Goal: Contribute content: Contribute content

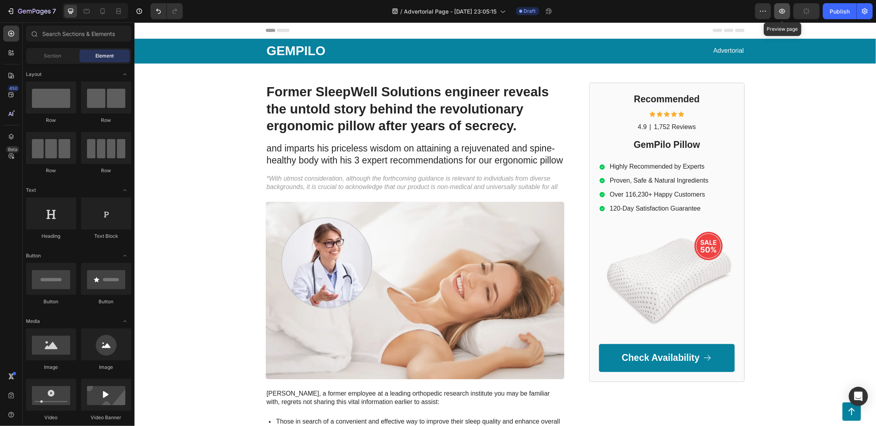
click at [785, 16] on button "button" at bounding box center [783, 11] width 16 height 16
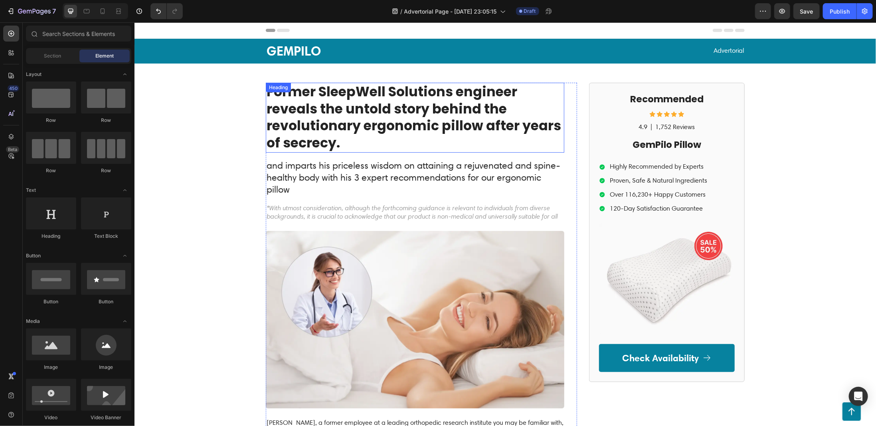
click at [266, 94] on h1 "Former SleepWell Solutions engineer reveals the untold story behind the revolut…" at bounding box center [415, 117] width 299 height 70
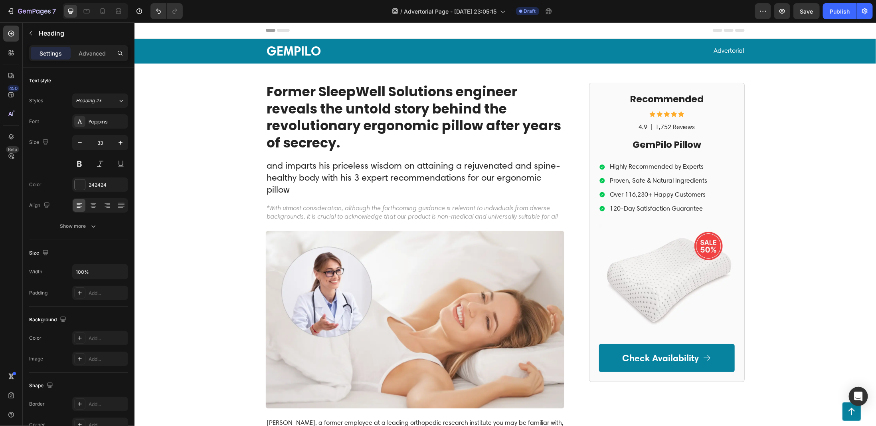
click at [371, 94] on h1 "Former SleepWell Solutions engineer reveals the untold story behind the revolut…" at bounding box center [415, 117] width 299 height 70
click at [358, 110] on p "Former SleepWell Solutions engineer reveals the untold story behind the revolut…" at bounding box center [414, 117] width 297 height 69
click at [337, 140] on p "Former SleepWell Solutions engineer reveals the untold story behind the revolut…" at bounding box center [414, 117] width 297 height 69
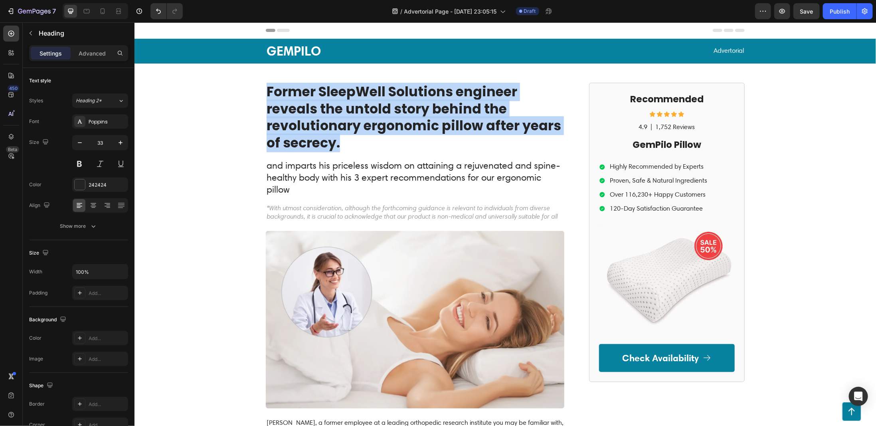
drag, startPoint x: 338, startPoint y: 141, endPoint x: 265, endPoint y: 97, distance: 85.4
click at [266, 97] on p "Former SleepWell Solutions engineer reveals the untold story behind the revolut…" at bounding box center [414, 117] width 297 height 69
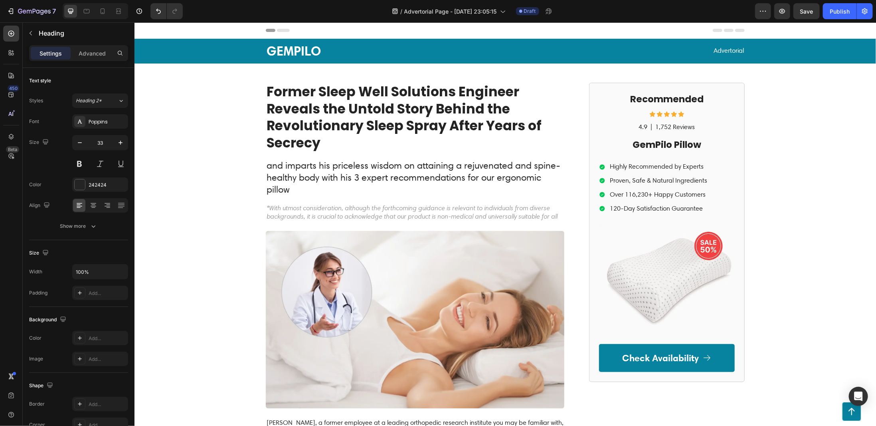
click at [354, 93] on p "Former Sleep Well Solutions Engineer Reveals the Untold Story Behind the Revolu…" at bounding box center [414, 117] width 297 height 69
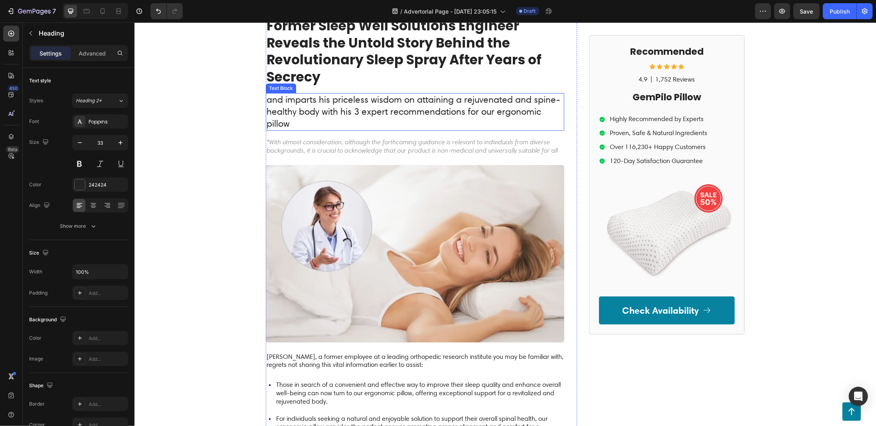
scroll to position [80, 0]
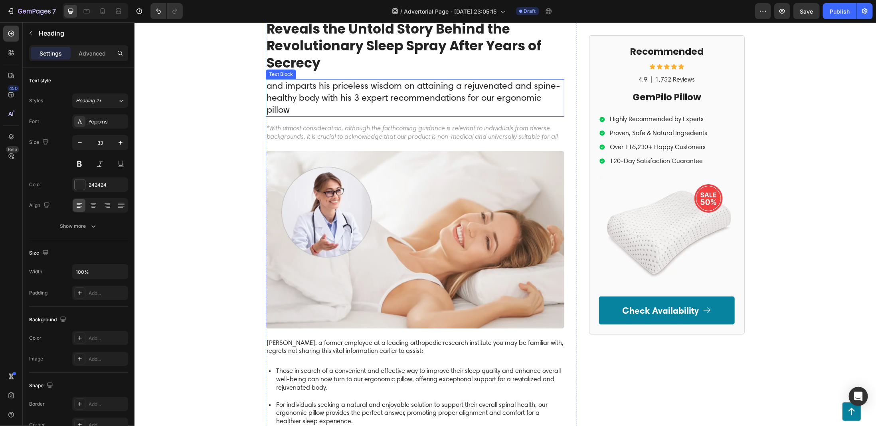
click at [329, 70] on p "Former Sleep Well Solutions Engineer Reveals the Untold Story Behind the Revolu…" at bounding box center [414, 37] width 297 height 69
click at [331, 86] on p "and imparts his priceless wisdom on attaining a rejuvenated and spine-healthy b…" at bounding box center [414, 97] width 297 height 36
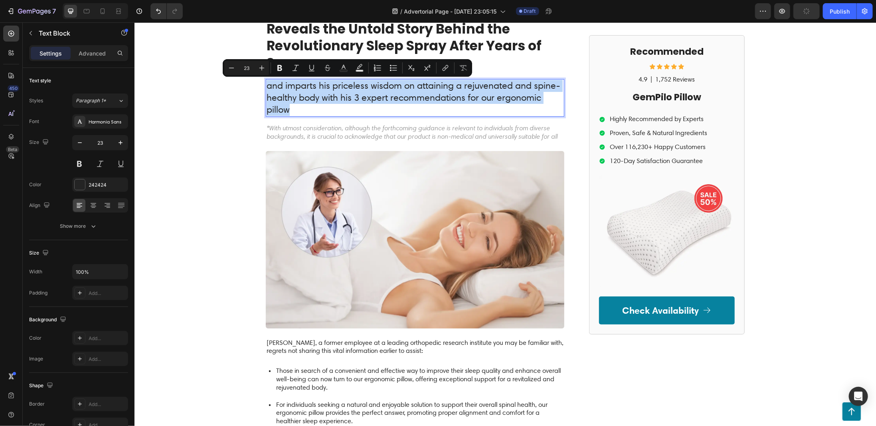
click at [331, 86] on p "and imparts his priceless wisdom on attaining a rejuvenated and spine-healthy b…" at bounding box center [414, 97] width 297 height 36
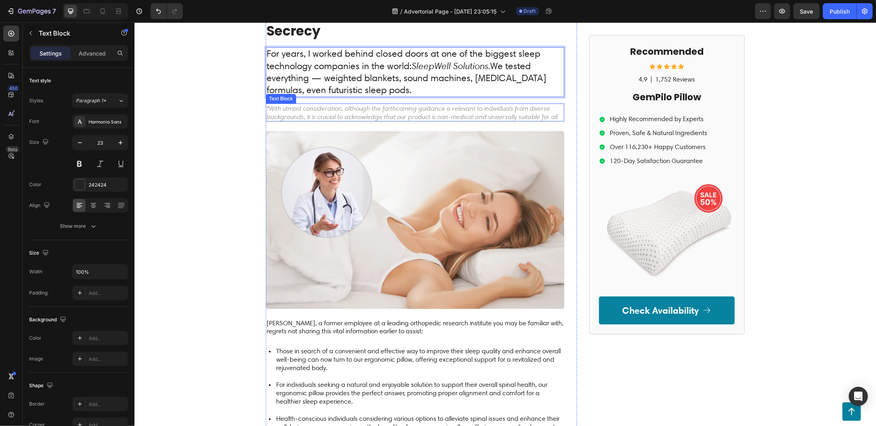
scroll to position [120, 0]
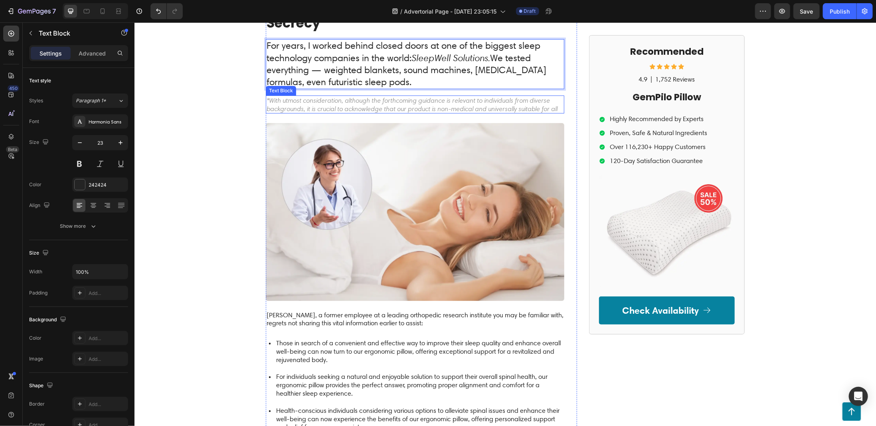
click at [338, 104] on p "*With utmost consideration, although the forthcoming guidance is relevant to in…" at bounding box center [414, 104] width 297 height 17
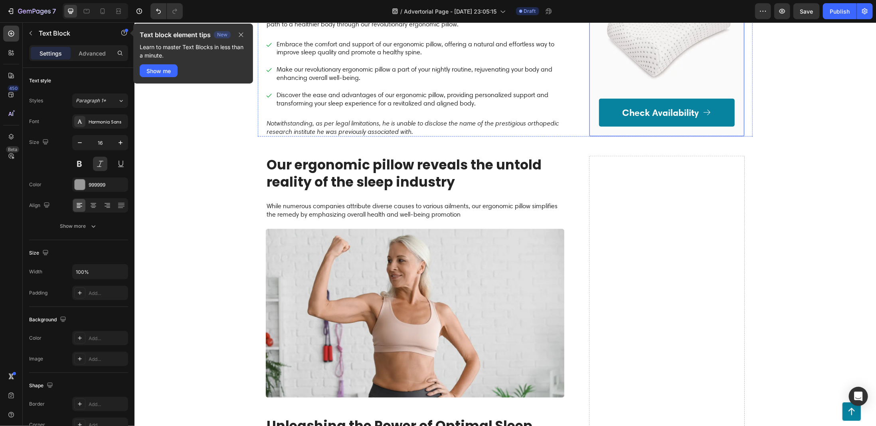
scroll to position [399, 0]
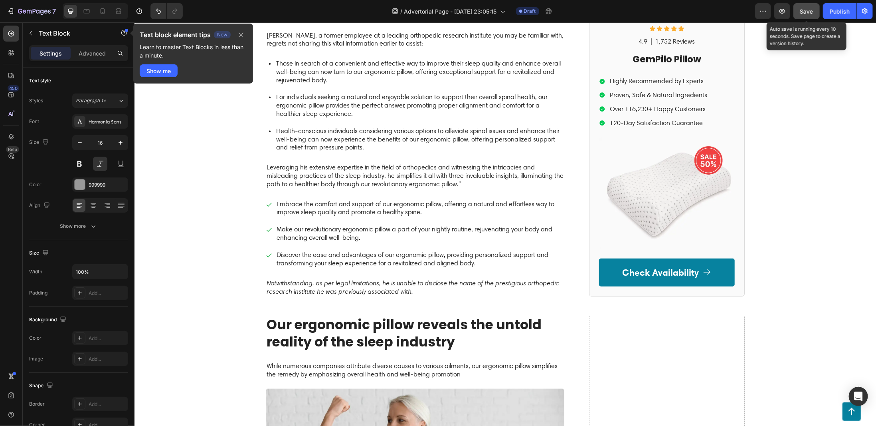
click at [804, 11] on span "Save" at bounding box center [807, 11] width 13 height 7
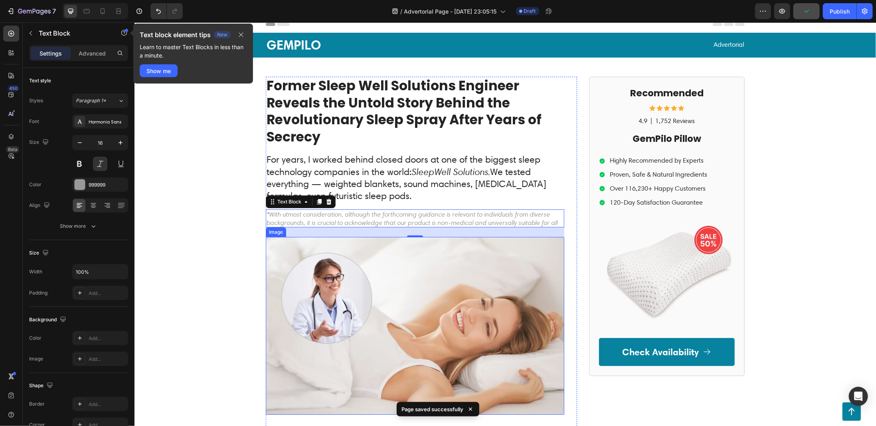
scroll to position [0, 0]
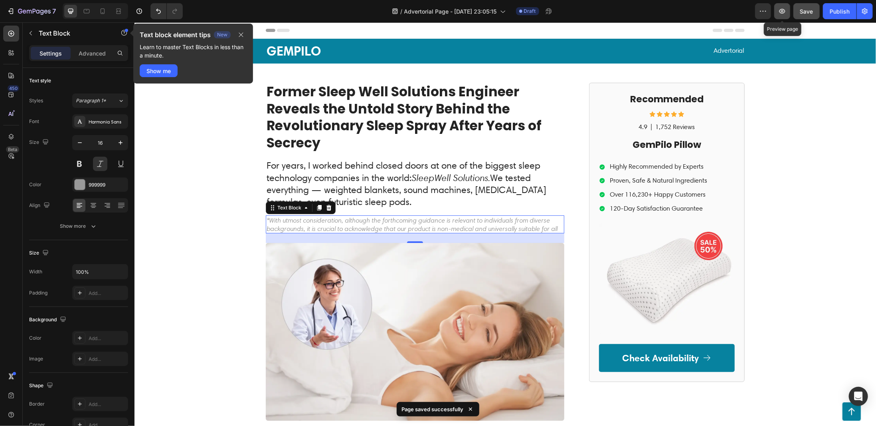
click at [784, 11] on icon "button" at bounding box center [783, 11] width 6 height 5
click at [304, 170] on p "For years, I worked behind closed doors at one of the biggest sleep technology …" at bounding box center [414, 183] width 297 height 48
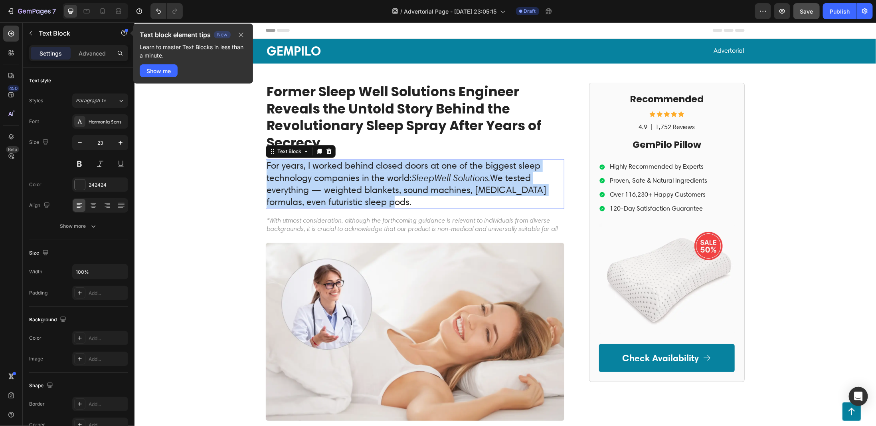
click at [304, 170] on p "For years, I worked behind closed doors at one of the biggest sleep technology …" at bounding box center [414, 183] width 297 height 48
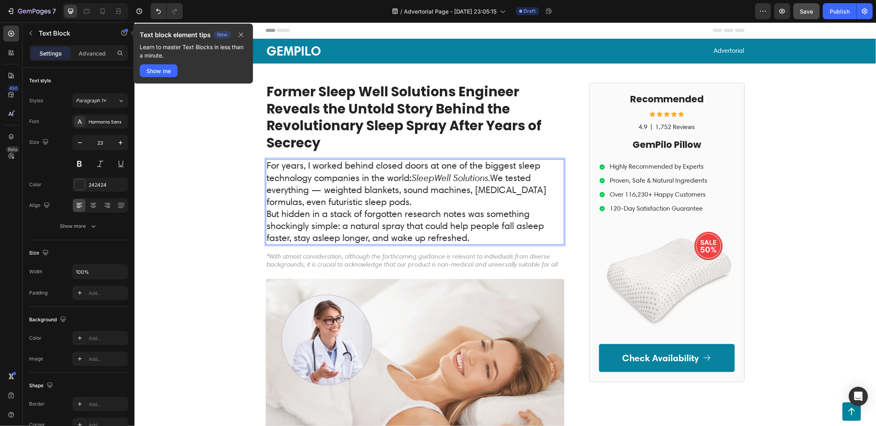
click at [369, 202] on p "For years, I worked behind closed doors at one of the biggest sleep technology …" at bounding box center [414, 183] width 297 height 48
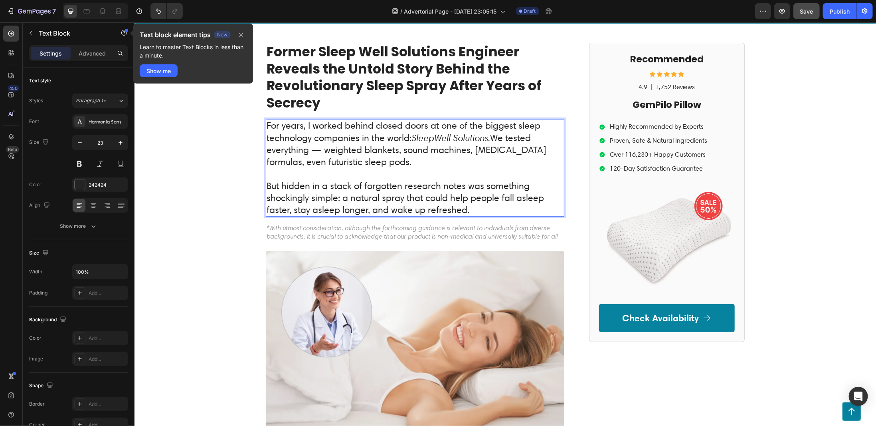
scroll to position [80, 0]
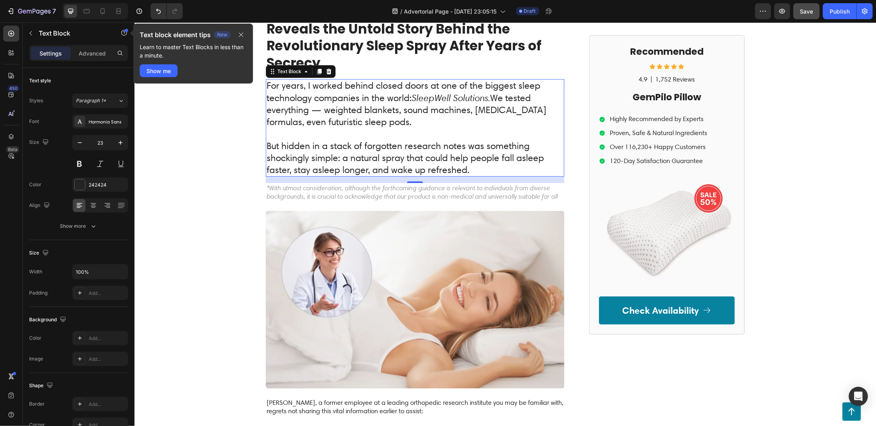
click at [468, 168] on p "But hidden in a stack of forgotten research notes was something shockingly simp…" at bounding box center [414, 158] width 297 height 36
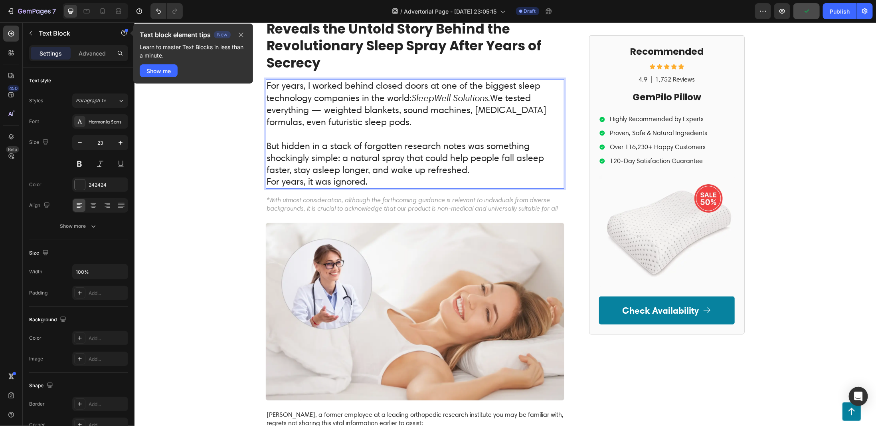
click at [474, 166] on p "But hidden in a stack of forgotten research notes was something shockingly simp…" at bounding box center [414, 158] width 297 height 36
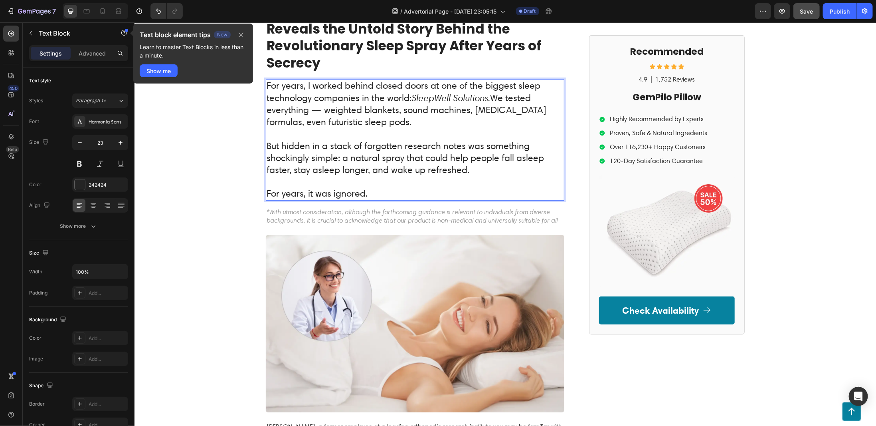
click at [309, 192] on p "For years, it was ignored." at bounding box center [414, 193] width 297 height 12
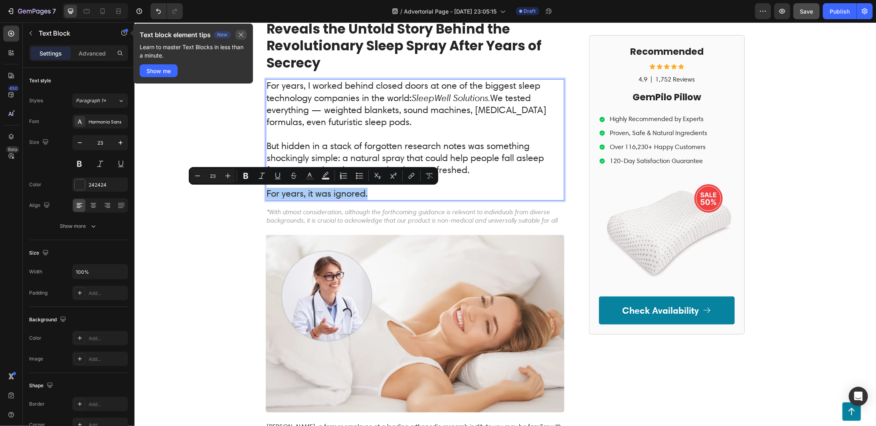
click at [239, 36] on icon "button" at bounding box center [241, 35] width 6 height 6
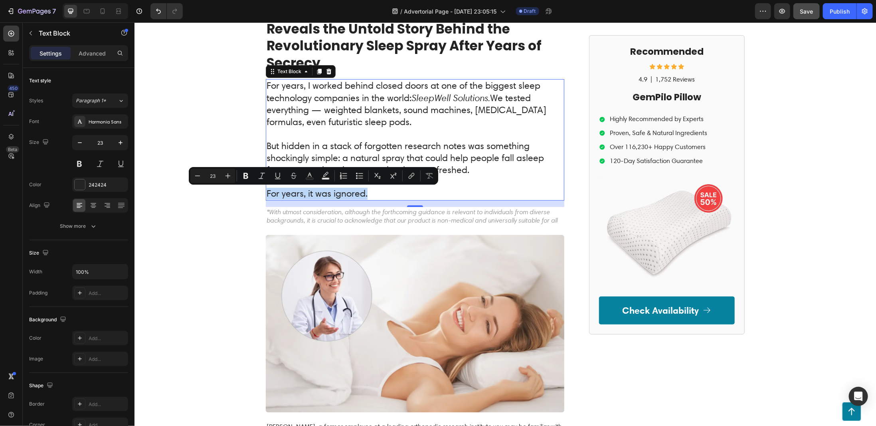
click at [296, 192] on p "For years, it was ignored." at bounding box center [414, 193] width 297 height 12
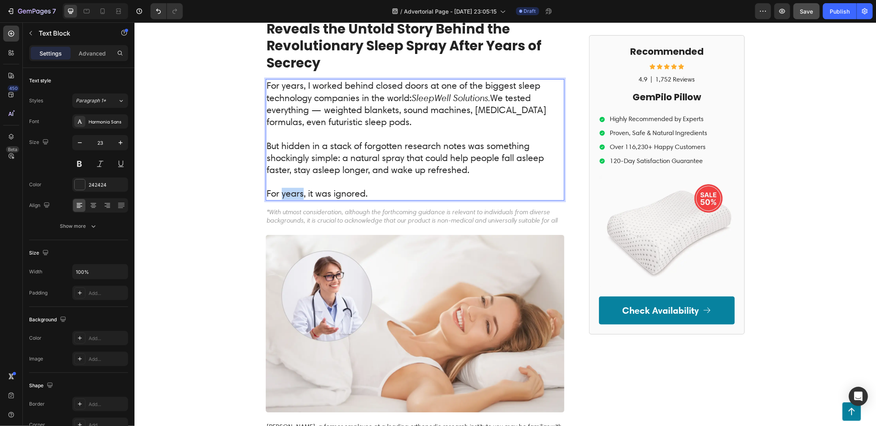
click at [296, 192] on p "For years, it was ignored." at bounding box center [414, 193] width 297 height 12
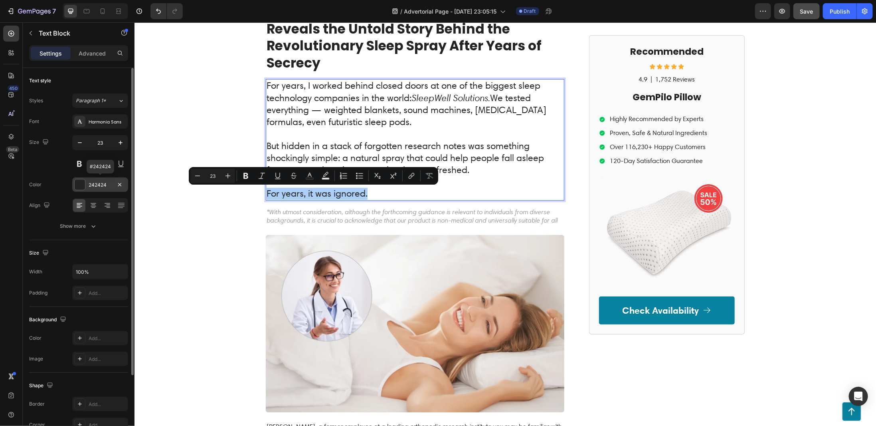
click at [79, 188] on div at bounding box center [80, 184] width 10 height 10
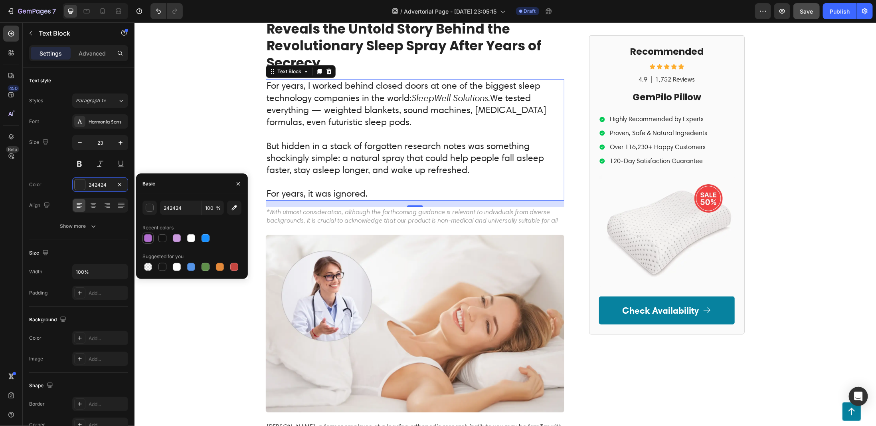
click at [149, 236] on div at bounding box center [148, 238] width 8 height 8
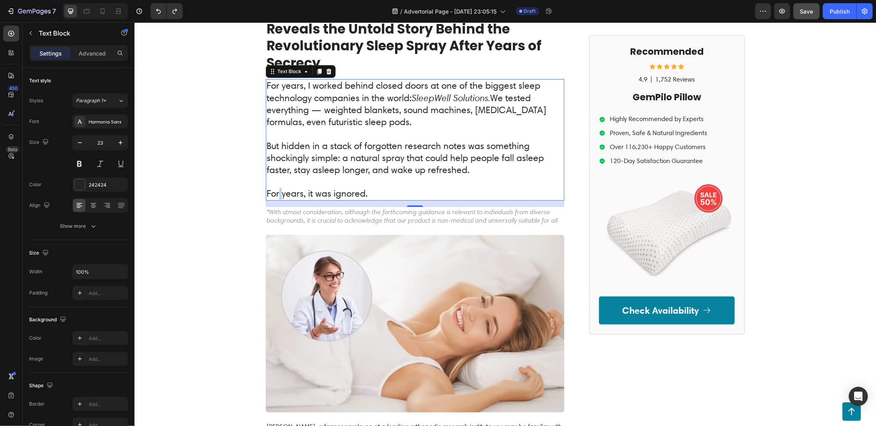
click at [277, 194] on p "For years, it was ignored." at bounding box center [414, 193] width 297 height 12
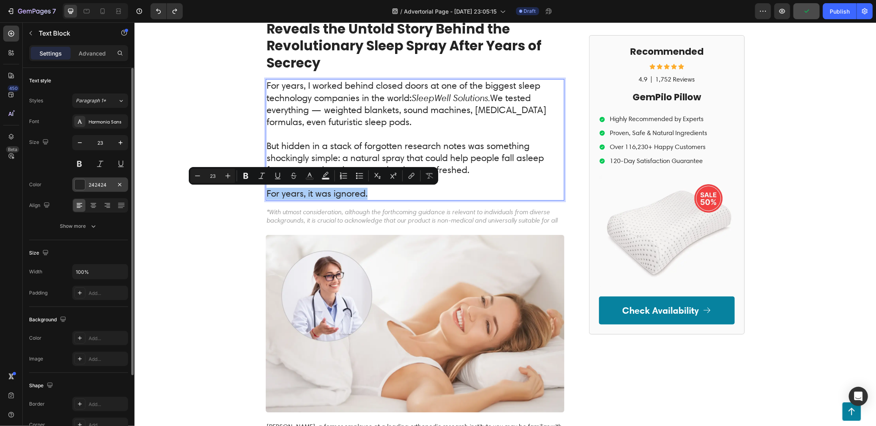
click at [79, 186] on div at bounding box center [80, 184] width 10 height 10
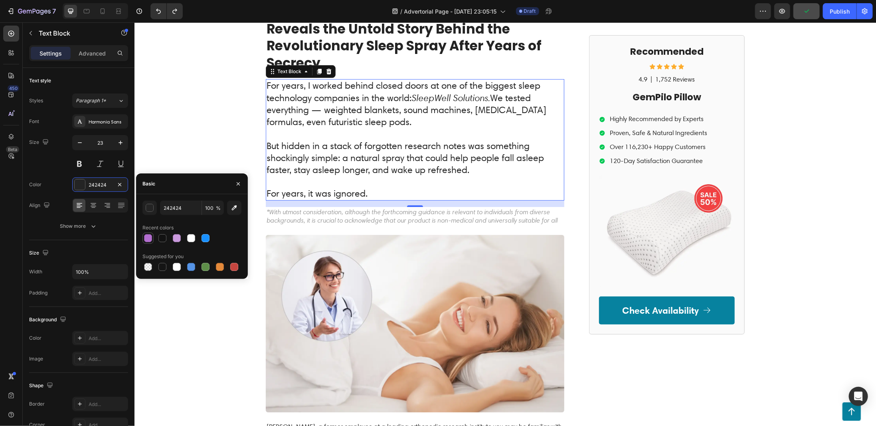
click at [148, 237] on div at bounding box center [148, 238] width 8 height 8
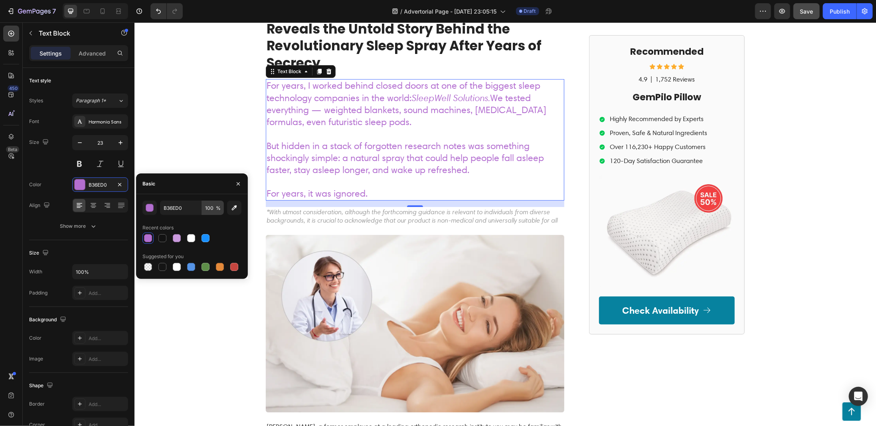
type input "242424"
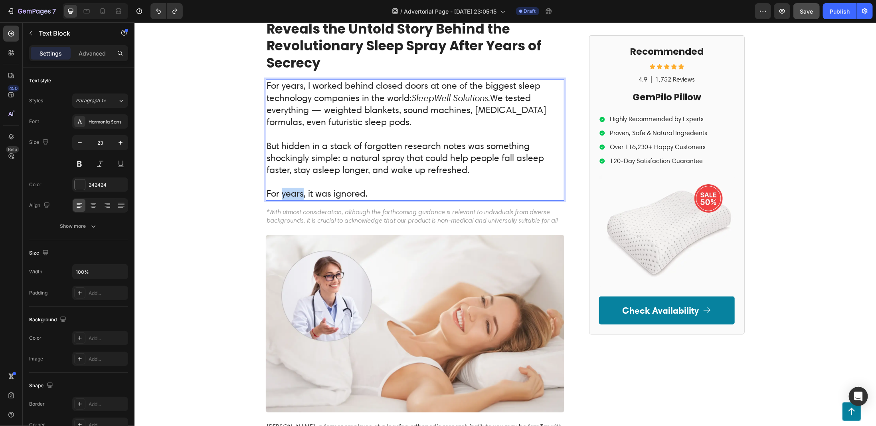
click at [293, 194] on p "For years, it was ignored." at bounding box center [414, 193] width 297 height 12
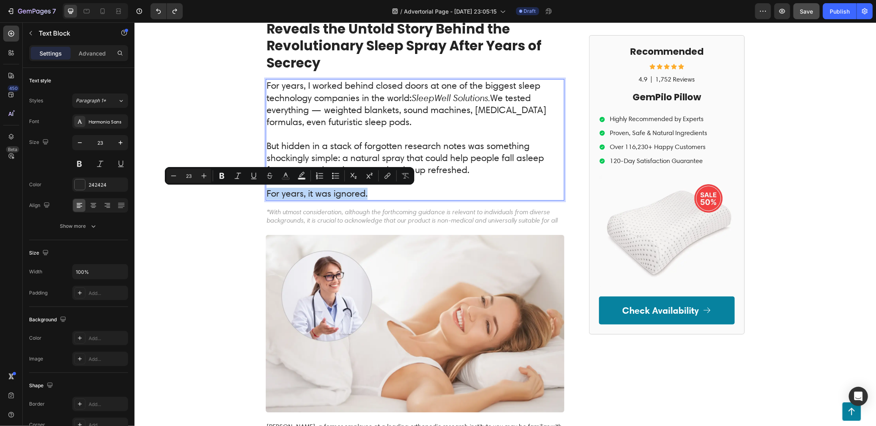
click at [293, 194] on p "For years, it was ignored." at bounding box center [414, 193] width 297 height 12
click at [309, 175] on icon "Editor contextual toolbar" at bounding box center [310, 174] width 4 height 4
type input "242424"
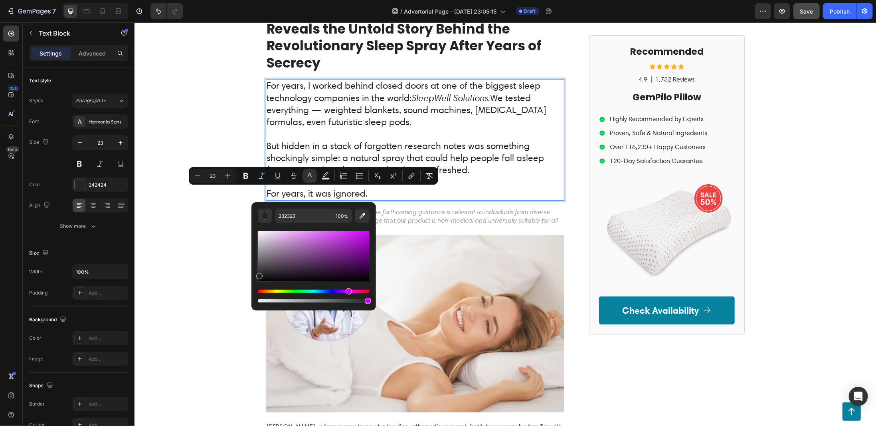
drag, startPoint x: 337, startPoint y: 290, endPoint x: 348, endPoint y: 291, distance: 10.4
click at [348, 291] on div "Hue" at bounding box center [314, 290] width 112 height 3
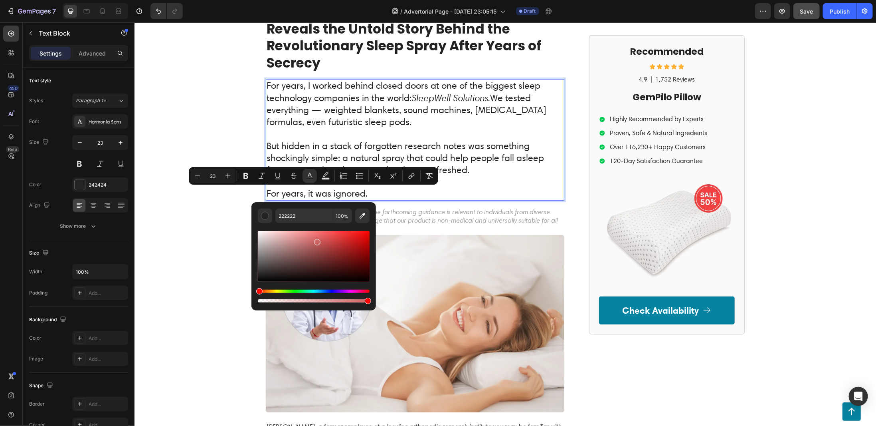
drag, startPoint x: 313, startPoint y: 244, endPoint x: 319, endPoint y: 246, distance: 7.2
click at [317, 241] on div "Editor contextual toolbar" at bounding box center [314, 256] width 112 height 51
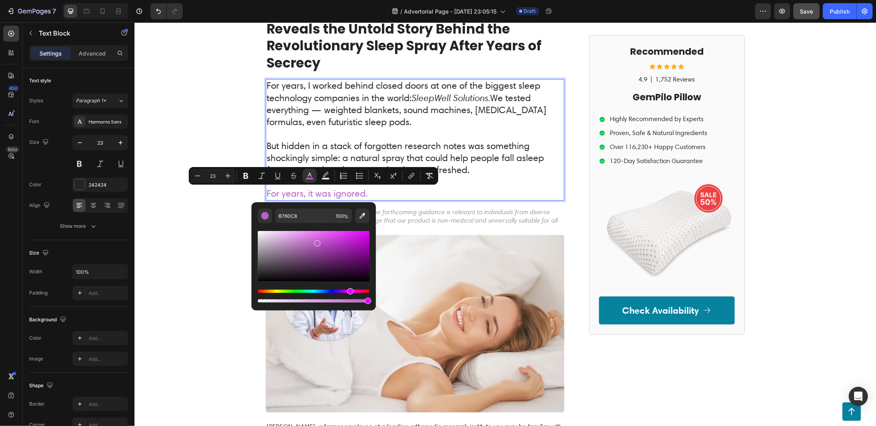
type input "BD5FC7"
click at [349, 292] on div "Hue" at bounding box center [314, 290] width 112 height 3
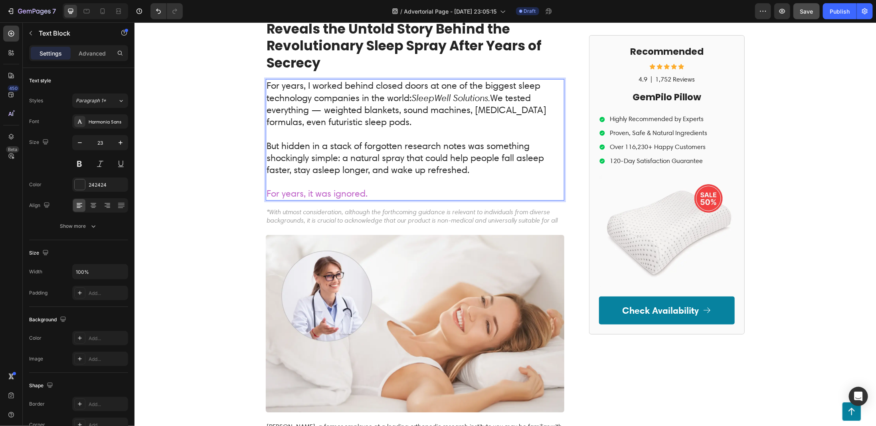
click at [338, 129] on p "Rich Text Editor. Editing area: main" at bounding box center [414, 134] width 297 height 12
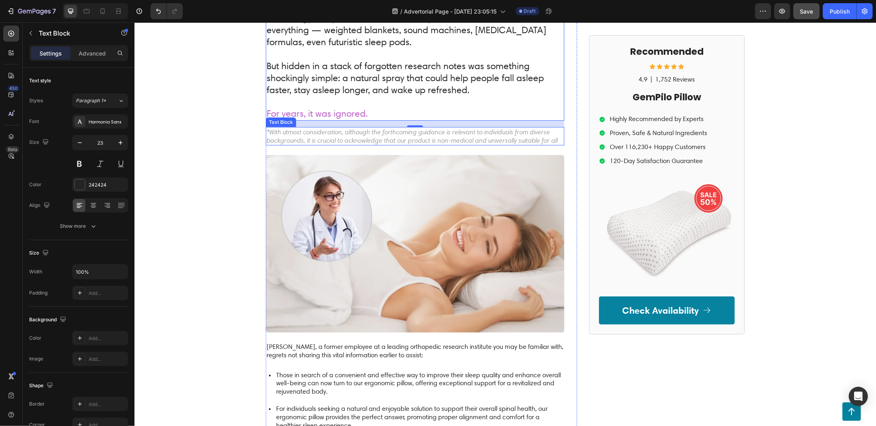
click at [325, 137] on p "*With utmost consideration, although the forthcoming guidance is relevant to in…" at bounding box center [414, 135] width 297 height 17
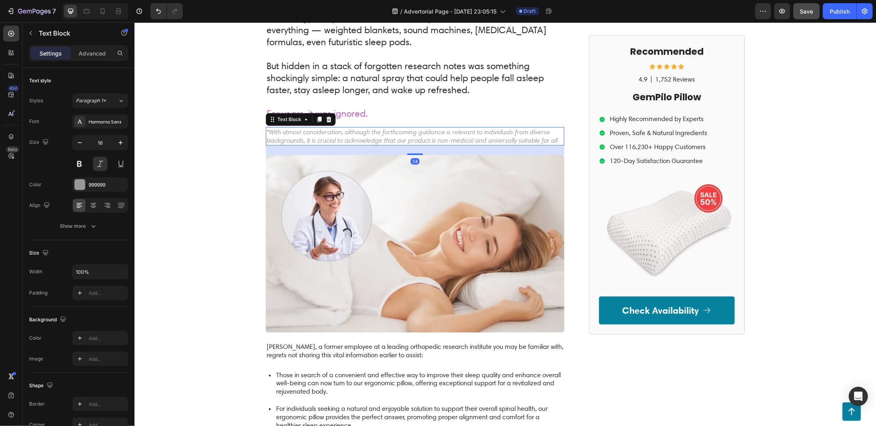
click at [325, 137] on p "*With utmost consideration, although the forthcoming guidance is relevant to in…" at bounding box center [414, 135] width 297 height 17
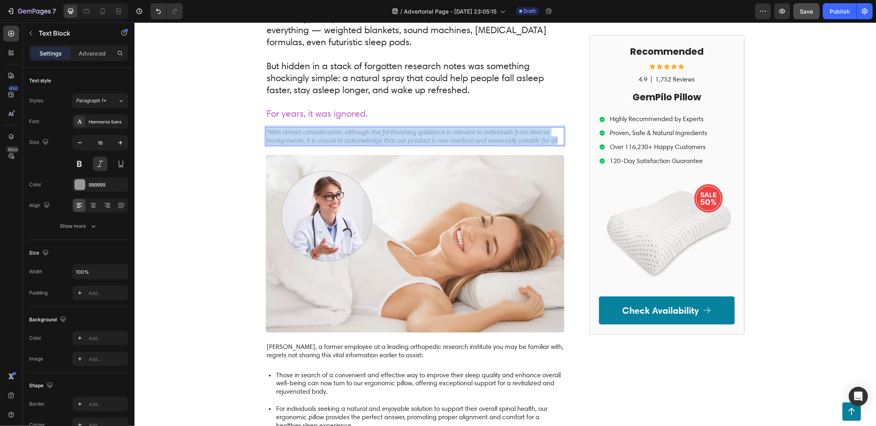
click at [325, 137] on p "*With utmost consideration, although the forthcoming guidance is relevant to in…" at bounding box center [414, 135] width 297 height 17
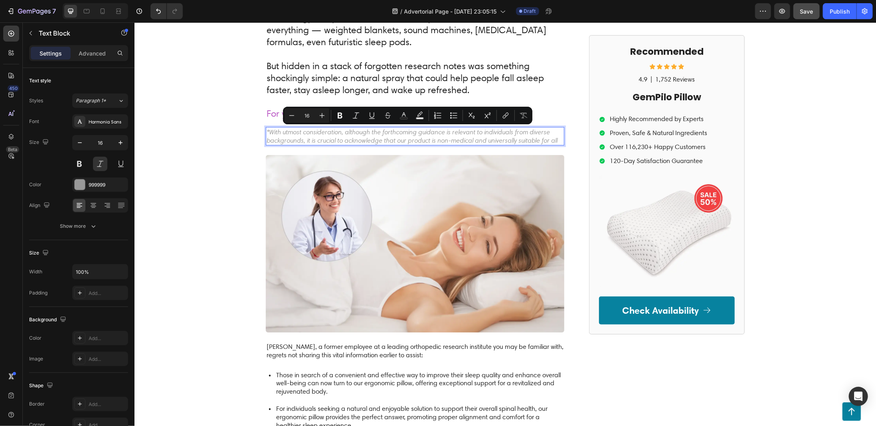
click at [269, 133] on p "*With utmost consideration, although the forthcoming guidance is relevant to in…" at bounding box center [414, 135] width 297 height 17
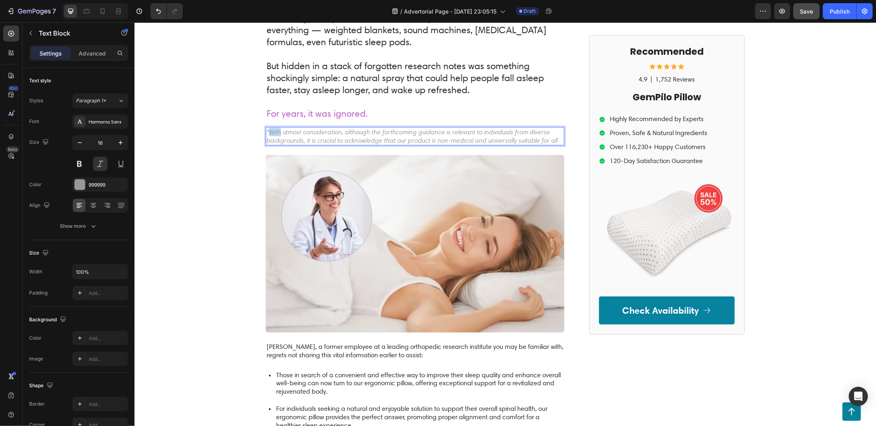
drag, startPoint x: 266, startPoint y: 133, endPoint x: 278, endPoint y: 132, distance: 12.4
click at [278, 132] on p "*With utmost consideration, although the forthcoming guidance is relevant to in…" at bounding box center [414, 135] width 297 height 17
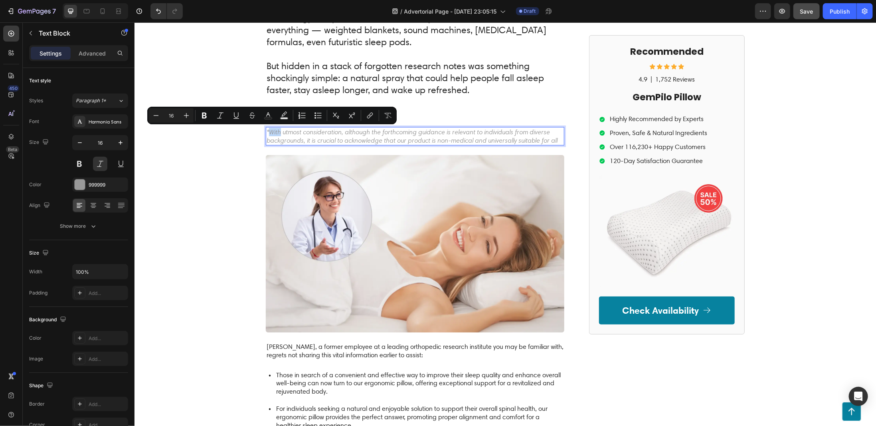
click at [278, 132] on p "*With utmost consideration, although the forthcoming guidance is relevant to in…" at bounding box center [414, 135] width 297 height 17
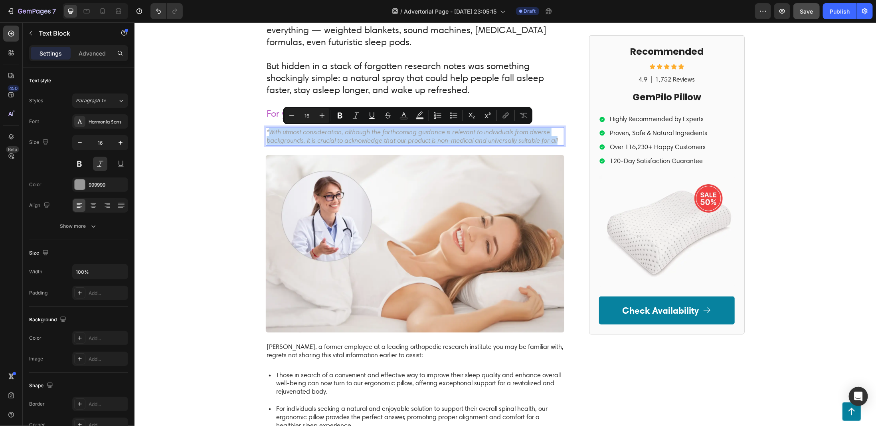
drag, startPoint x: 267, startPoint y: 131, endPoint x: 555, endPoint y: 141, distance: 288.0
click at [555, 141] on p "*With utmost consideration, although the forthcoming guidance is relevant to in…" at bounding box center [414, 135] width 297 height 17
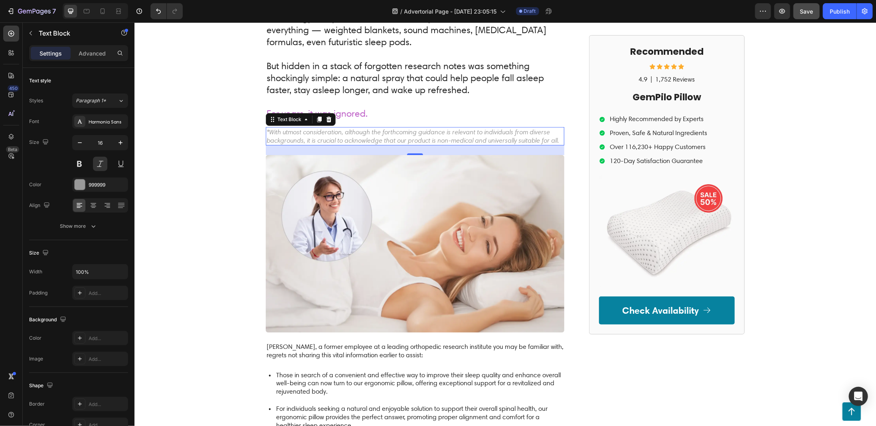
drag, startPoint x: 293, startPoint y: 137, endPoint x: 281, endPoint y: 133, distance: 13.0
click at [293, 137] on p "*With utmost consideration, although the forthcoming guidance is relevant to in…" at bounding box center [414, 135] width 297 height 17
click at [281, 133] on p "*With utmost consideration, although the forthcoming guidance is relevant to in…" at bounding box center [414, 135] width 297 height 17
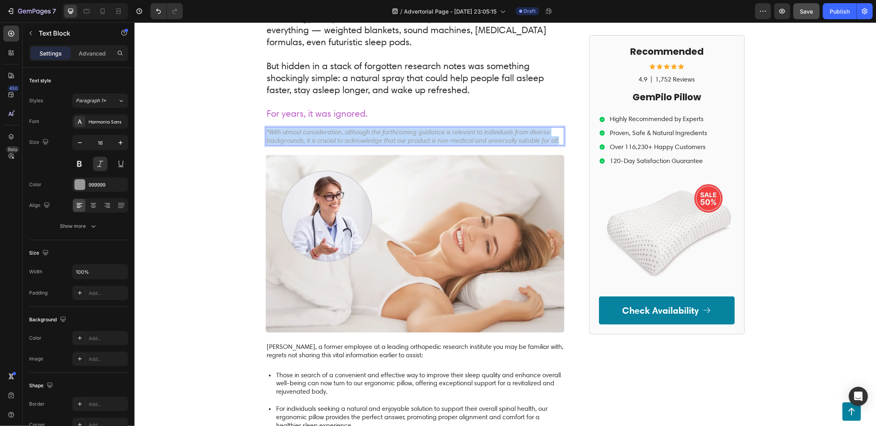
click at [281, 133] on p "*With utmost consideration, although the forthcoming guidance is relevant to in…" at bounding box center [414, 135] width 297 height 17
click at [266, 132] on p "With utmost consideration, although the forthcoming guidance is relevant to ind…" at bounding box center [414, 135] width 297 height 17
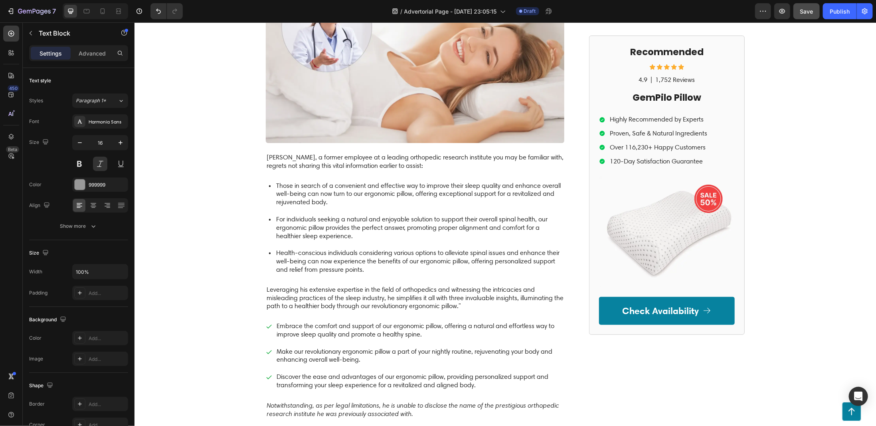
scroll to position [359, 0]
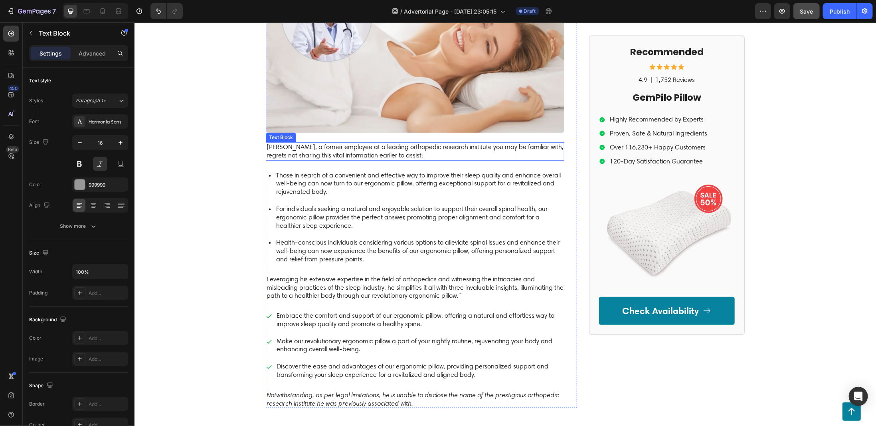
click at [338, 157] on p "[PERSON_NAME], a former employee at a leading orthopedic research institute you…" at bounding box center [414, 151] width 297 height 17
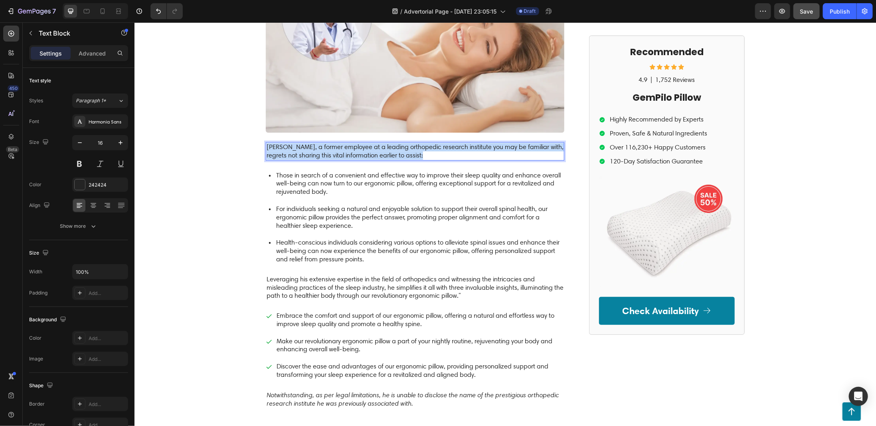
click at [338, 157] on p "[PERSON_NAME], a former employee at a leading orthopedic research institute you…" at bounding box center [414, 151] width 297 height 17
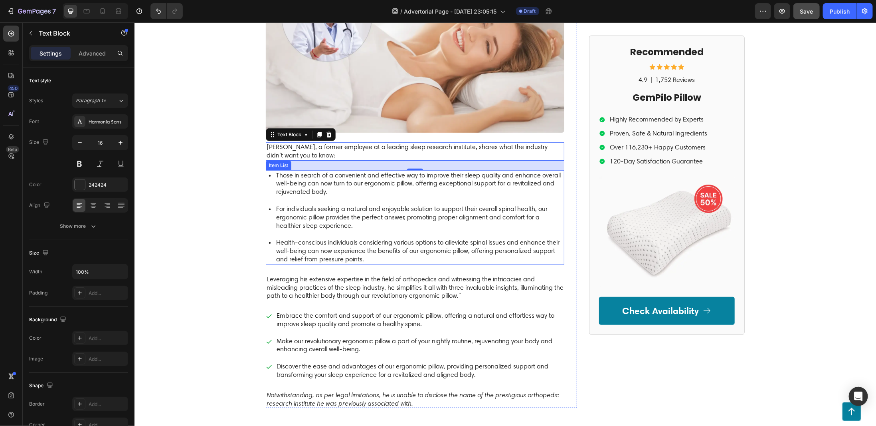
click at [295, 172] on p "Those in search of a convenient and effective way to improve their sleep qualit…" at bounding box center [419, 183] width 287 height 25
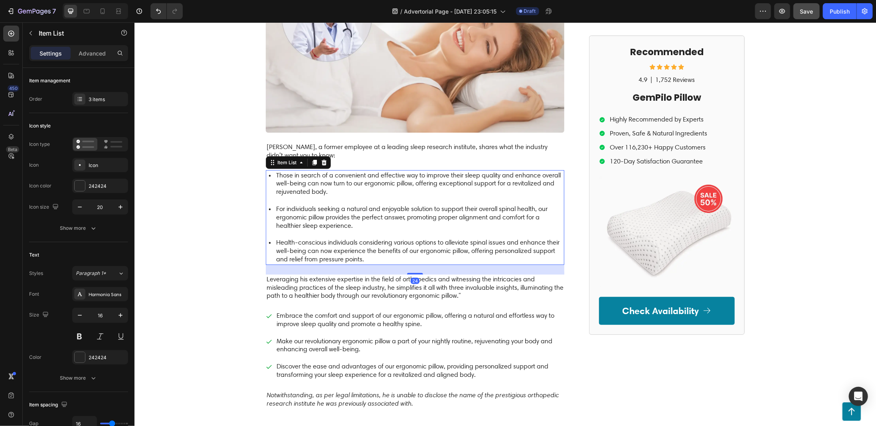
click at [292, 180] on p "Those in search of a convenient and effective way to improve their sleep qualit…" at bounding box center [419, 183] width 287 height 25
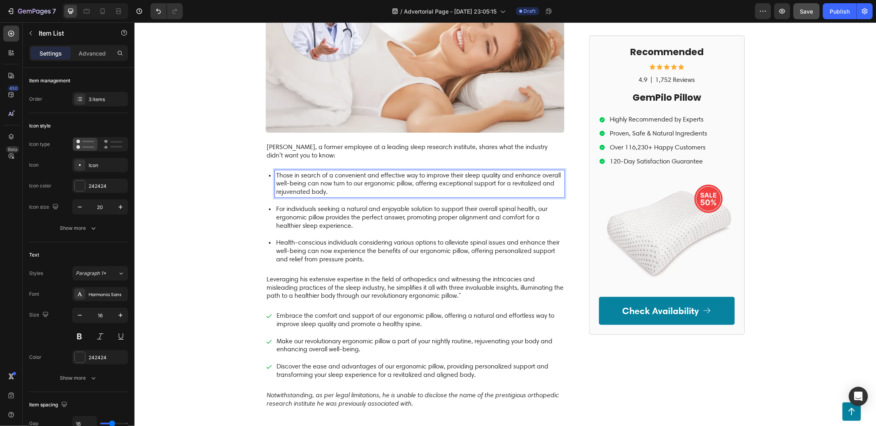
click at [325, 187] on p "Those in search of a convenient and effective way to improve their sleep qualit…" at bounding box center [419, 183] width 287 height 25
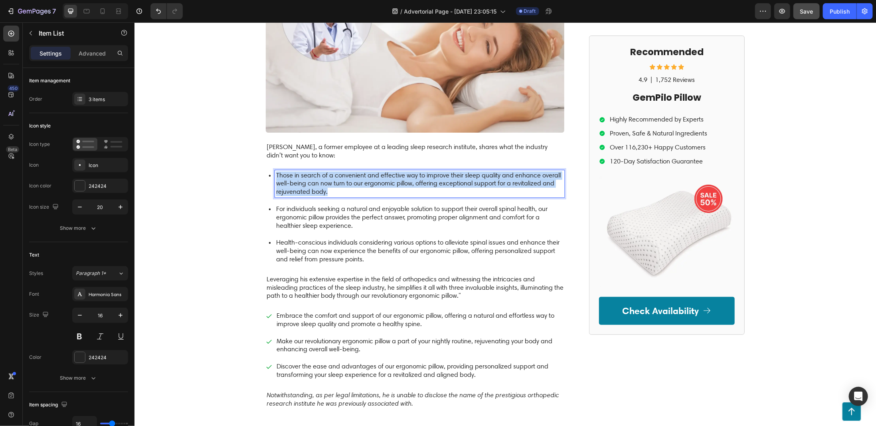
drag, startPoint x: 327, startPoint y: 190, endPoint x: 271, endPoint y: 176, distance: 57.6
click at [271, 176] on div "Those in search of a convenient and effective way to improve their sleep qualit…" at bounding box center [415, 183] width 299 height 27
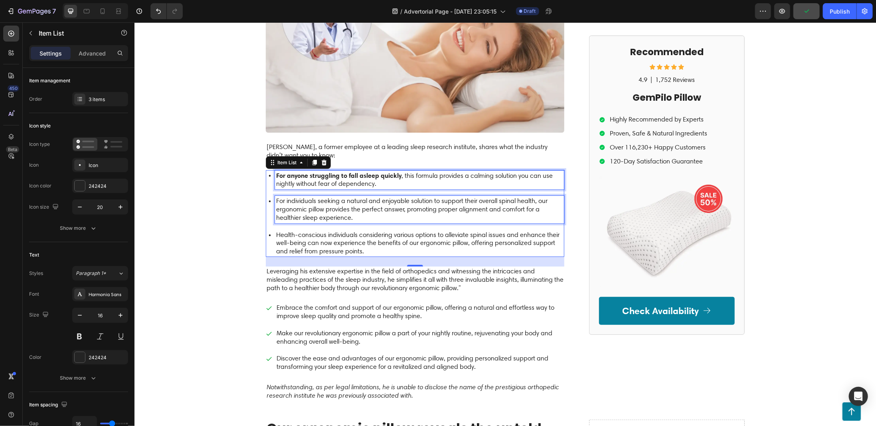
click at [339, 212] on p "For individuals seeking a natural and enjoyable solution to support their overa…" at bounding box center [419, 208] width 287 height 25
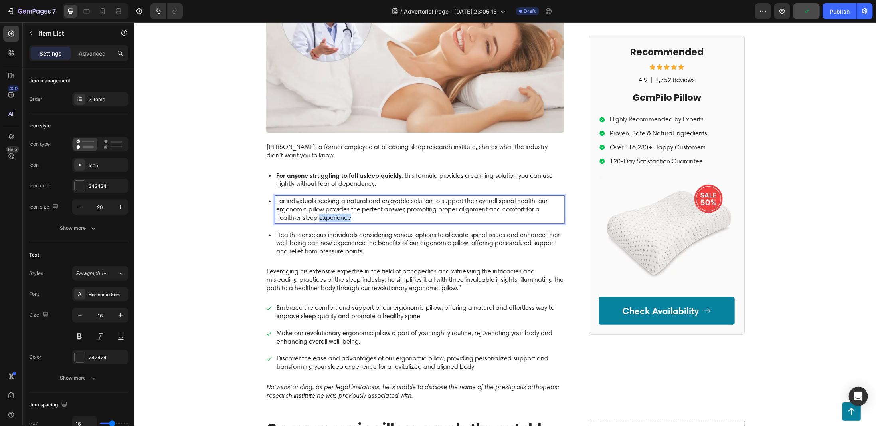
click at [339, 212] on p "For individuals seeking a natural and enjoyable solution to support their overa…" at bounding box center [419, 208] width 287 height 25
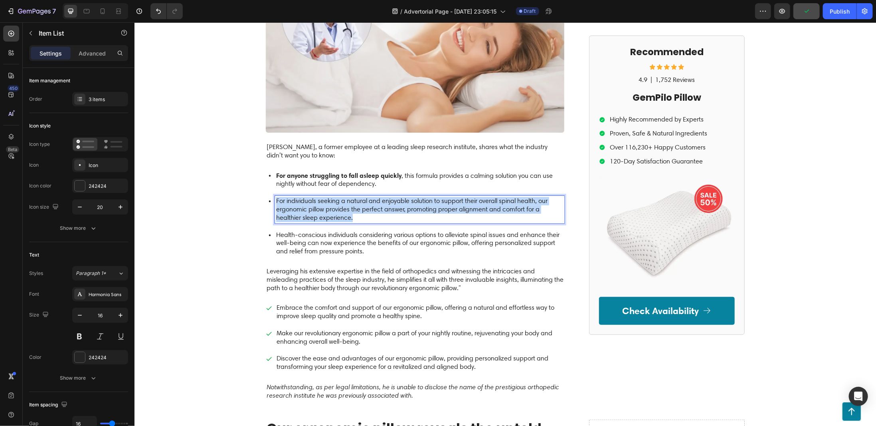
click at [339, 212] on p "For individuals seeking a natural and enjoyable solution to support their overa…" at bounding box center [419, 208] width 287 height 25
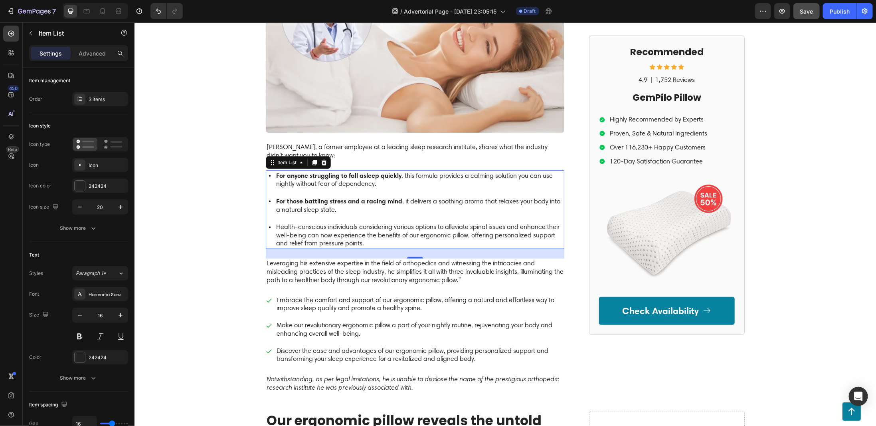
click at [339, 232] on p "Health-conscious individuals considering various options to alleviate spinal is…" at bounding box center [419, 234] width 287 height 25
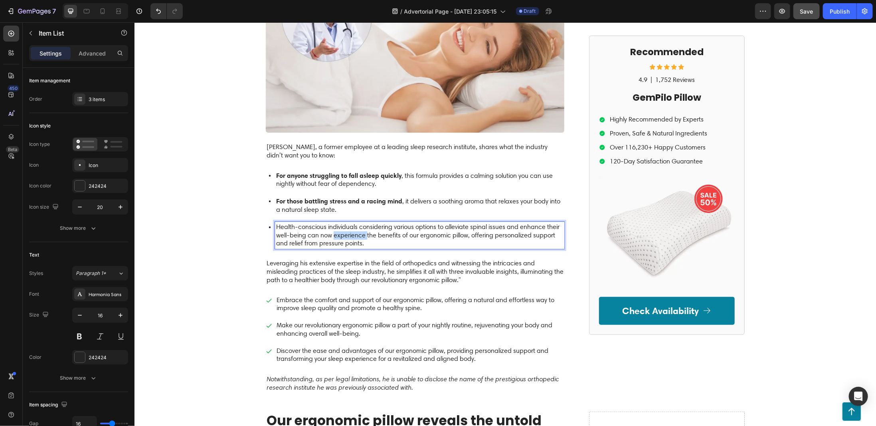
click at [339, 232] on p "Health-conscious individuals considering various options to alleviate spinal is…" at bounding box center [419, 234] width 287 height 25
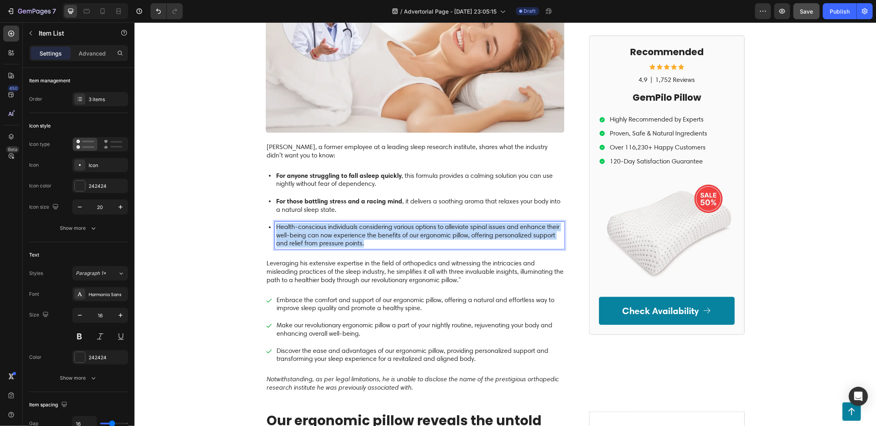
click at [339, 232] on p "Health-conscious individuals considering various options to alleviate spinal is…" at bounding box center [419, 234] width 287 height 25
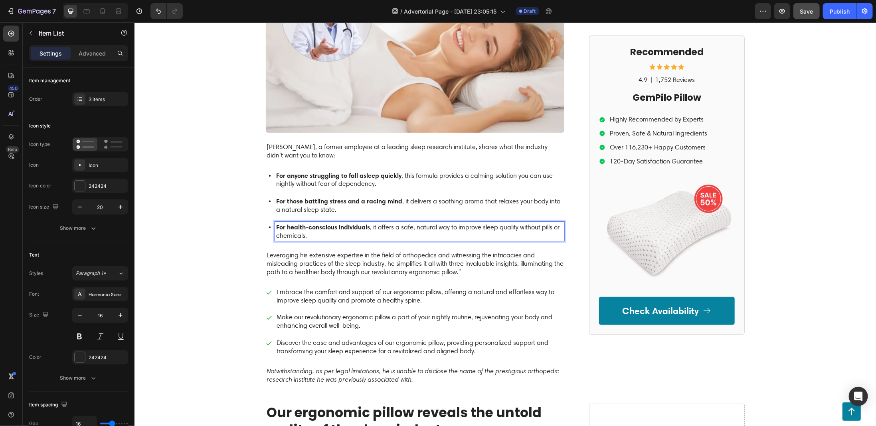
scroll to position [439, 0]
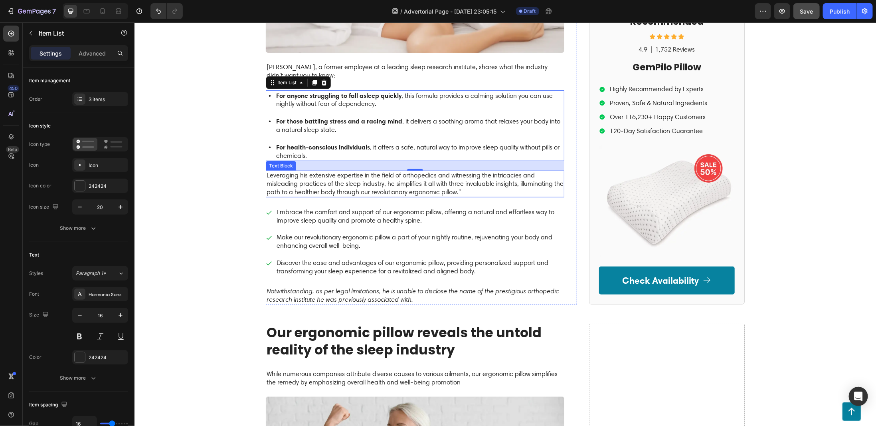
click at [311, 182] on p "Leveraging his extensive expertise in the field of orthopedics and witnessing t…" at bounding box center [414, 183] width 297 height 25
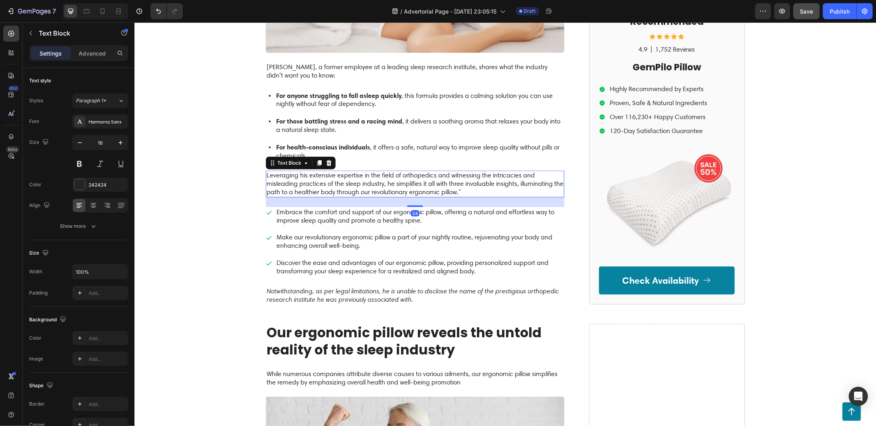
click at [311, 182] on p "Leveraging his extensive expertise in the field of orthopedics and witnessing t…" at bounding box center [414, 183] width 297 height 25
click at [356, 210] on p "Embrace the comfort and support of our ergonomic pillow, offering a natural and…" at bounding box center [419, 216] width 287 height 17
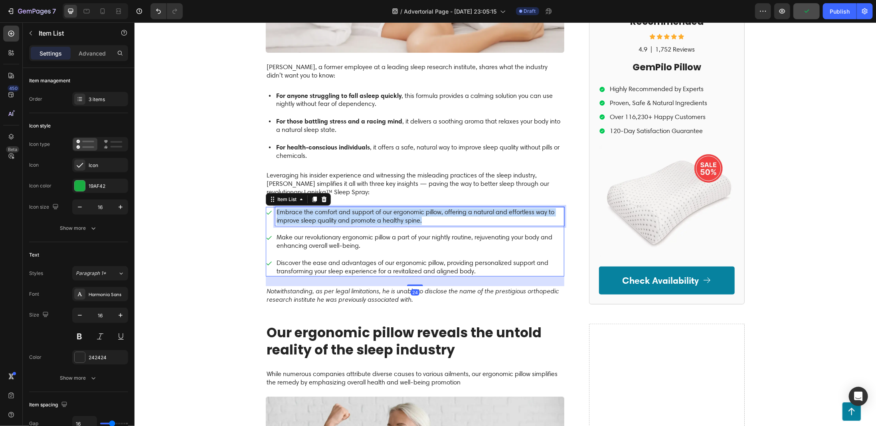
click at [356, 210] on p "Embrace the comfort and support of our ergonomic pillow, offering a natural and…" at bounding box center [419, 216] width 287 height 17
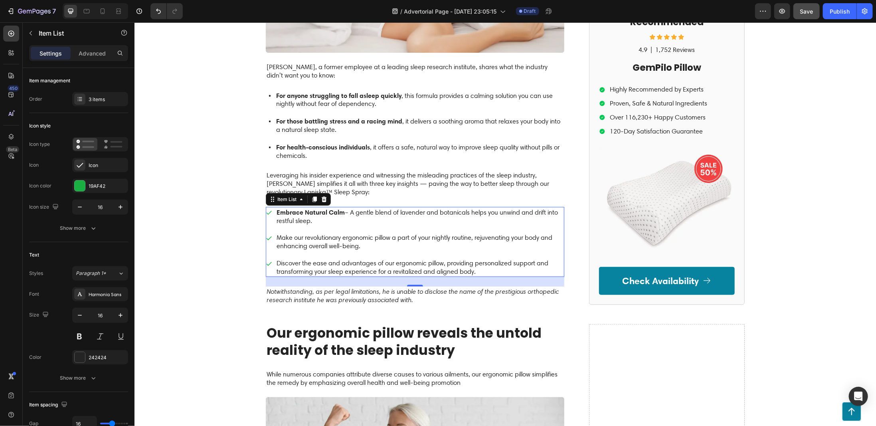
click at [322, 233] on p "Make our revolutionary ergonomic pillow a part of your nightly routine, rejuven…" at bounding box center [419, 241] width 287 height 17
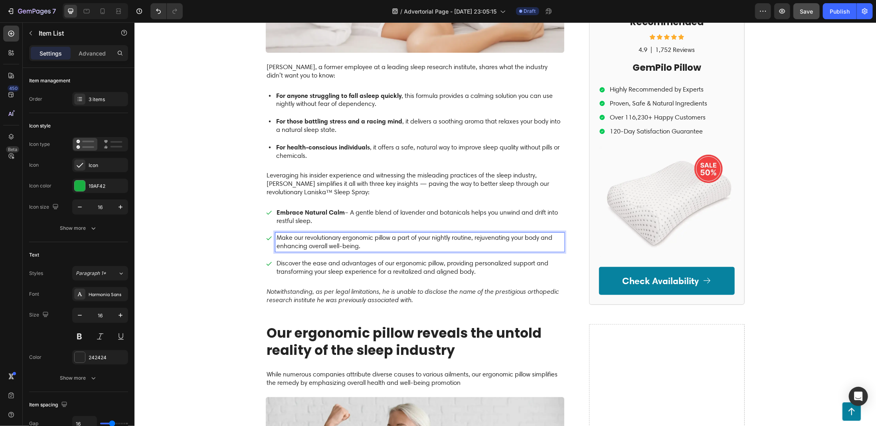
click at [323, 235] on p "Make our revolutionary ergonomic pillow a part of your nightly routine, rejuven…" at bounding box center [419, 241] width 287 height 17
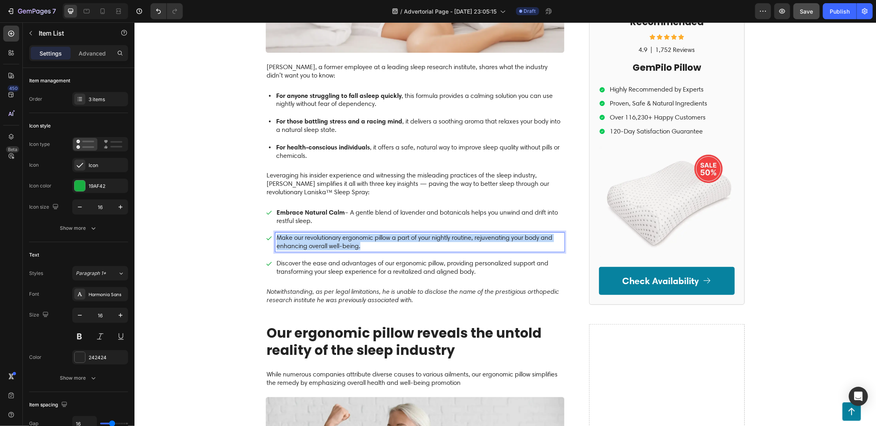
click at [323, 235] on p "Make our revolutionary ergonomic pillow a part of your nightly routine, rejuven…" at bounding box center [419, 241] width 287 height 17
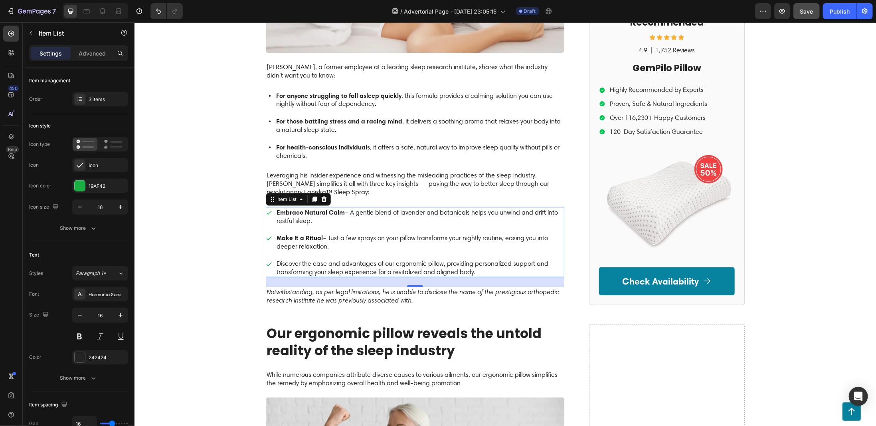
click at [348, 259] on p "Discover the ease and advantages of our ergonomic pillow, providing personalize…" at bounding box center [419, 267] width 287 height 17
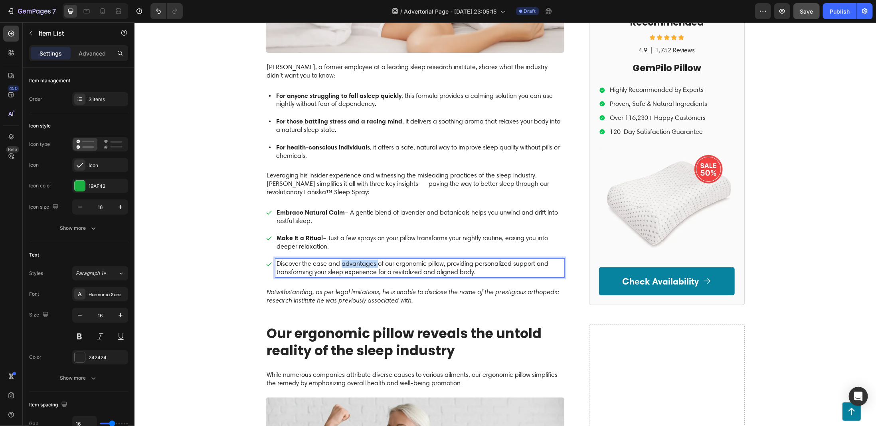
click at [348, 259] on p "Discover the ease and advantages of our ergonomic pillow, providing personalize…" at bounding box center [419, 267] width 287 height 17
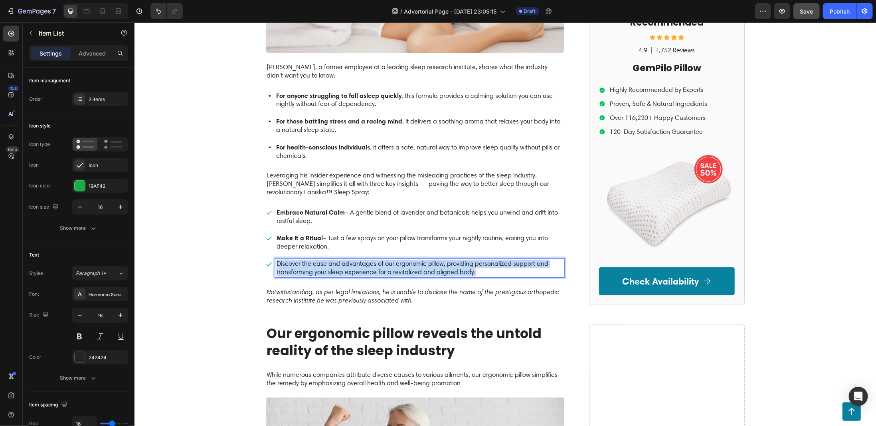
click at [348, 259] on p "Discover the ease and advantages of our ergonomic pillow, providing personalize…" at bounding box center [419, 267] width 287 height 17
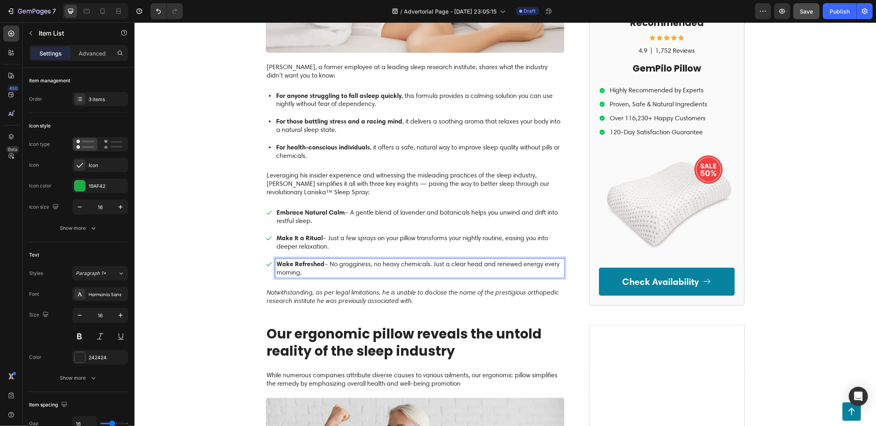
scroll to position [519, 0]
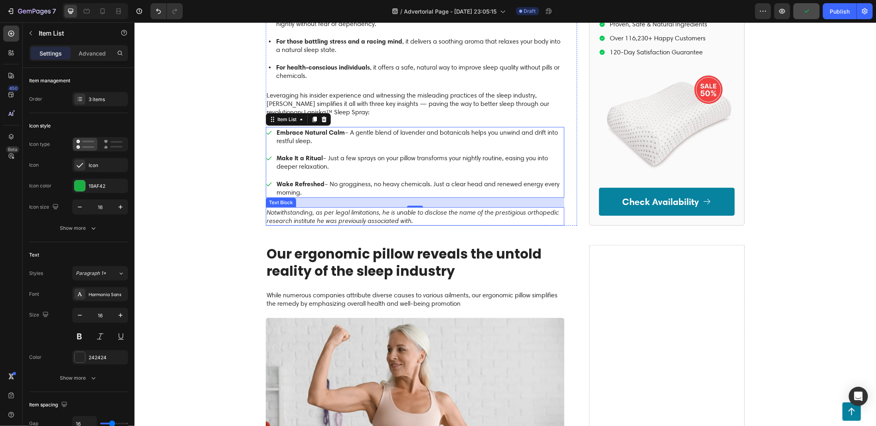
click at [357, 214] on p "Notwithstanding, as per legal limitations, he is unable to disclose the name of…" at bounding box center [414, 216] width 297 height 17
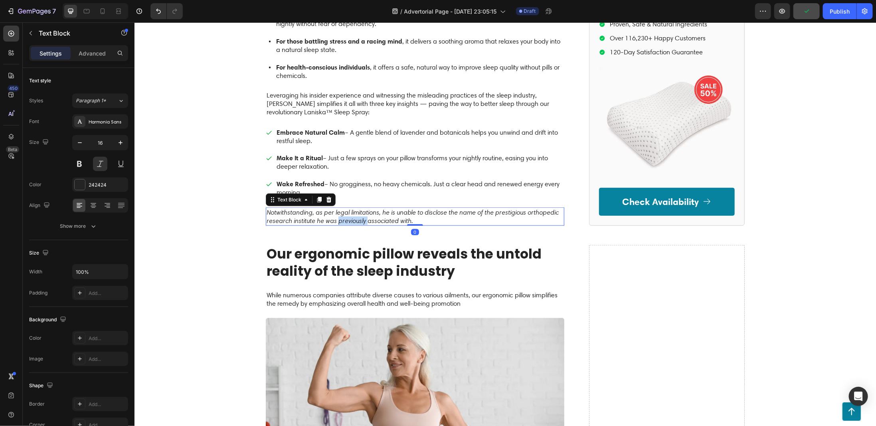
click at [357, 214] on p "Notwithstanding, as per legal limitations, he is unable to disclose the name of…" at bounding box center [414, 216] width 297 height 17
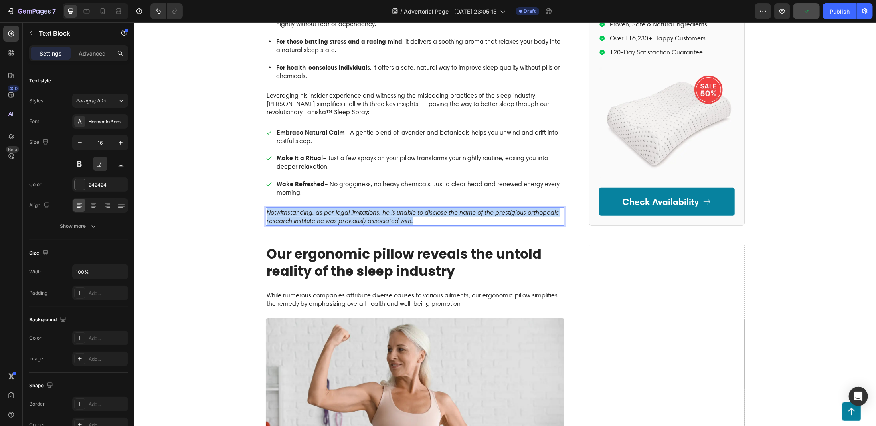
click at [357, 214] on p "Notwithstanding, as per legal limitations, he is unable to disclose the name of…" at bounding box center [414, 216] width 297 height 17
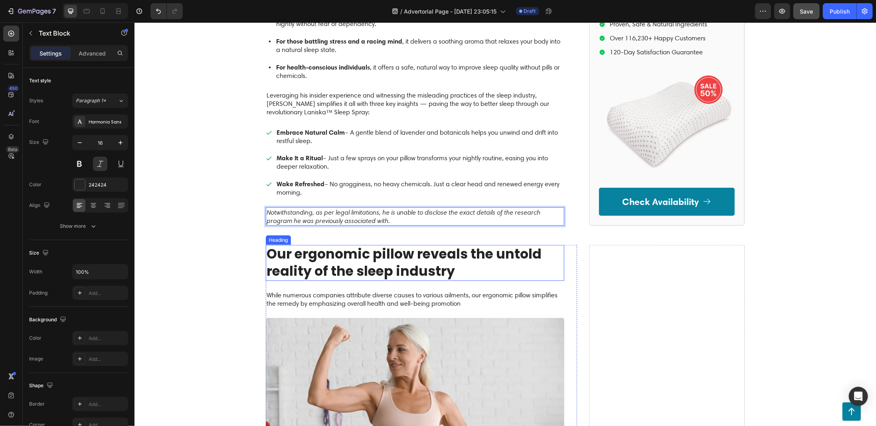
scroll to position [599, 0]
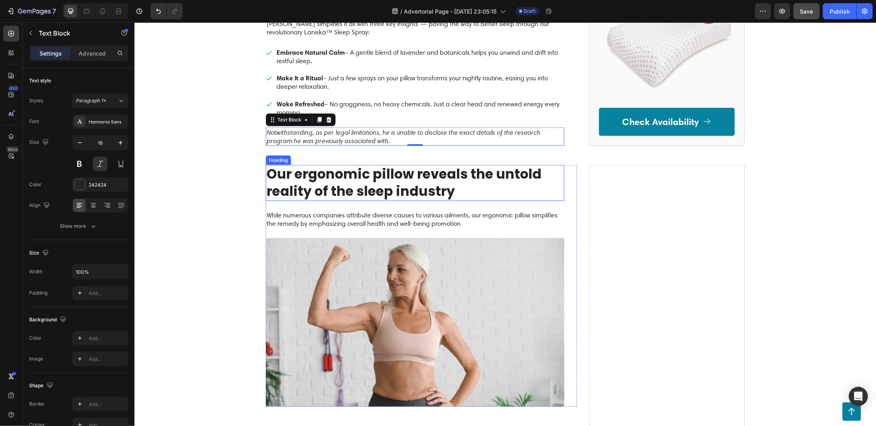
click at [341, 176] on h2 "Our ergonomic pillow reveals the untold reality of the sleep industry" at bounding box center [415, 183] width 299 height 36
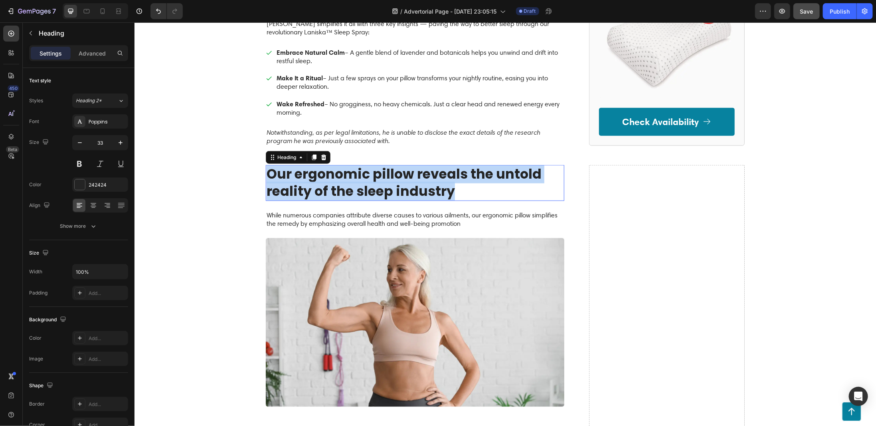
click at [341, 176] on p "Our ergonomic pillow reveals the untold reality of the sleep industry" at bounding box center [414, 182] width 297 height 34
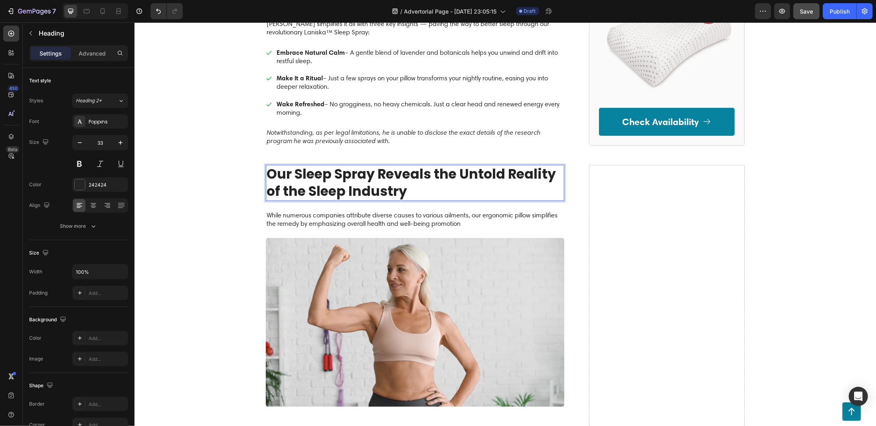
scroll to position [40, 0]
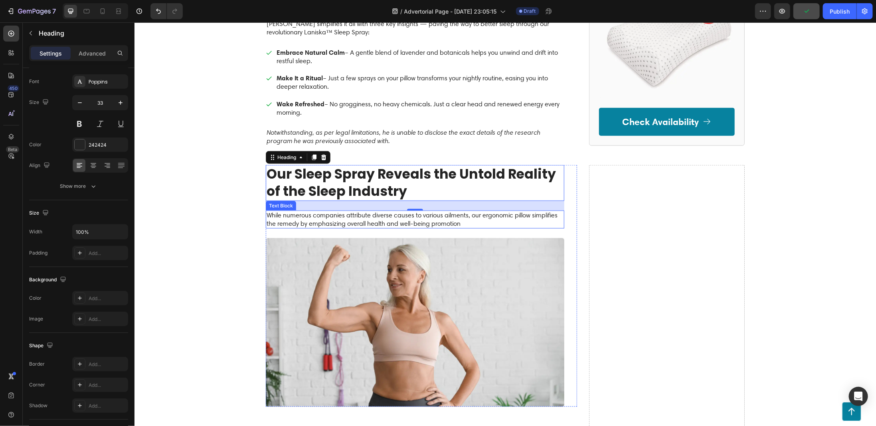
click at [334, 214] on p "While numerous companies attribute diverse causes to various ailments, our ergo…" at bounding box center [414, 219] width 297 height 17
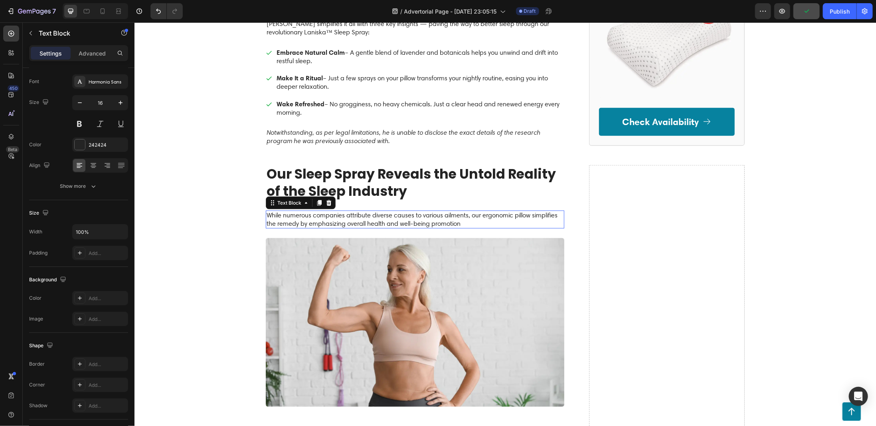
click at [334, 214] on p "While numerous companies attribute diverse causes to various ailments, our ergo…" at bounding box center [414, 219] width 297 height 17
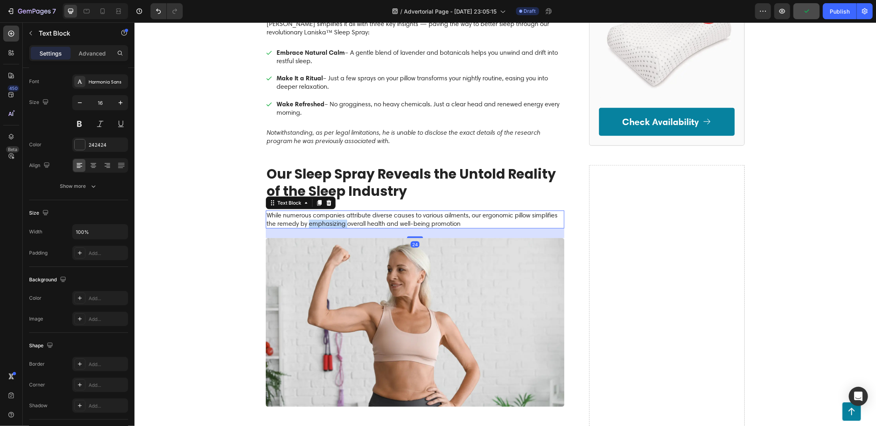
scroll to position [0, 0]
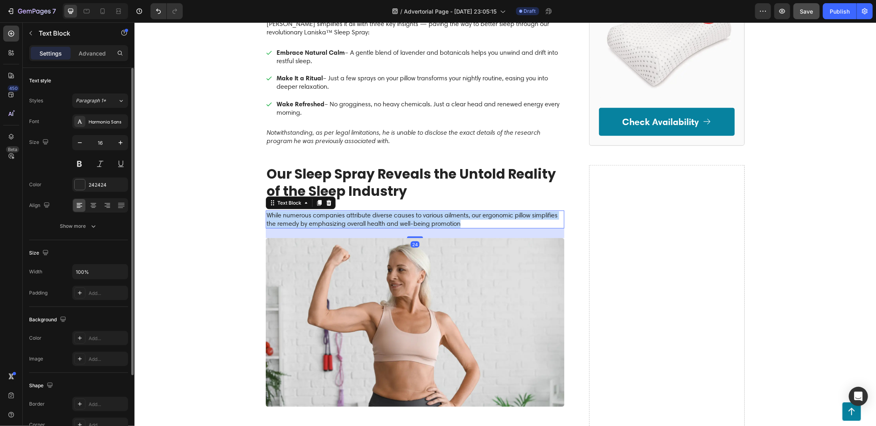
click at [334, 214] on p "While numerous companies attribute diverse causes to various ailments, our ergo…" at bounding box center [414, 219] width 297 height 17
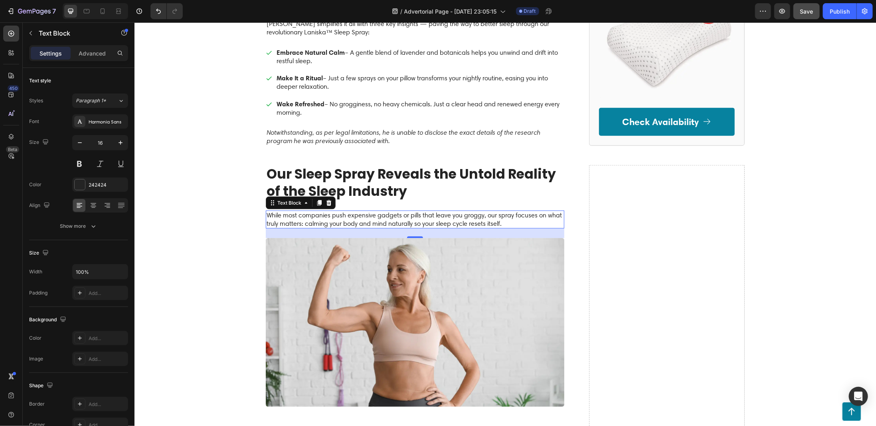
click at [397, 215] on p "While most companies push expensive gadgets or pills that leave you groggy, our…" at bounding box center [414, 219] width 297 height 17
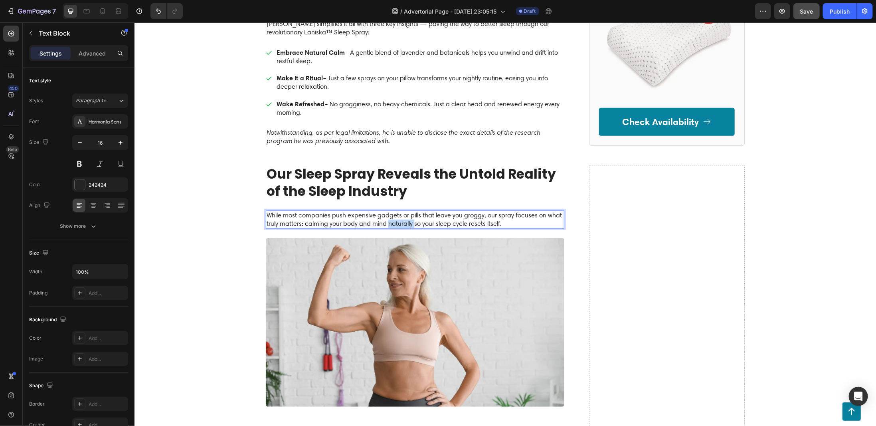
click at [397, 215] on p "While most companies push expensive gadgets or pills that leave you groggy, our…" at bounding box center [414, 219] width 297 height 17
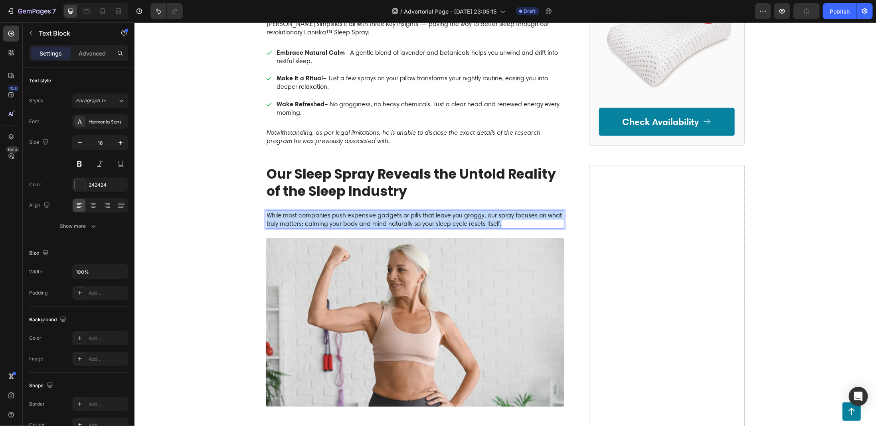
click at [397, 215] on p "While most companies push expensive gadgets or pills that leave you groggy, our…" at bounding box center [414, 219] width 297 height 17
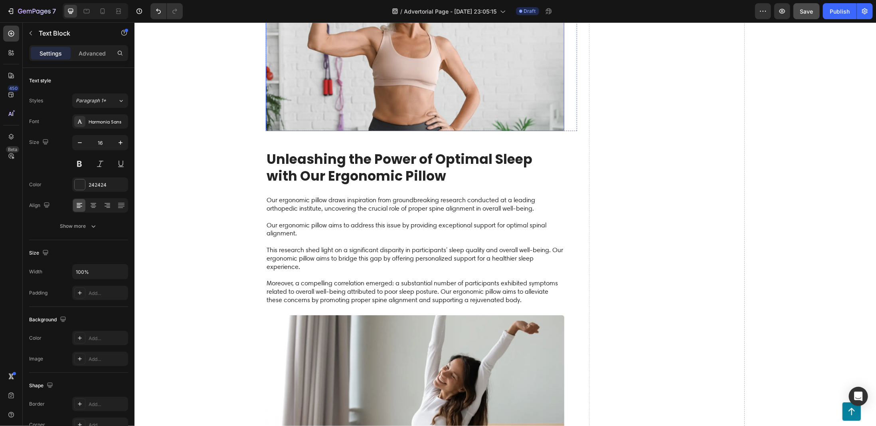
scroll to position [878, 0]
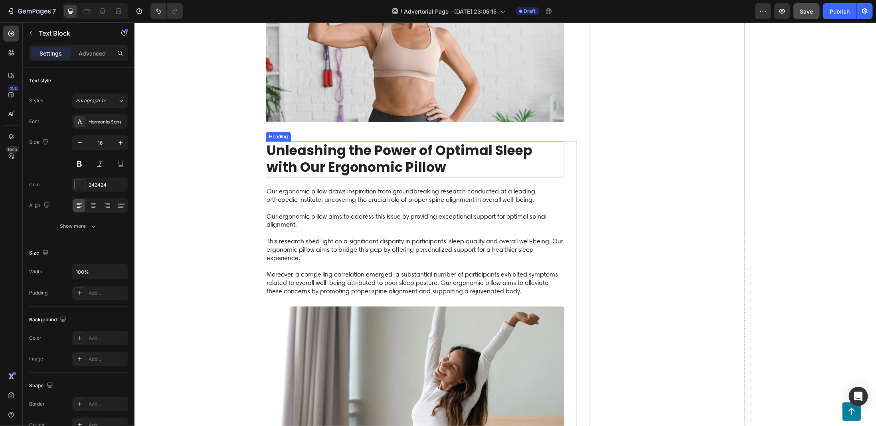
click at [400, 141] on h2 "Unleashing the Power of Optimal Sleep with Our Ergonomic Pillow" at bounding box center [415, 159] width 299 height 36
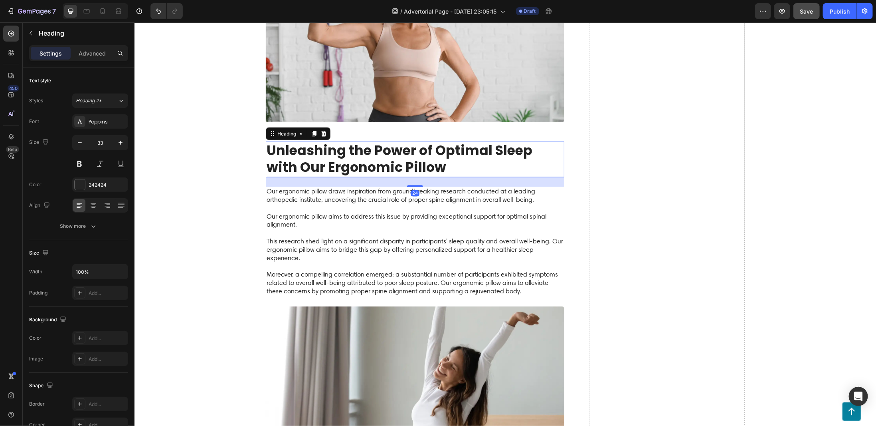
click at [400, 141] on h2 "Unleashing the Power of Optimal Sleep with Our Ergonomic Pillow" at bounding box center [415, 159] width 299 height 36
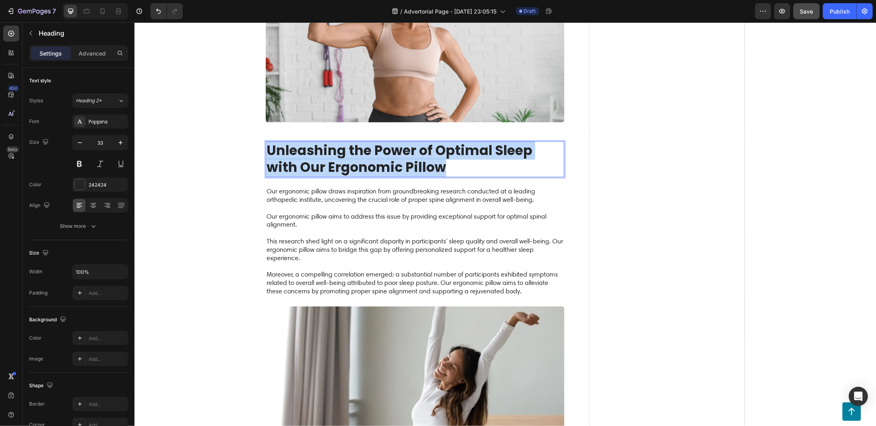
click at [400, 142] on p "Unleashing the Power of Optimal Sleep with Our Ergonomic Pillow" at bounding box center [414, 159] width 297 height 34
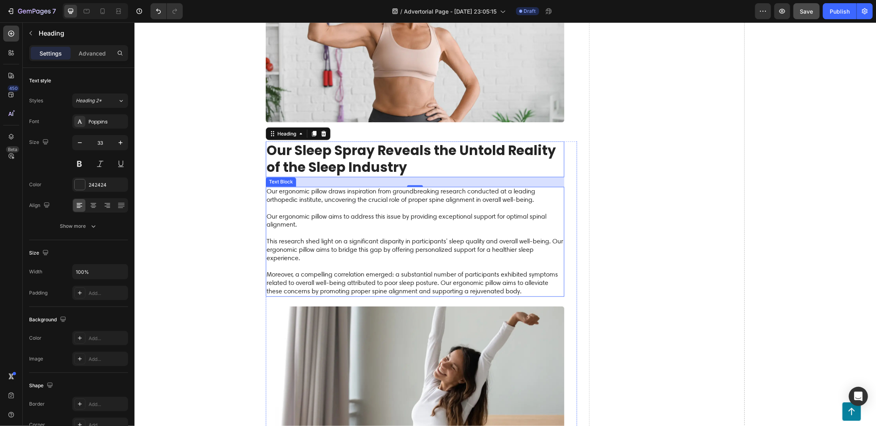
click at [326, 227] on p "Our ergonomic pillow draws inspiration from groundbreaking research conducted a…" at bounding box center [414, 241] width 297 height 108
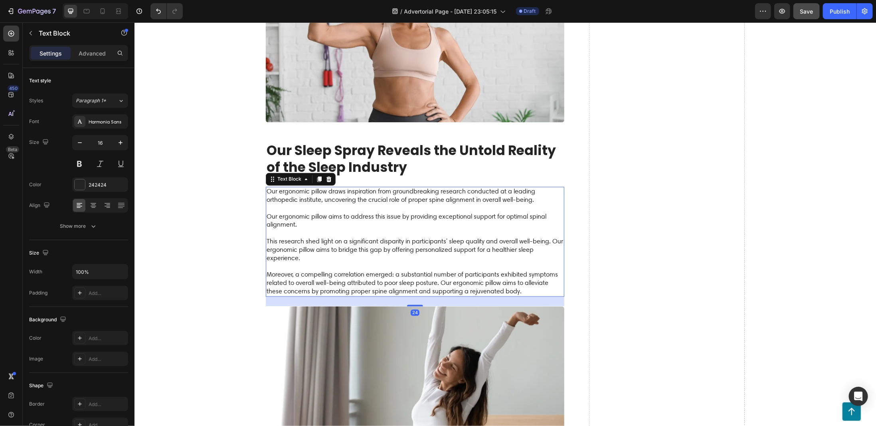
click at [515, 271] on p "Our ergonomic pillow draws inspiration from groundbreaking research conducted a…" at bounding box center [414, 241] width 297 height 108
click at [525, 281] on p "Our ergonomic pillow draws inspiration from groundbreaking research conducted a…" at bounding box center [414, 241] width 297 height 108
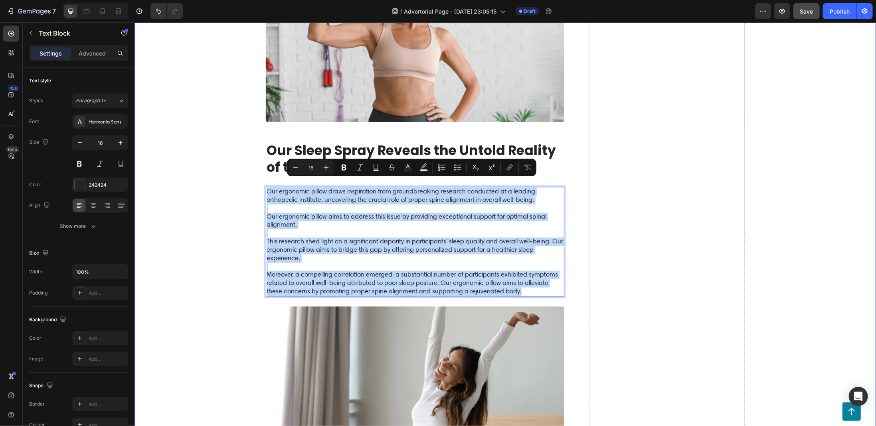
drag, startPoint x: 526, startPoint y: 282, endPoint x: 244, endPoint y: 173, distance: 302.2
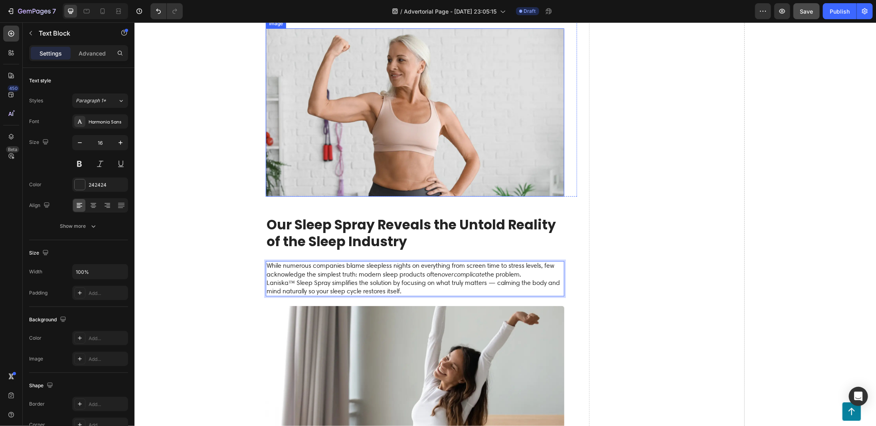
scroll to position [838, 0]
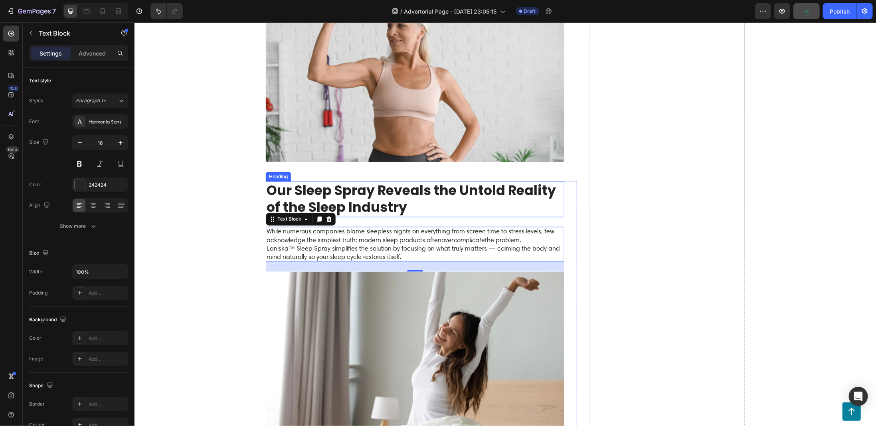
click at [364, 192] on p "Our Sleep Spray Reveals the Untold Reality of the Sleep Industry" at bounding box center [414, 199] width 297 height 34
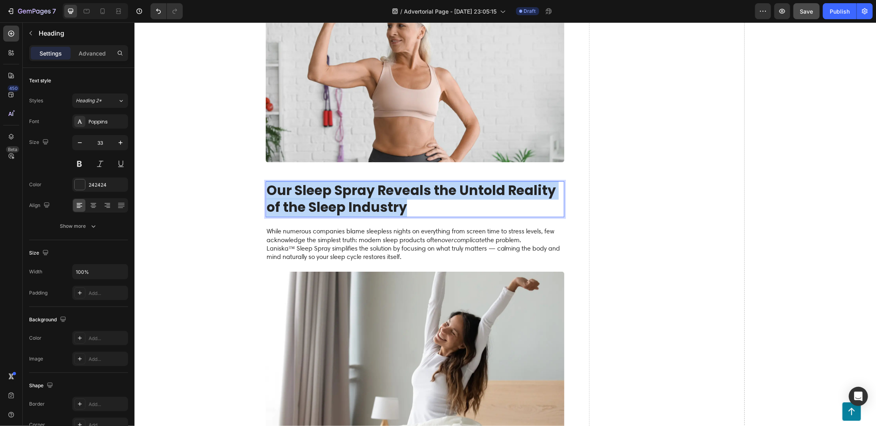
click at [364, 192] on p "Our Sleep Spray Reveals the Untold Reality of the Sleep Industry" at bounding box center [414, 199] width 297 height 34
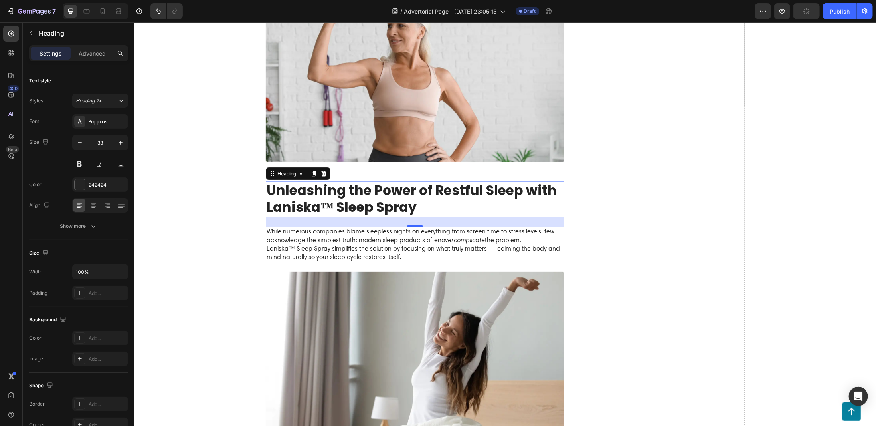
click at [361, 230] on p "While numerous companies blame sleepless nights on everything from screen time …" at bounding box center [414, 235] width 297 height 17
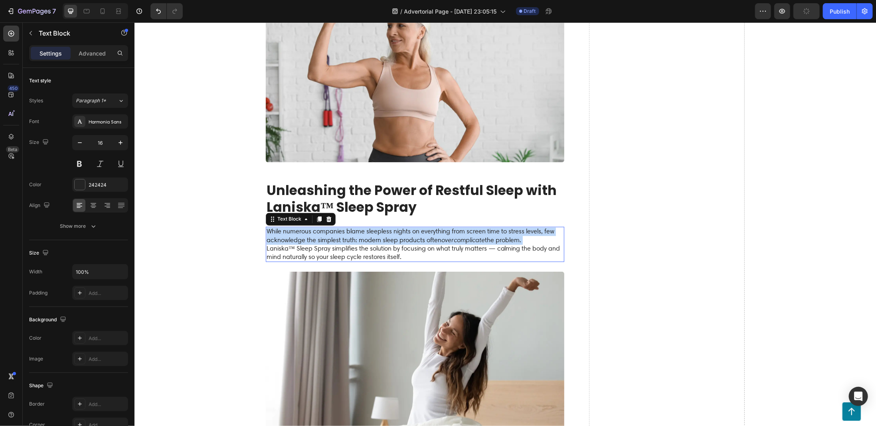
click at [361, 230] on p "While numerous companies blame sleepless nights on everything from screen time …" at bounding box center [414, 235] width 297 height 17
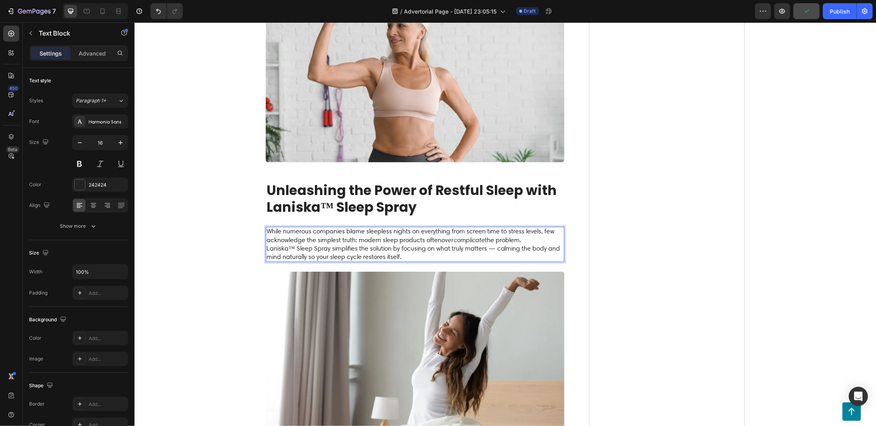
click at [403, 248] on p "Laniska™ Sleep Spray simplifies the solution by focusing on what truly matters …" at bounding box center [414, 252] width 297 height 17
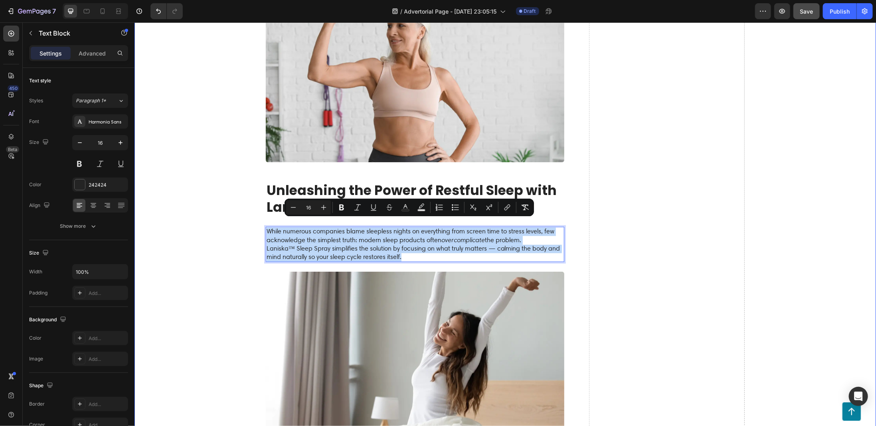
drag, startPoint x: 411, startPoint y: 248, endPoint x: 260, endPoint y: 223, distance: 153.1
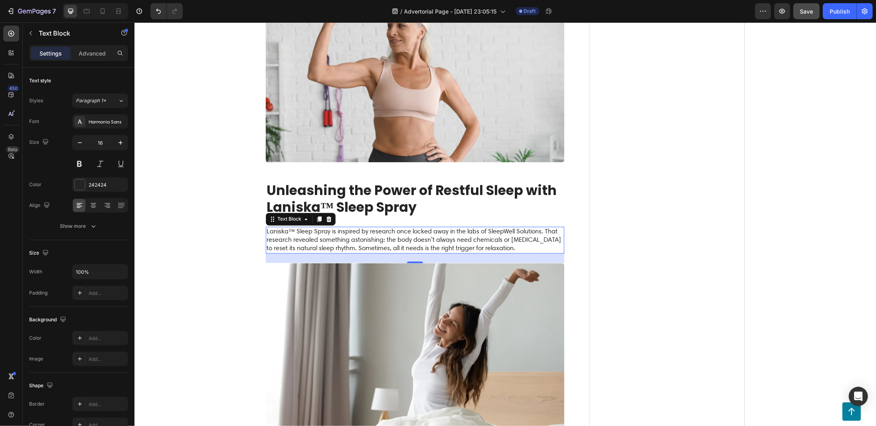
click at [342, 227] on p "Laniska™ Sleep Spray is inspired by research once locked away in the labs of Sl…" at bounding box center [414, 239] width 297 height 25
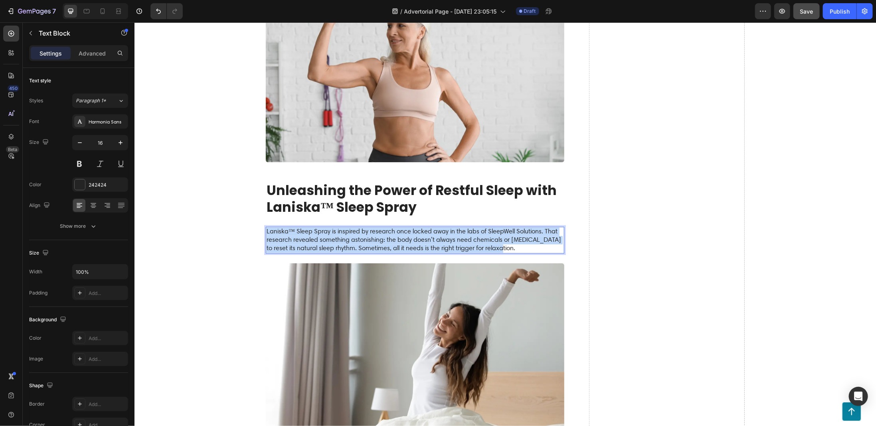
click at [342, 227] on p "Laniska™ Sleep Spray is inspired by research once locked away in the labs of Sl…" at bounding box center [414, 239] width 297 height 25
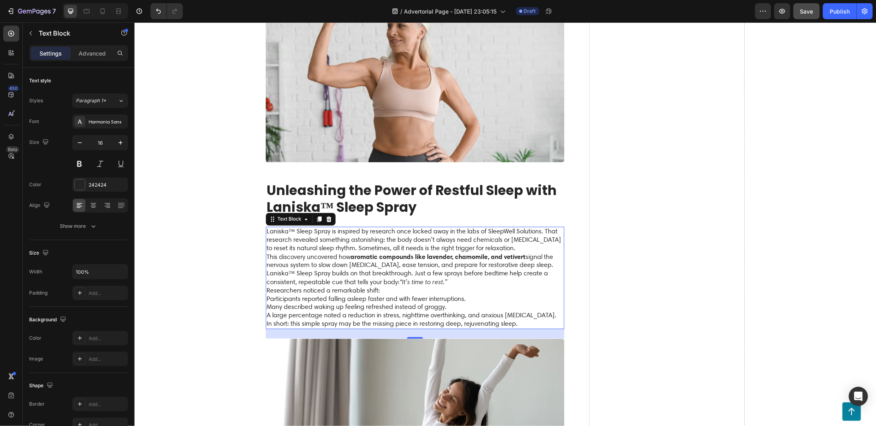
click at [369, 238] on p "Laniska™ Sleep Spray is inspired by research once locked away in the labs of Sl…" at bounding box center [414, 239] width 297 height 25
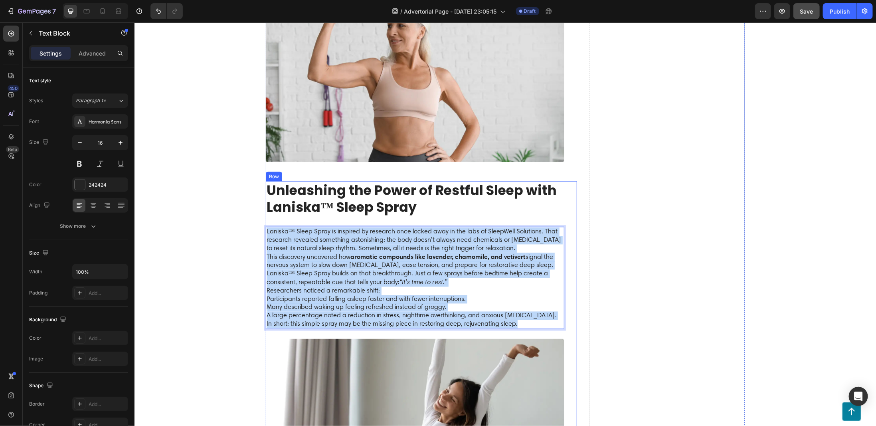
drag, startPoint x: 524, startPoint y: 314, endPoint x: 264, endPoint y: 217, distance: 278.0
click at [266, 217] on div "Unleashing the Power of Restful Sleep with Laniska™ Sleep Spray Heading Laniska…" at bounding box center [415, 343] width 299 height 325
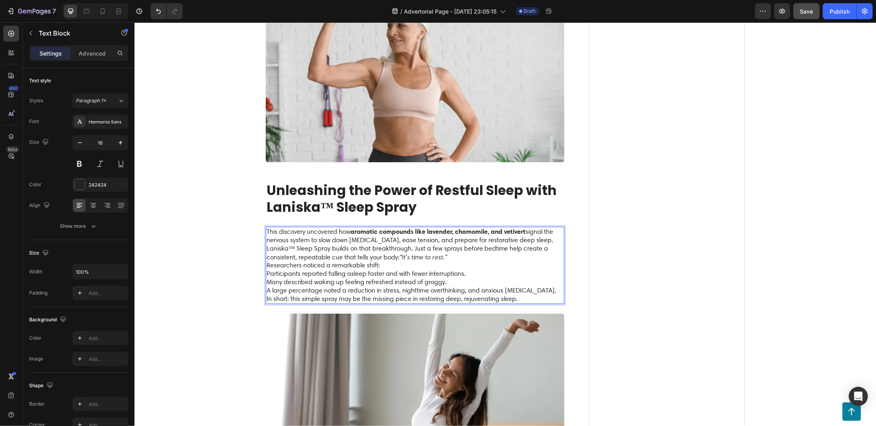
click at [386, 261] on p "Researchers noticed a remarkable shift:" at bounding box center [414, 265] width 297 height 8
click at [448, 248] on p "Laniska™ Sleep Spray builds on that breakthrough. Just a few sprays before bedt…" at bounding box center [414, 252] width 297 height 17
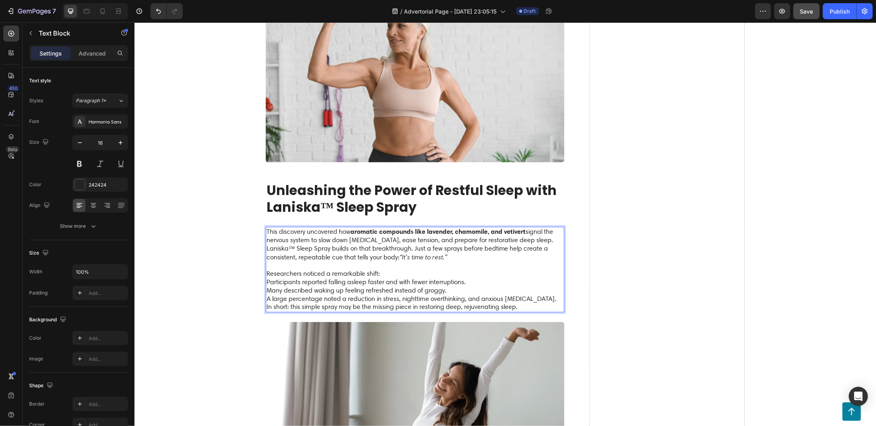
click at [383, 270] on p "Researchers noticed a remarkable shift:" at bounding box center [414, 274] width 297 height 8
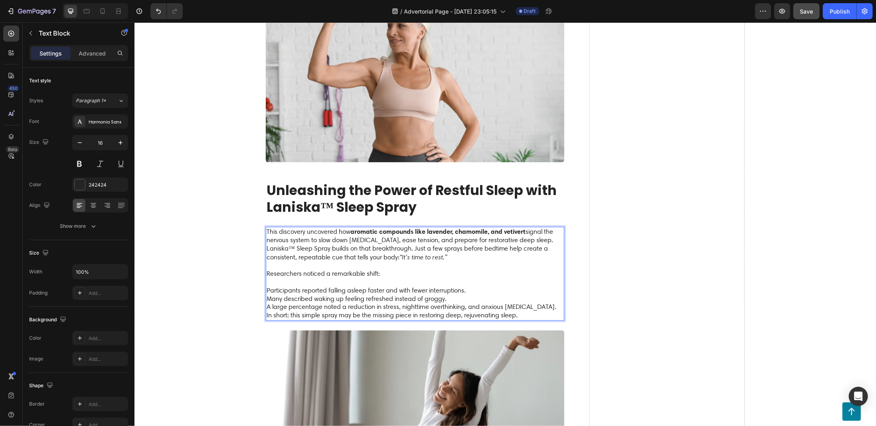
click at [266, 286] on p "Participants reported falling asleep faster and with fewer interruptions." at bounding box center [414, 290] width 297 height 8
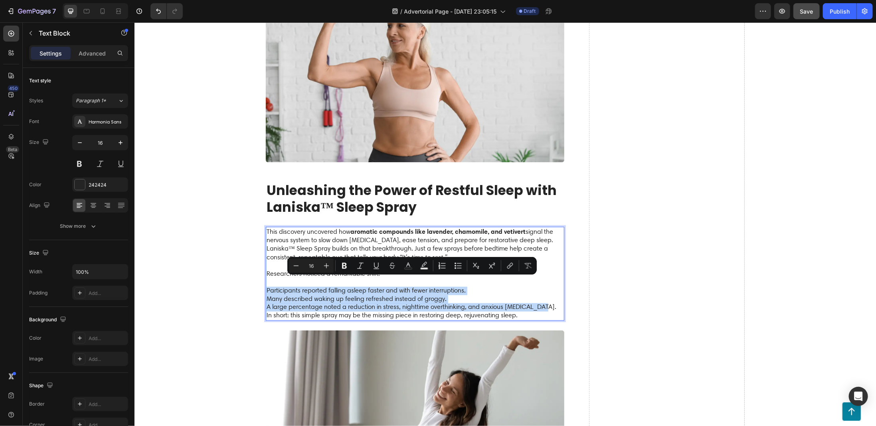
drag, startPoint x: 264, startPoint y: 279, endPoint x: 534, endPoint y: 296, distance: 270.4
click at [534, 296] on div "This discovery uncovered how aromatic compounds like lavender, chamomile, and v…" at bounding box center [415, 273] width 299 height 94
click at [458, 267] on icon "Editor contextual toolbar" at bounding box center [458, 266] width 8 height 8
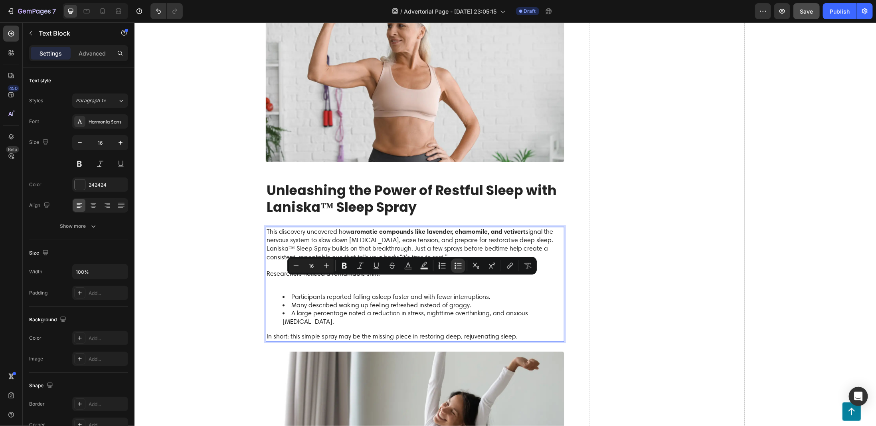
click at [369, 309] on li "A large percentage noted a reduction in stress, nighttime overthinking, and anx…" at bounding box center [422, 317] width 281 height 17
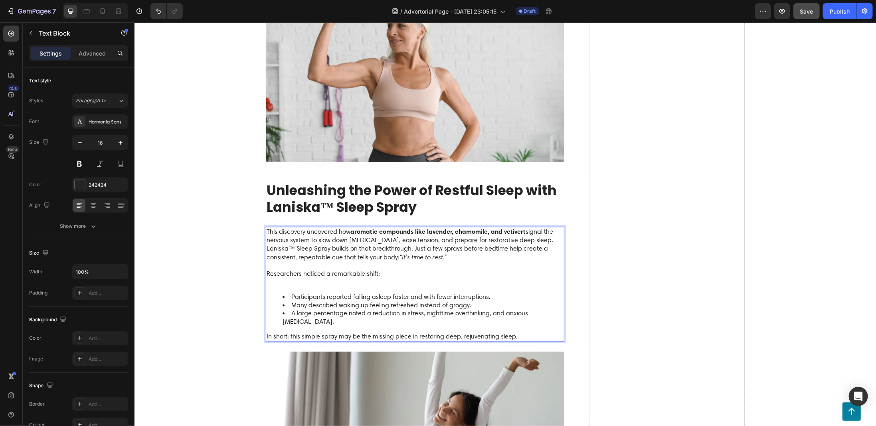
click at [273, 293] on ul "Participants reported falling asleep faster and with fewer interruptions. Many …" at bounding box center [414, 309] width 297 height 33
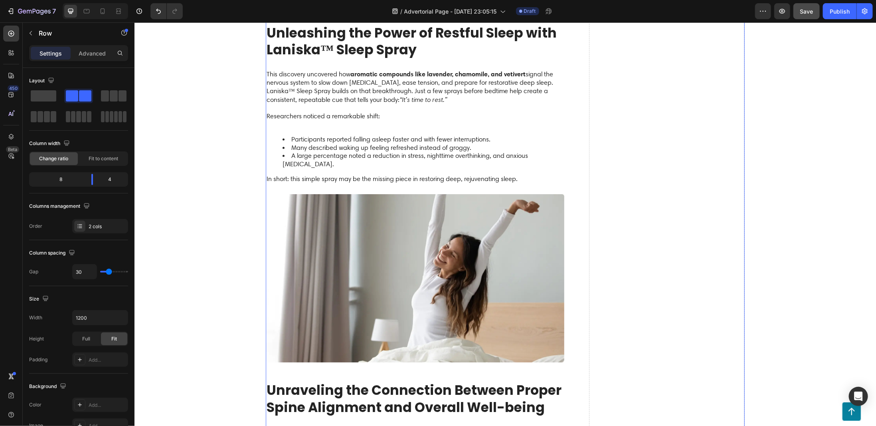
scroll to position [998, 0]
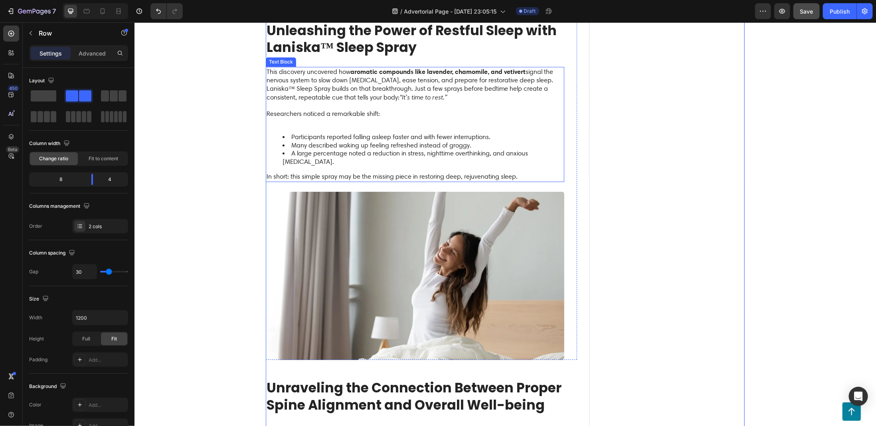
click at [459, 72] on p "This discovery uncovered how aromatic compounds like lavender, chamomile, and v…" at bounding box center [414, 75] width 297 height 17
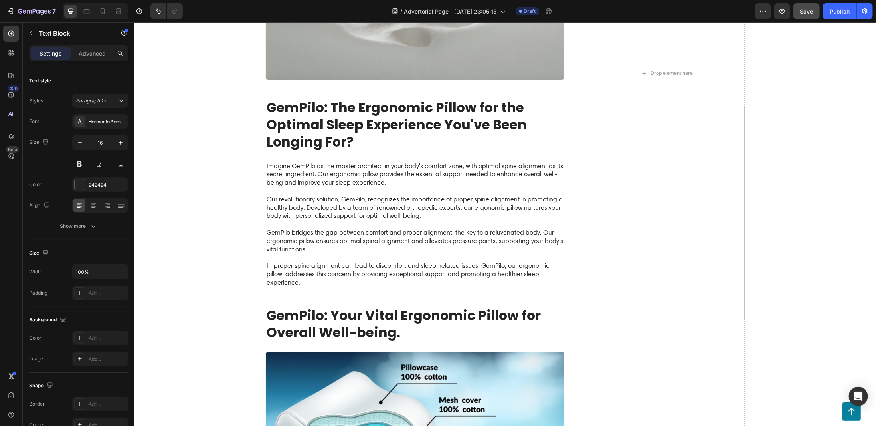
scroll to position [1637, 0]
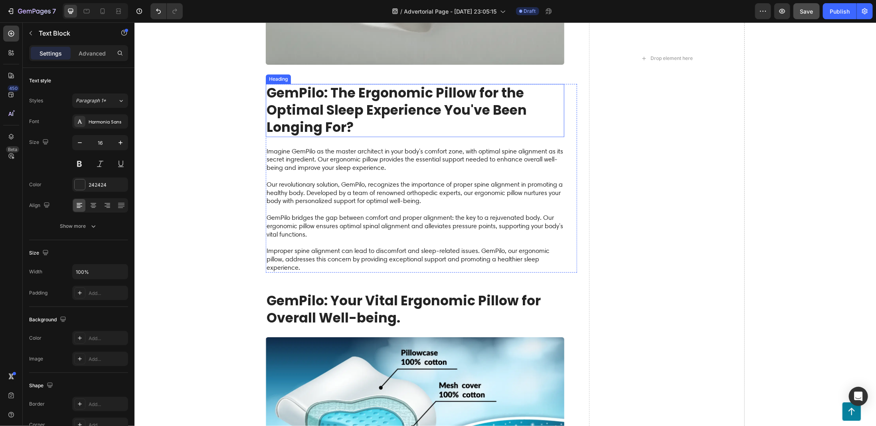
click at [383, 95] on h2 "GemPilo: The Ergonomic Pillow for the Optimal Sleep Experience You've Been Long…" at bounding box center [415, 109] width 299 height 53
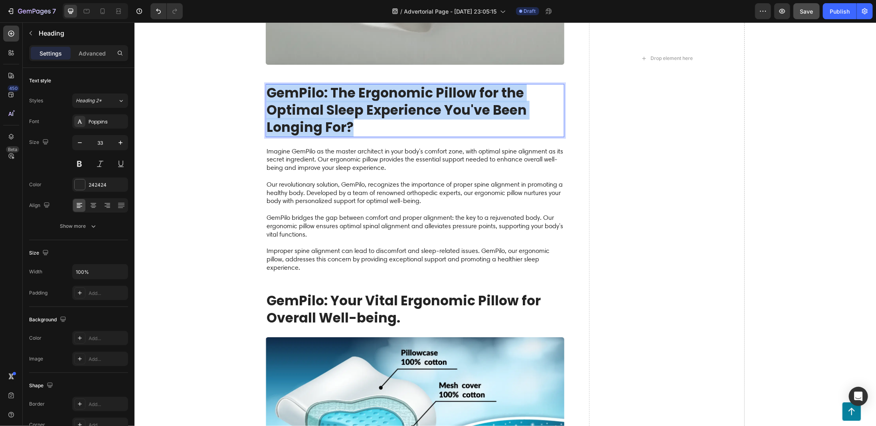
click at [383, 95] on p "GemPilo: The Ergonomic Pillow for the Optimal Sleep Experience You've Been Long…" at bounding box center [414, 110] width 297 height 52
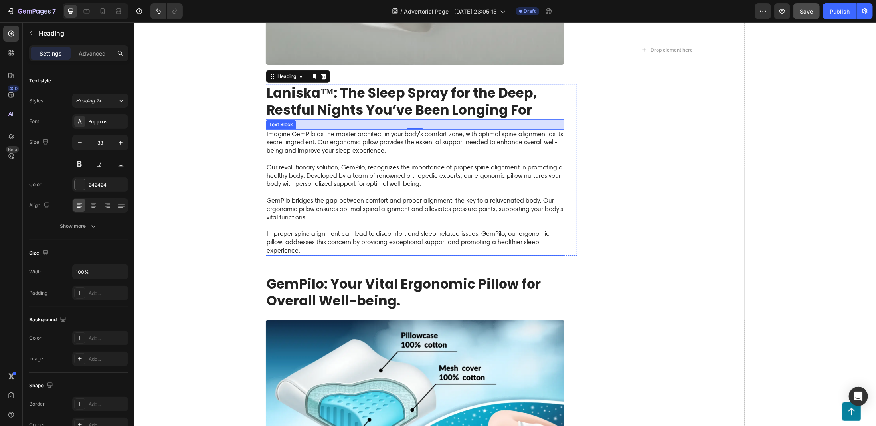
click at [325, 130] on p "Imagine GemPilo as the master architect in your body's comfort zone, with optim…" at bounding box center [414, 192] width 297 height 125
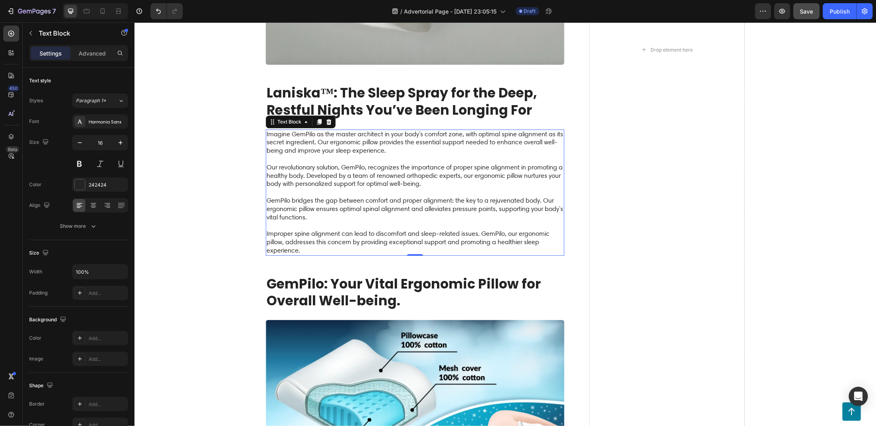
click at [325, 130] on p "Imagine GemPilo as the master architect in your body's comfort zone, with optim…" at bounding box center [414, 192] width 297 height 125
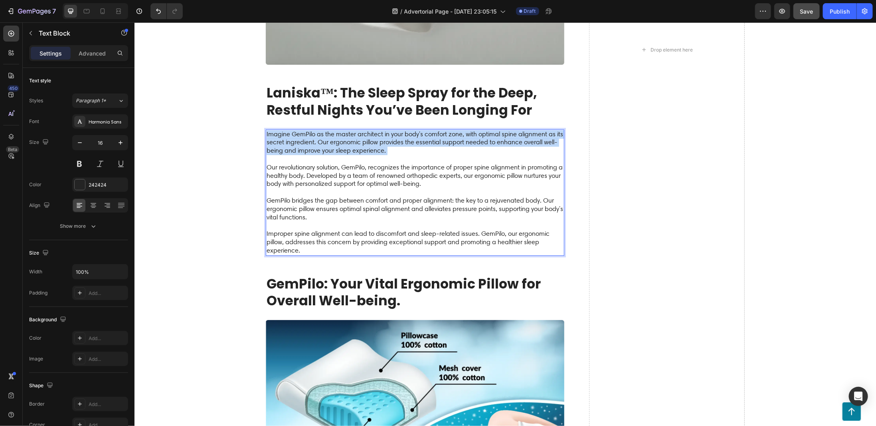
click at [325, 130] on p "Imagine GemPilo as the master architect in your body's comfort zone, with optim…" at bounding box center [414, 192] width 297 height 125
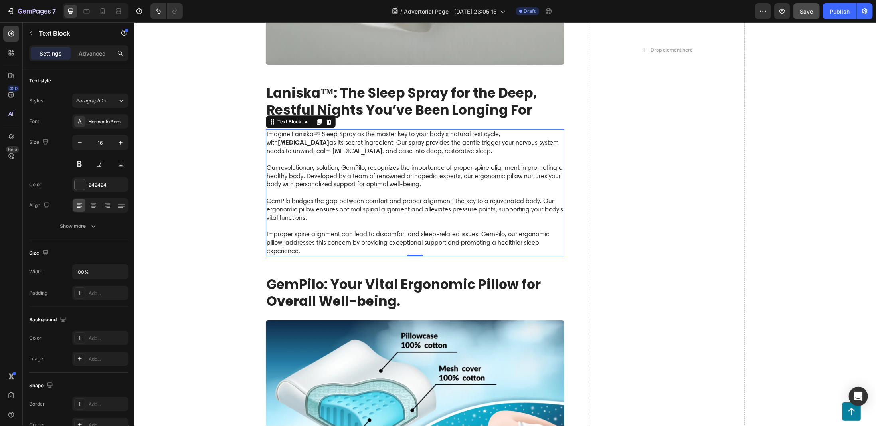
click at [295, 155] on p "⁠⁠⁠⁠⁠⁠⁠ Our revolutionary solution, GemPilo, recognizes the importance of prope…" at bounding box center [414, 205] width 297 height 100
click at [295, 155] on p "Our revolutionary solution, GemPilo, recognizes the importance of proper spine …" at bounding box center [414, 205] width 297 height 100
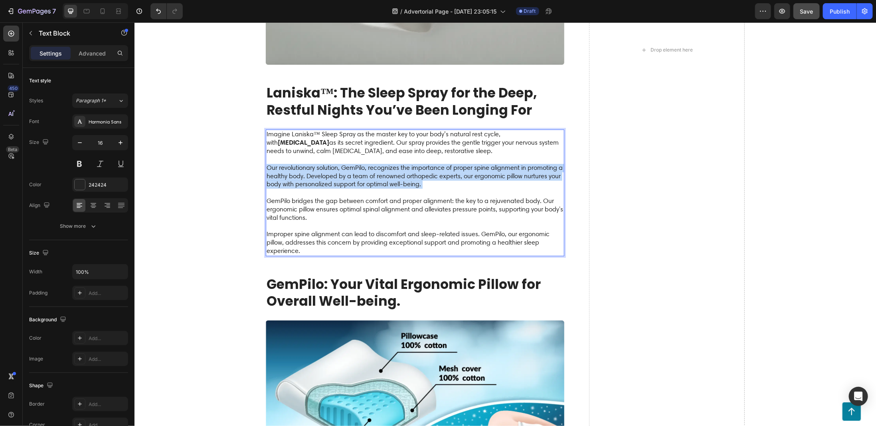
click at [295, 155] on p "Our revolutionary solution, GemPilo, recognizes the importance of proper spine …" at bounding box center [414, 205] width 297 height 100
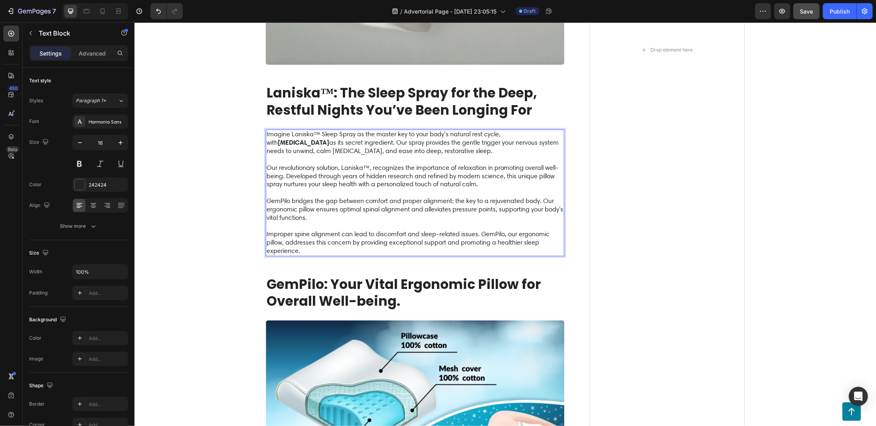
click at [361, 189] on p "⁠⁠⁠⁠⁠⁠⁠ GemPilo bridges the gap between comfort and proper alignment: the key t…" at bounding box center [414, 221] width 297 height 66
drag, startPoint x: 311, startPoint y: 199, endPoint x: 264, endPoint y: 186, distance: 48.8
click at [266, 188] on p "GemPilo bridges the gap between comfort and proper alignment: the key to a reju…" at bounding box center [414, 221] width 297 height 66
click at [306, 210] on p "Laniska™ bridges the gap between stress and serenity: the key to feeling fully …" at bounding box center [414, 221] width 297 height 66
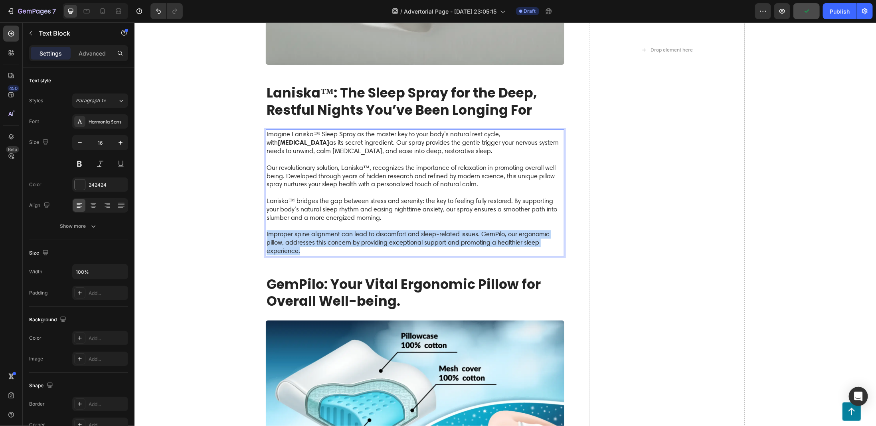
drag, startPoint x: 307, startPoint y: 229, endPoint x: 263, endPoint y: 214, distance: 47.0
click at [266, 214] on div "Imagine Laniska™ Sleep Spray as the master key to your body’s natural rest cycl…" at bounding box center [415, 192] width 299 height 127
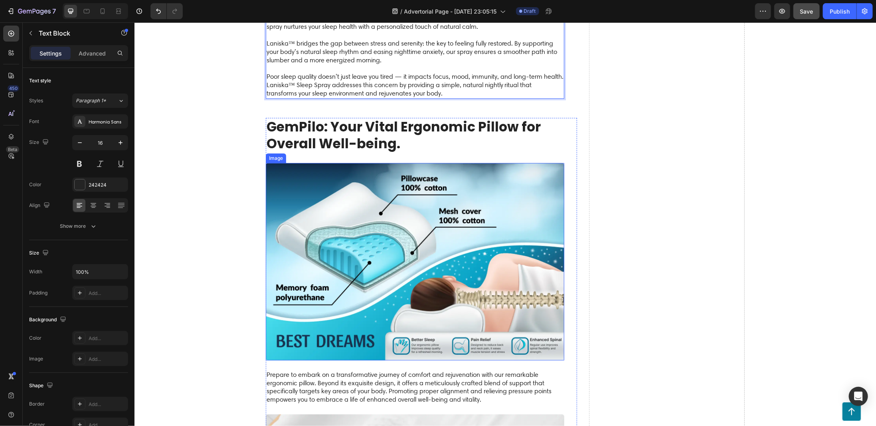
scroll to position [1837, 0]
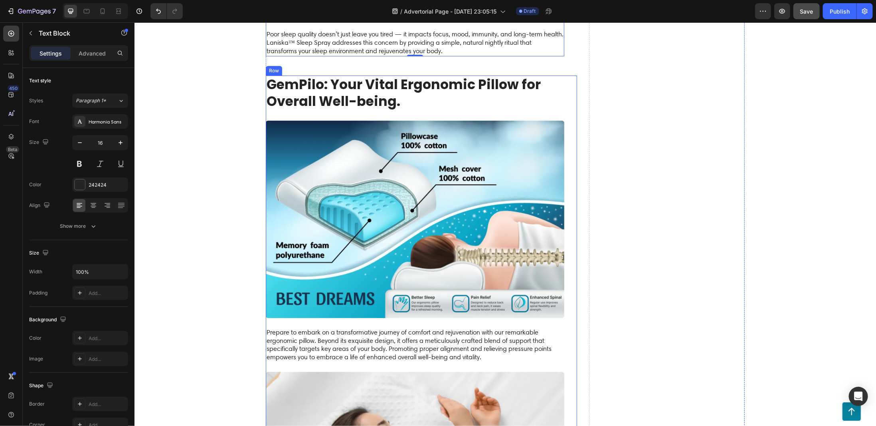
click at [323, 84] on h2 "GemPilo: Your Vital Ergonomic Pillow for Overall Well-being." at bounding box center [415, 93] width 299 height 36
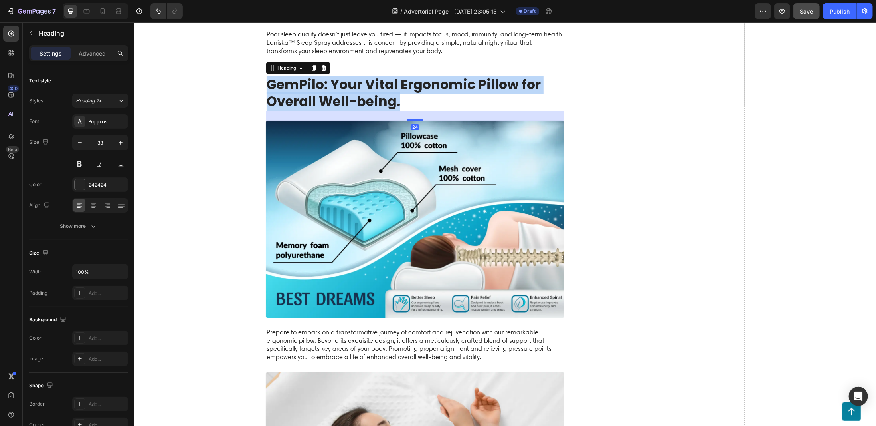
click at [323, 84] on p "GemPilo: Your Vital Ergonomic Pillow for Overall Well-being." at bounding box center [414, 93] width 297 height 34
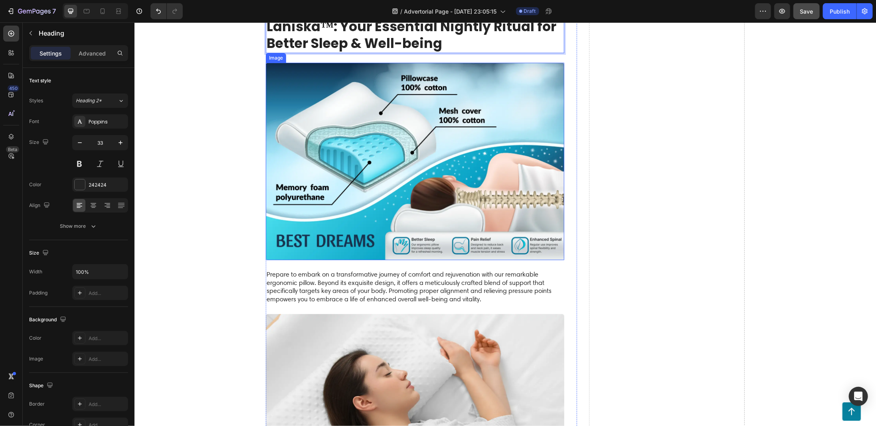
scroll to position [1956, 0]
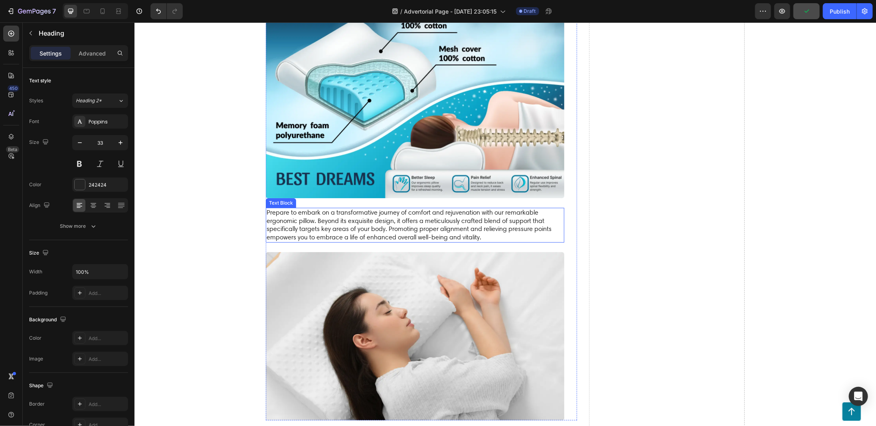
click at [295, 208] on p "Prepare to embark on a transformative journey of comfort and rejuvenation with …" at bounding box center [414, 224] width 297 height 33
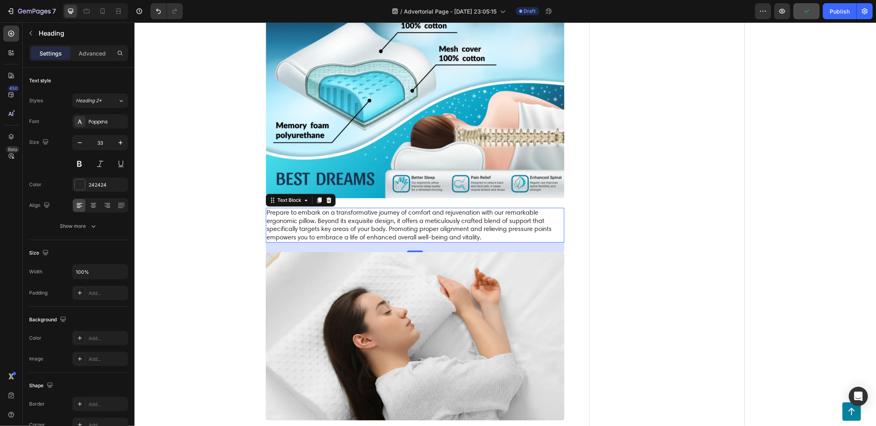
click at [295, 208] on p "Prepare to embark on a transformative journey of comfort and rejuvenation with …" at bounding box center [414, 224] width 297 height 33
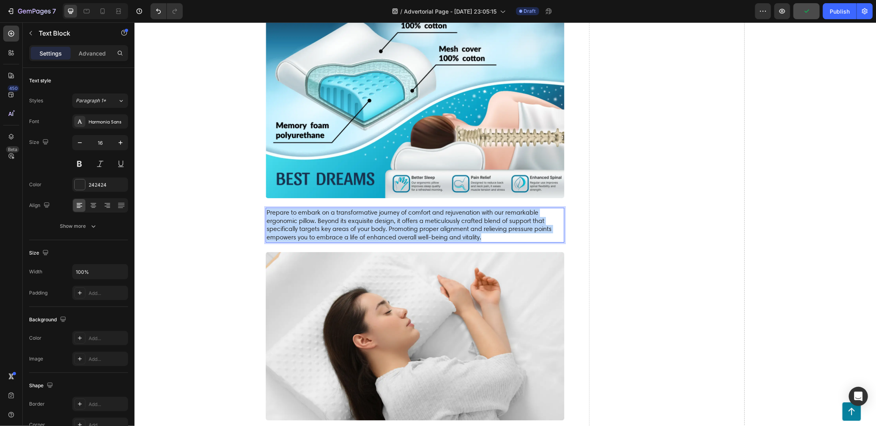
click at [295, 208] on p "Prepare to embark on a transformative journey of comfort and rejuvenation with …" at bounding box center [414, 224] width 297 height 33
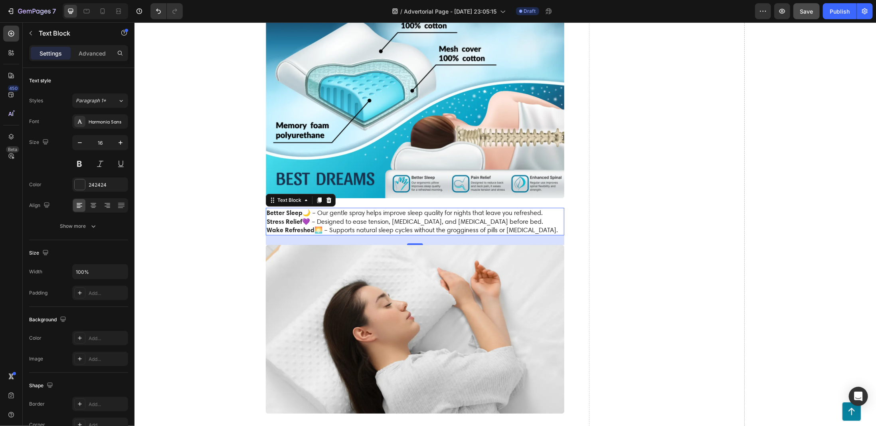
click at [535, 208] on p "Better Sleep 🌙 – Our gentle spray helps improve sleep quality for nights that l…" at bounding box center [414, 221] width 297 height 26
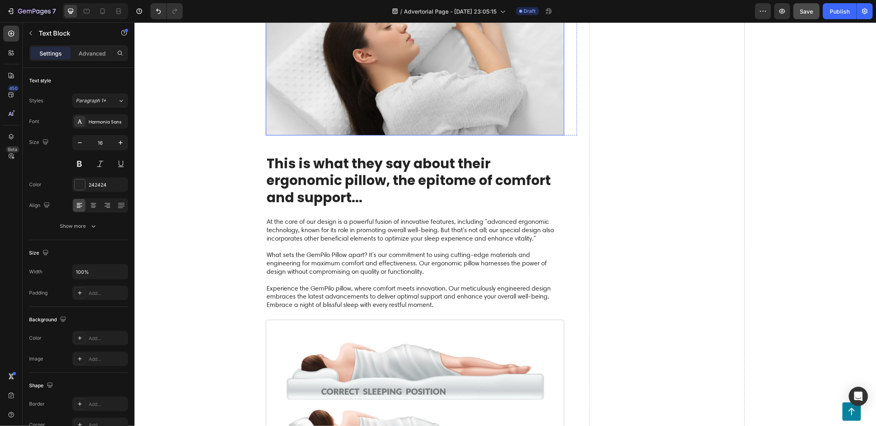
scroll to position [2316, 0]
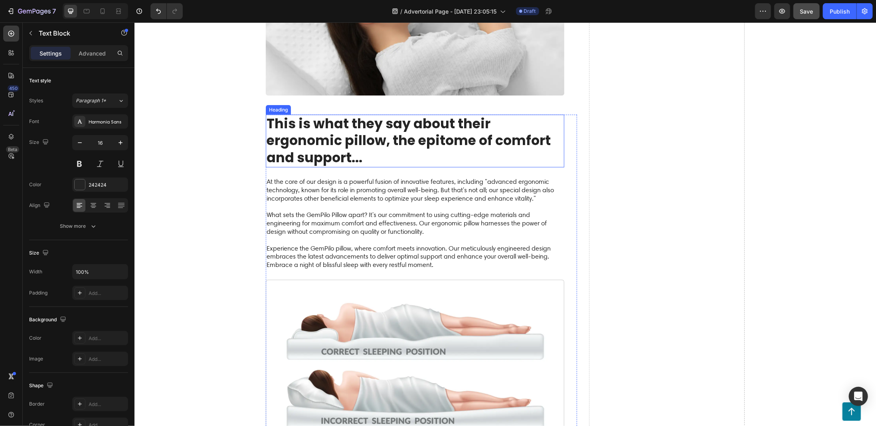
click at [357, 115] on h2 "This is what they say about their ergonomic pillow, the epitome of comfort and …" at bounding box center [415, 140] width 299 height 53
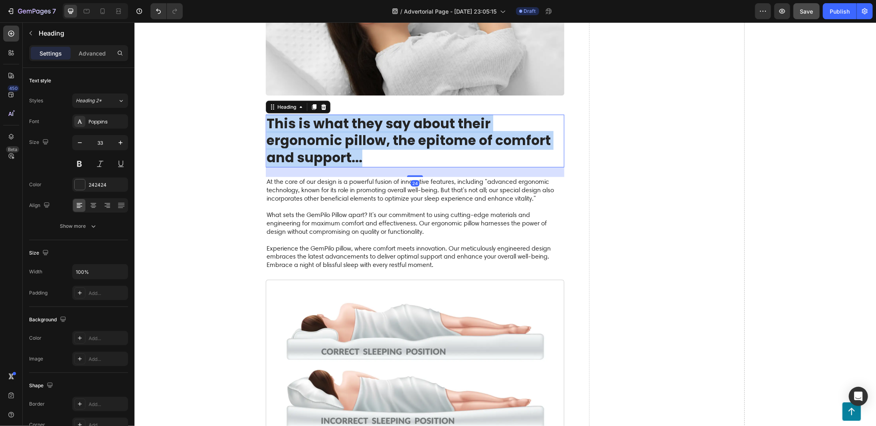
click at [357, 115] on p "This is what they say about their ergonomic pillow, the epitome of comfort and …" at bounding box center [414, 141] width 297 height 52
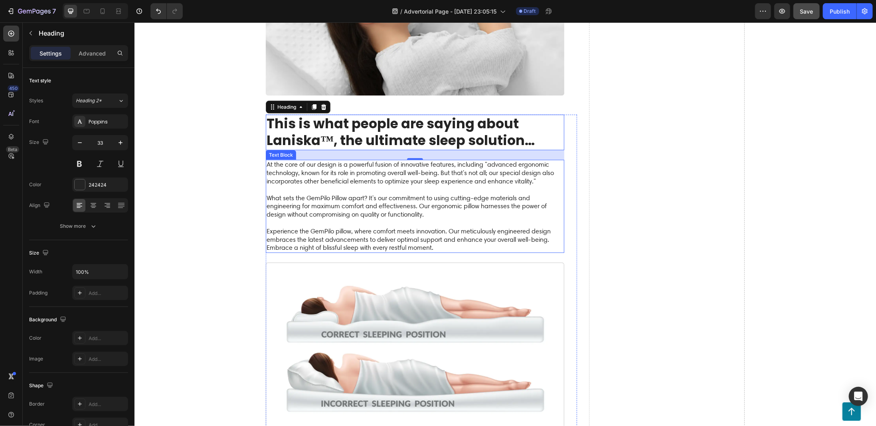
click at [298, 160] on p "At the core of our design is a powerful fusion of innovative features, includin…" at bounding box center [414, 205] width 297 height 91
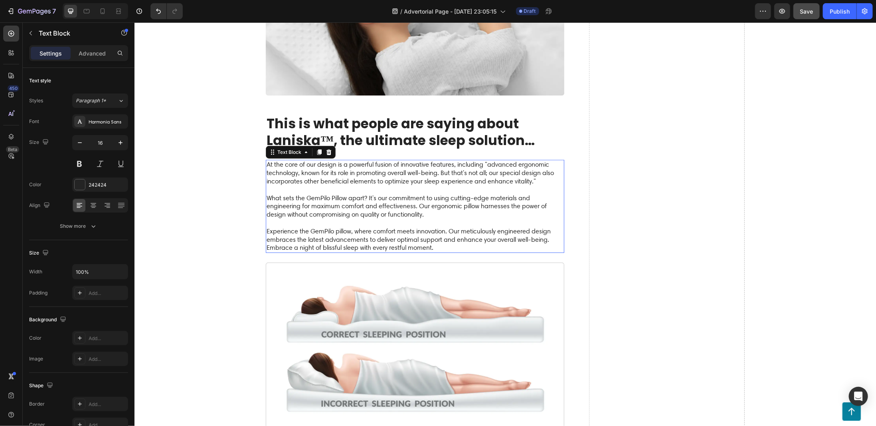
click at [298, 160] on p "At the core of our design is a powerful fusion of innovative features, includin…" at bounding box center [414, 205] width 297 height 91
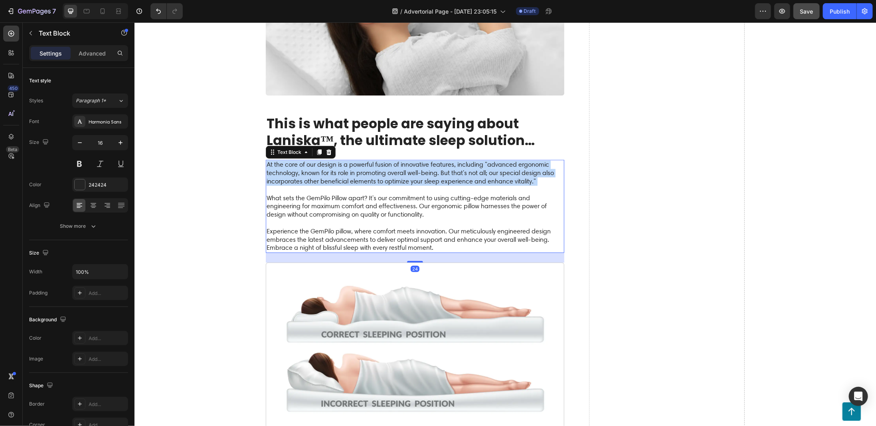
click at [298, 160] on p "At the core of our design is a powerful fusion of innovative features, includin…" at bounding box center [414, 205] width 297 height 91
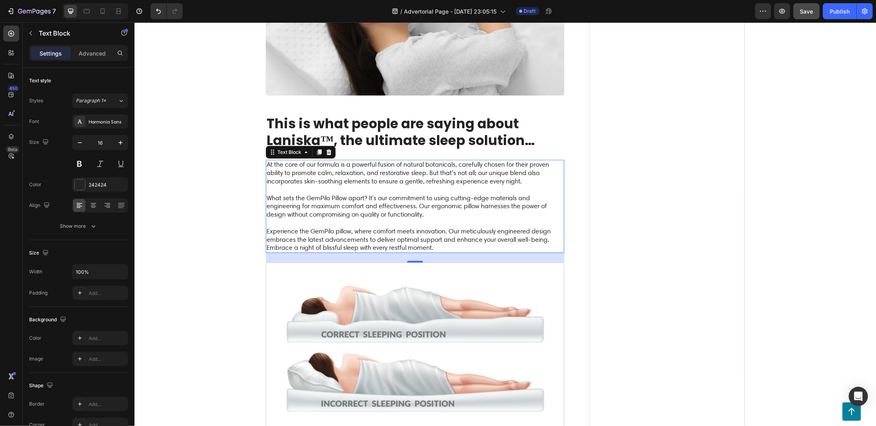
click at [293, 186] on p "⁠⁠⁠⁠⁠⁠⁠ What sets the GemPilo Pillow apart? It's our commitment to using cuttin…" at bounding box center [414, 218] width 297 height 66
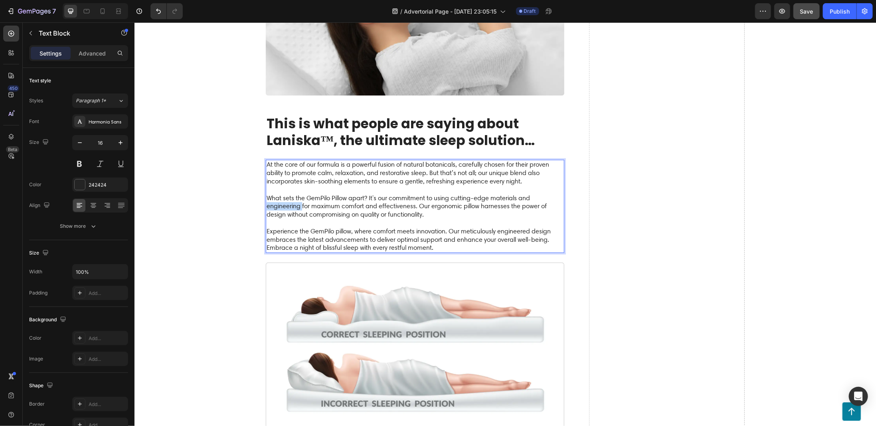
click at [293, 186] on p "What sets the GemPilo Pillow apart? It's our commitment to using cutting-edge m…" at bounding box center [414, 218] width 297 height 66
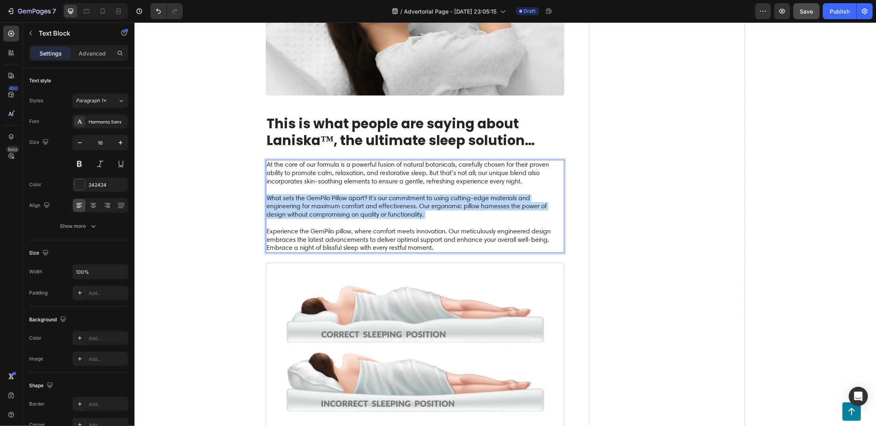
click at [293, 186] on p "What sets the GemPilo Pillow apart? It's our commitment to using cutting-edge m…" at bounding box center [414, 218] width 297 height 66
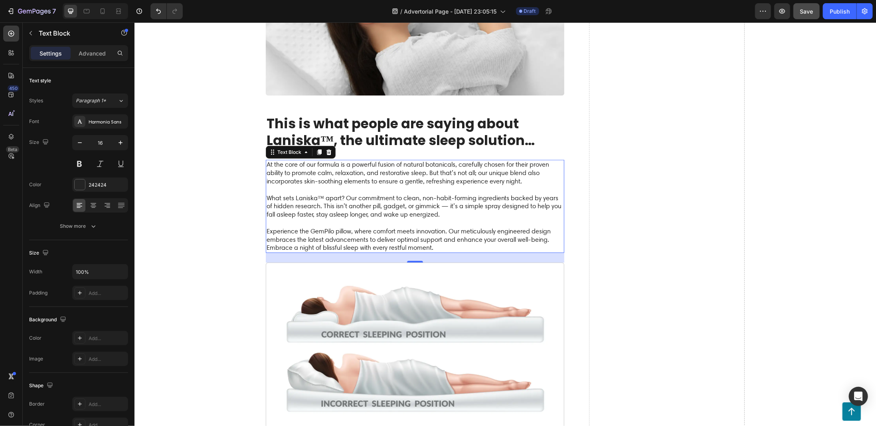
click at [300, 218] on p "⁠⁠⁠⁠⁠⁠⁠ Experience the GemPilo pillow, where comfort meets innovation. Our meti…" at bounding box center [414, 234] width 297 height 33
click at [300, 218] on p "Experience the GemPilo pillow, where comfort meets innovation. Our meticulously…" at bounding box center [414, 234] width 297 height 33
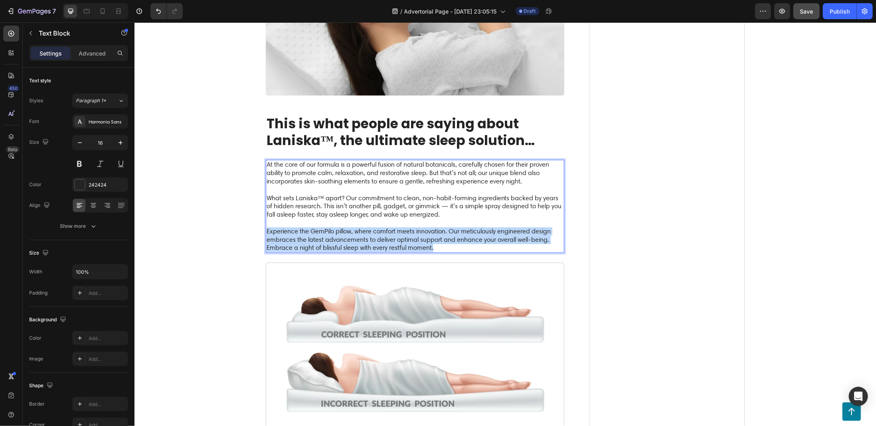
click at [300, 218] on p "Experience the GemPilo pillow, where comfort meets innovation. Our meticulously…" at bounding box center [414, 234] width 297 height 33
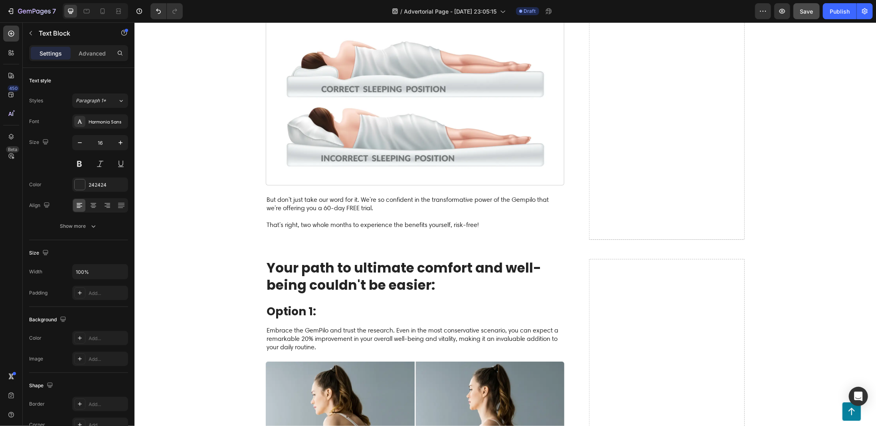
scroll to position [2595, 0]
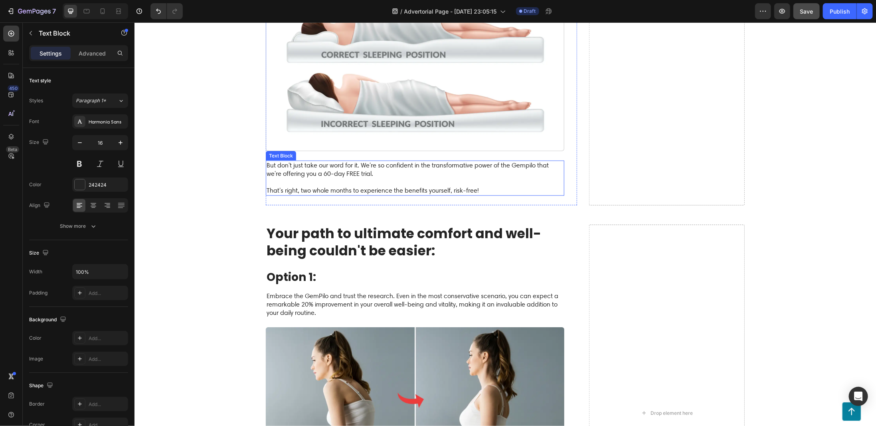
click at [306, 160] on div "But don't just take our word for it. We're so confident in the transformative p…" at bounding box center [415, 177] width 299 height 35
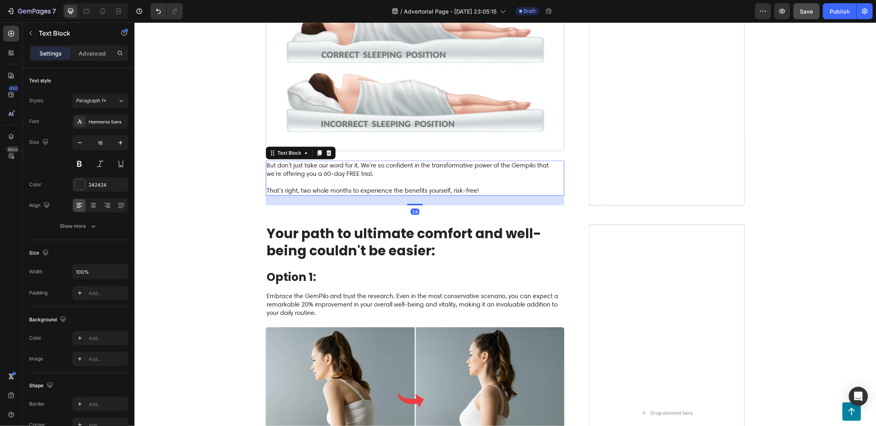
click at [309, 161] on p "But don't just take our word for it. We're so confident in the transformative p…" at bounding box center [414, 177] width 297 height 33
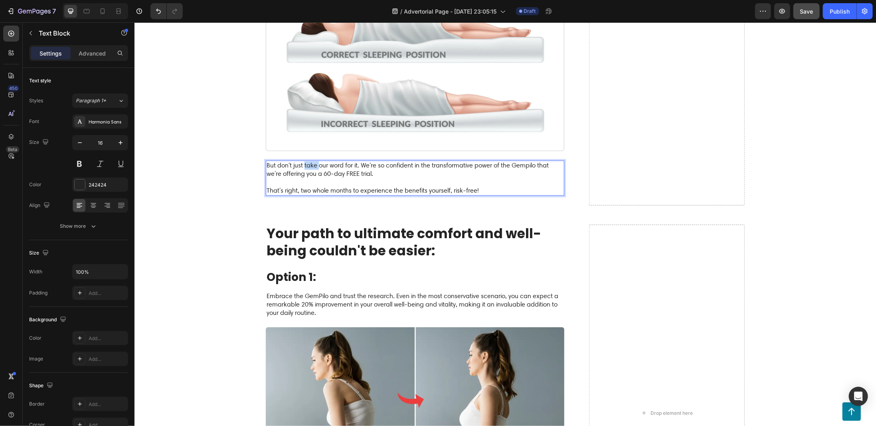
click at [309, 161] on p "But don't just take our word for it. We're so confident in the transformative p…" at bounding box center [414, 177] width 297 height 33
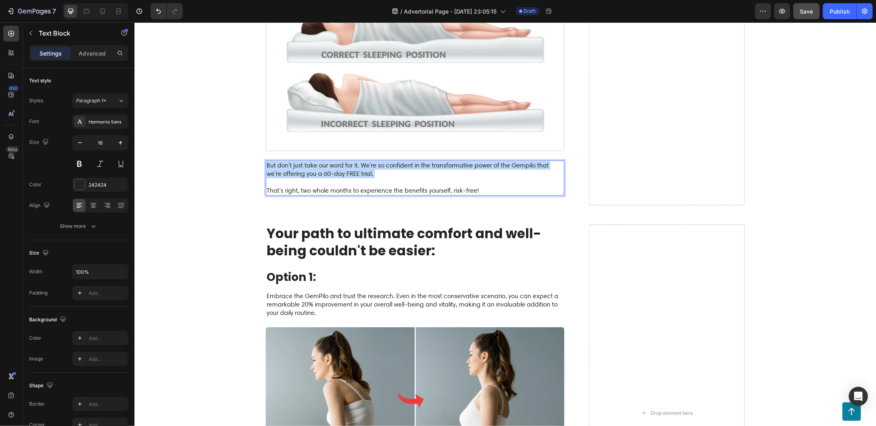
click at [309, 161] on p "But don't just take our word for it. We're so confident in the transformative p…" at bounding box center [414, 177] width 297 height 33
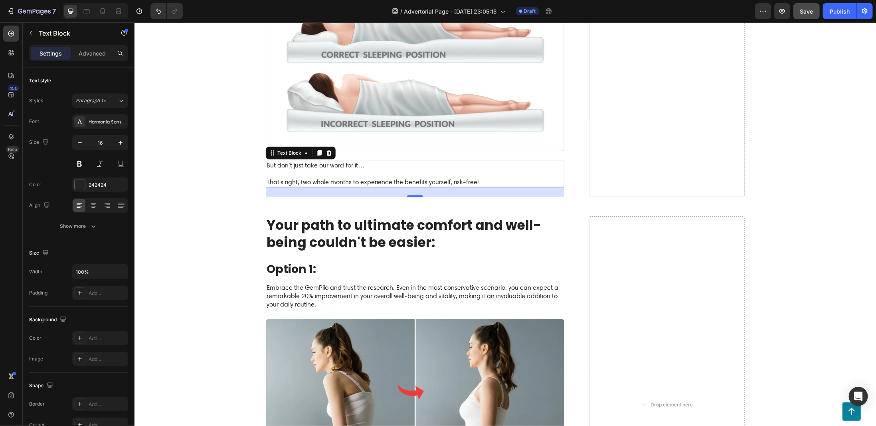
click at [355, 169] on p "⁠⁠⁠⁠⁠⁠⁠ That's right, two whole months to experience the benefits yourself, ris…" at bounding box center [414, 177] width 297 height 17
click at [357, 169] on p "⁠⁠⁠⁠⁠⁠⁠ That's right, two whole months to experience the benefits yourself, ris…" at bounding box center [414, 177] width 297 height 17
click at [357, 169] on p "That's right, two whole months to experience the benefits yourself, risk-free!" at bounding box center [414, 177] width 297 height 17
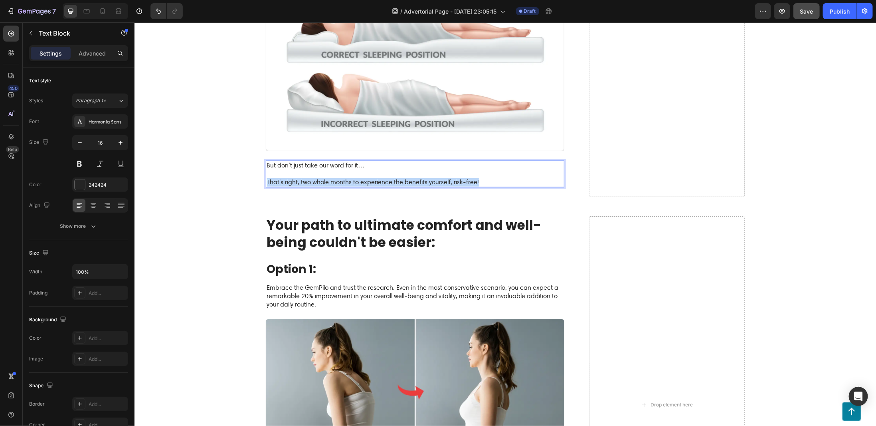
click at [357, 169] on p "That's right, two whole months to experience the benefits yourself, risk-free!" at bounding box center [414, 177] width 297 height 17
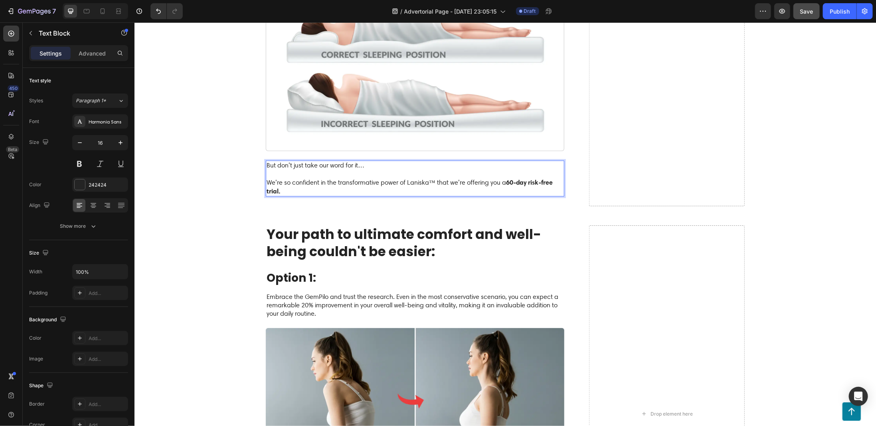
click at [509, 178] on strong "60-day risk-free trial." at bounding box center [409, 186] width 287 height 17
click at [510, 178] on strong "60-day risk-free trial." at bounding box center [409, 186] width 287 height 17
click at [377, 172] on p "We’re so confident in the transformative power of Laniska™ that we’re offering …" at bounding box center [414, 182] width 297 height 26
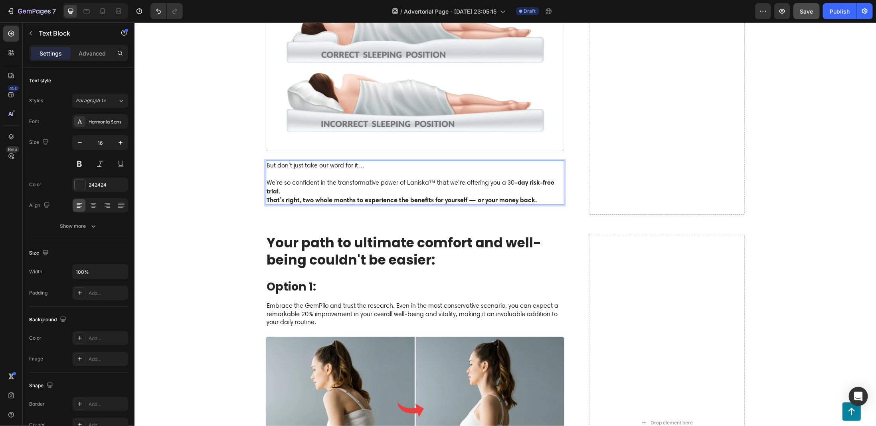
click at [325, 169] on p "We’re so confident in the transformative power of Laniska™ that we’re offering …" at bounding box center [414, 182] width 297 height 26
click at [330, 170] on p "We’re so confident in the transformative power of Laniska™ that we’re offering …" at bounding box center [414, 182] width 297 height 26
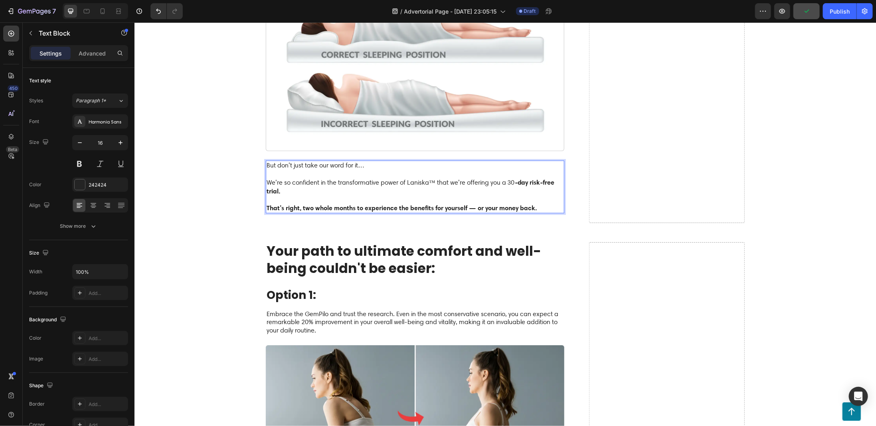
click at [333, 203] on strong "That’s right, two whole months to experience the benefits for yourself — or you…" at bounding box center [401, 207] width 270 height 8
click at [310, 203] on strong "That’s right, two whole months to experience the benefits for yourself — or you…" at bounding box center [401, 207] width 270 height 8
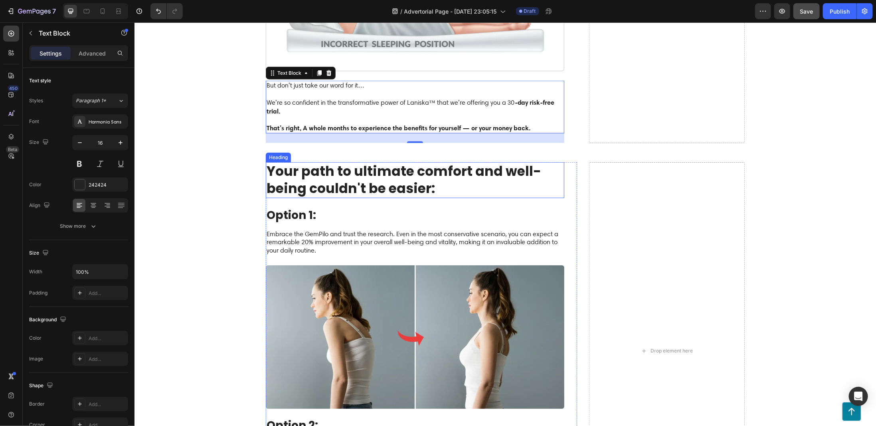
click at [403, 162] on h2 "Your path to ultimate comfort and well-being couldn't be easier:" at bounding box center [415, 180] width 299 height 36
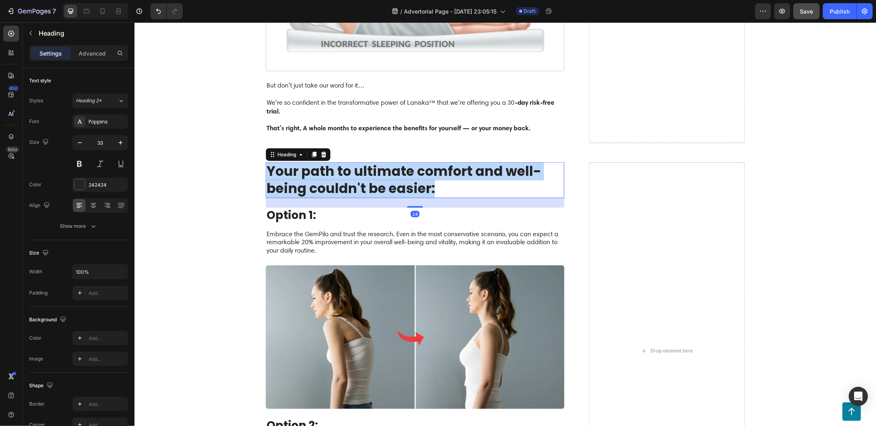
click at [403, 163] on p "Your path to ultimate comfort and well-being couldn't be easier:" at bounding box center [414, 180] width 297 height 34
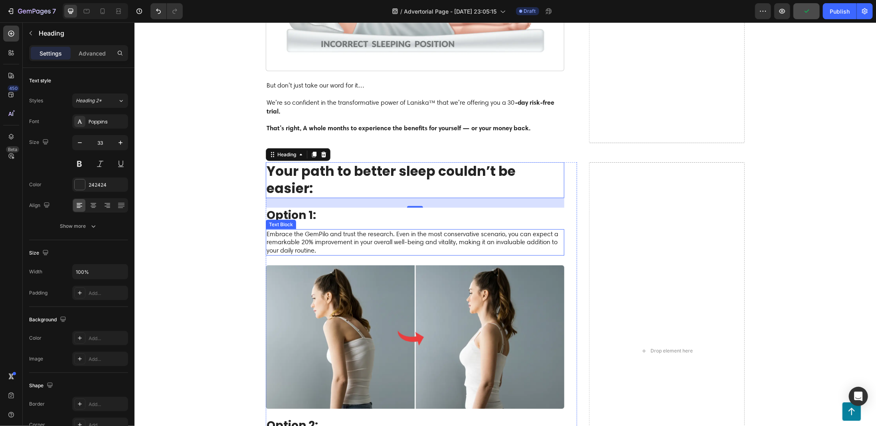
click at [310, 230] on p "Embrace the GemPilo and trust the research. Even in the most conservative scena…" at bounding box center [414, 242] width 297 height 25
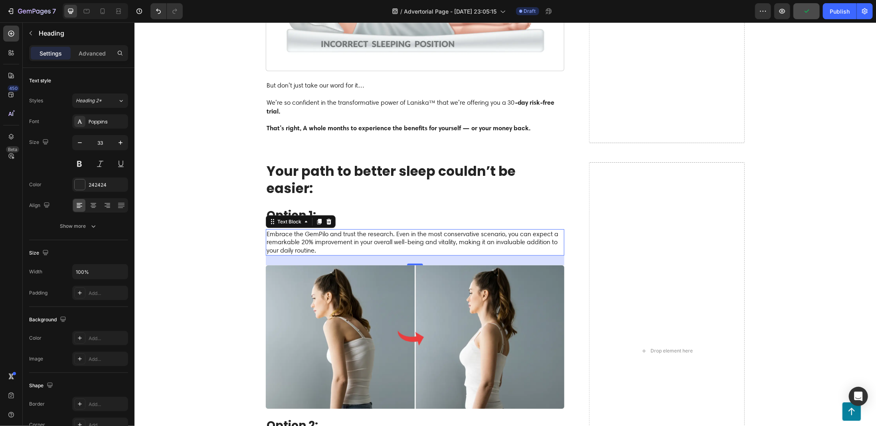
click at [310, 230] on p "Embrace the GemPilo and trust the research. Even in the most conservative scena…" at bounding box center [414, 242] width 297 height 25
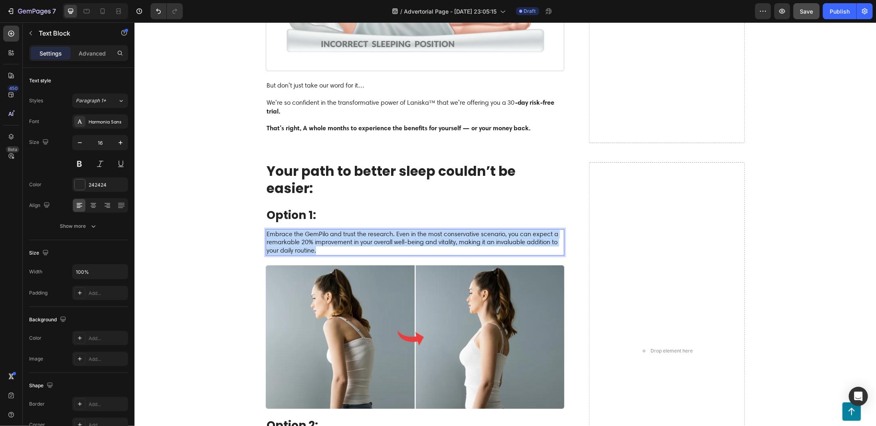
click at [310, 230] on p "Embrace the GemPilo and trust the research. Even in the most conservative scena…" at bounding box center [414, 242] width 297 height 25
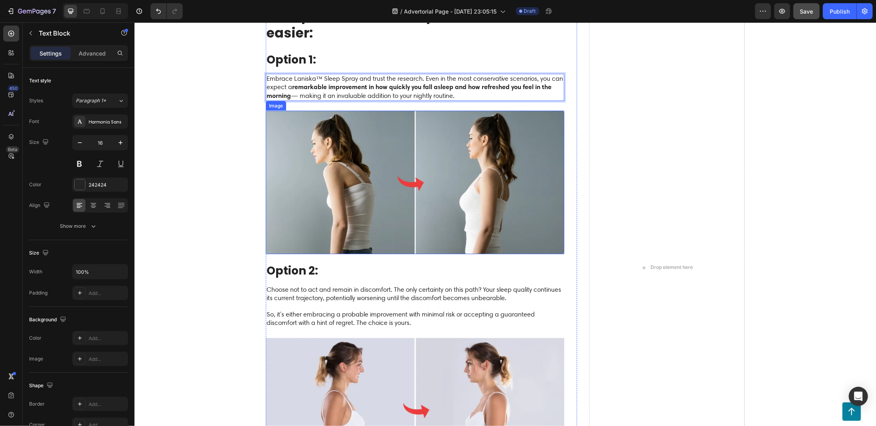
scroll to position [2835, 0]
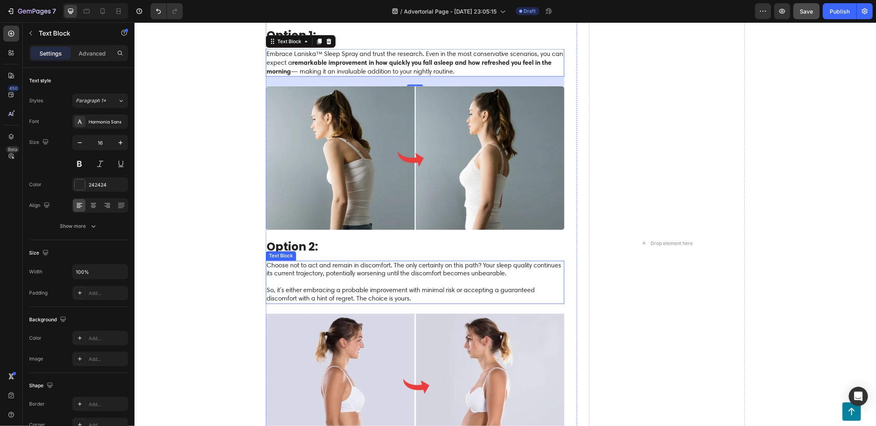
click at [334, 261] on p "Choose not to act and remain in discomfort. The only certainty on this path? Yo…" at bounding box center [414, 282] width 297 height 42
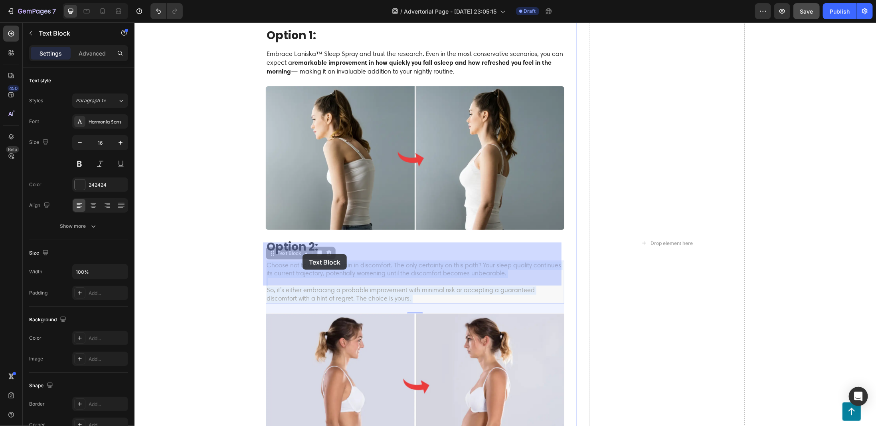
drag, startPoint x: 420, startPoint y: 278, endPoint x: 302, endPoint y: 254, distance: 120.0
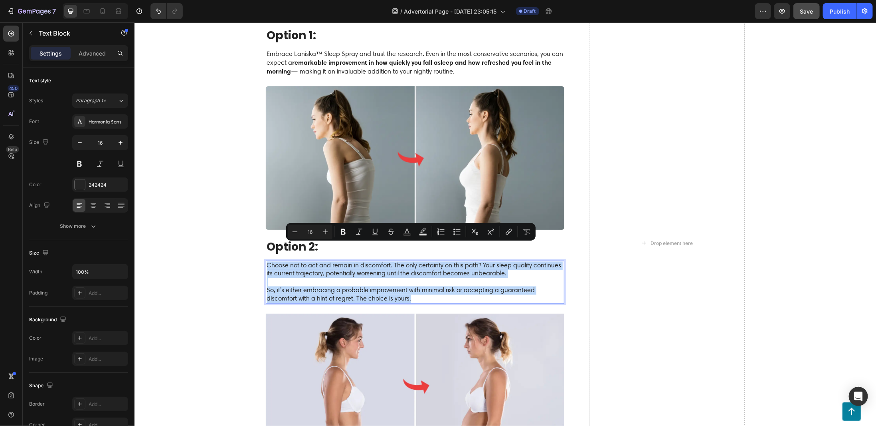
drag, startPoint x: 416, startPoint y: 282, endPoint x: 263, endPoint y: 244, distance: 157.6
click at [266, 261] on p "Choose not to act and remain in discomfort. The only certainty on this path? Yo…" at bounding box center [414, 282] width 297 height 42
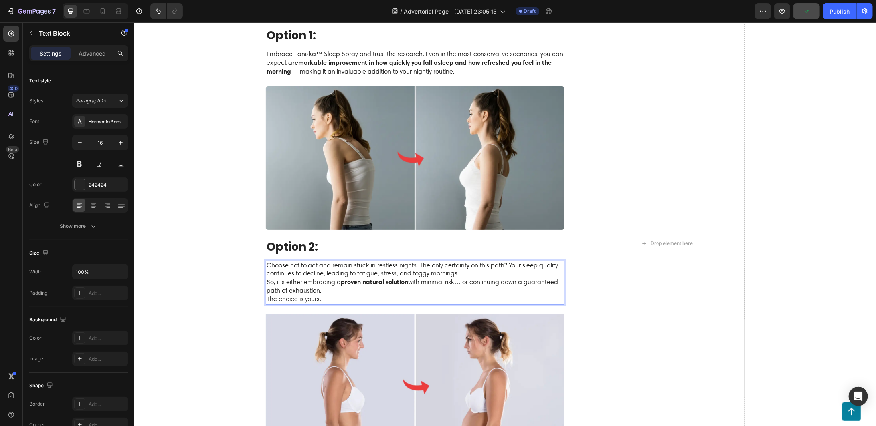
click at [460, 261] on p "Choose not to act and remain stuck in restless nights. The only certainty on th…" at bounding box center [414, 269] width 297 height 17
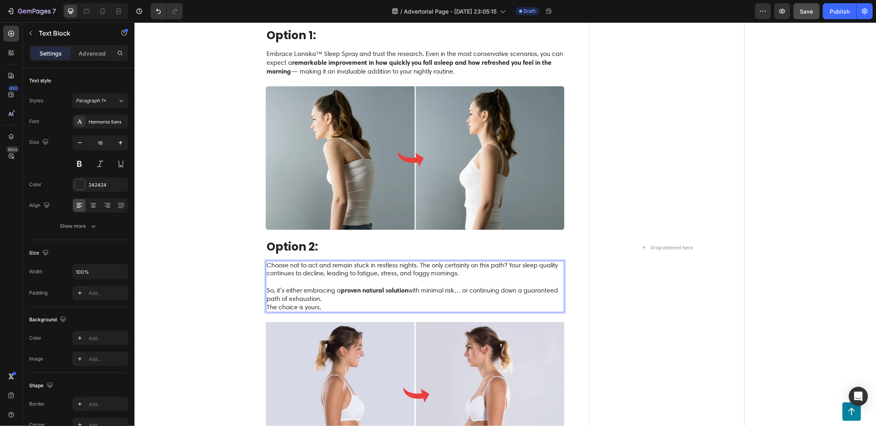
click at [364, 286] on p "So, it’s either embracing a proven natural solution with minimal risk… or conti…" at bounding box center [414, 294] width 297 height 17
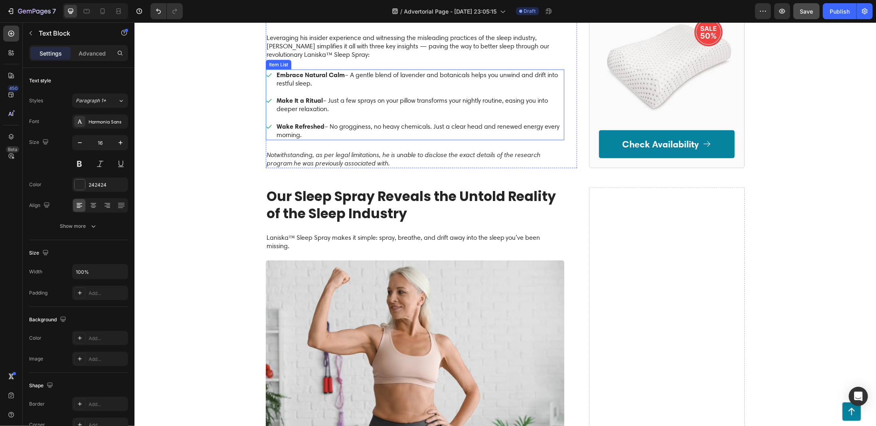
scroll to position [377, 0]
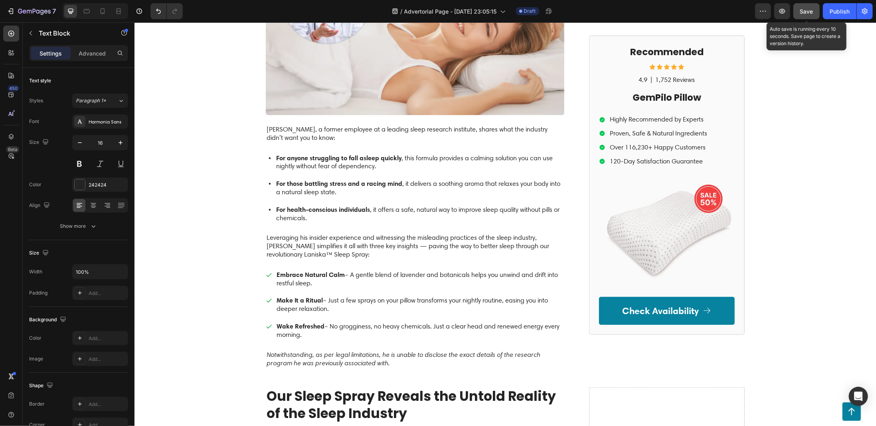
click at [807, 13] on span "Save" at bounding box center [807, 11] width 13 height 7
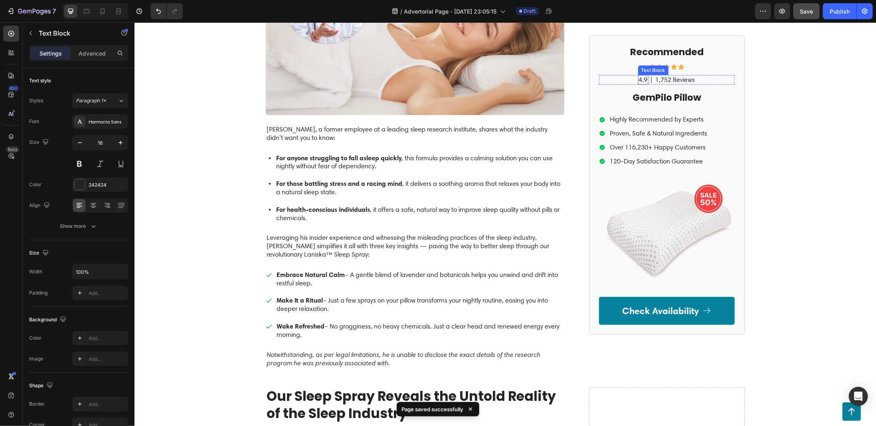
click at [641, 77] on p "4.9" at bounding box center [643, 79] width 9 height 8
click at [643, 78] on p "4.9" at bounding box center [643, 79] width 9 height 8
click at [654, 100] on h2 "GemPilo Pillow" at bounding box center [667, 98] width 136 height 14
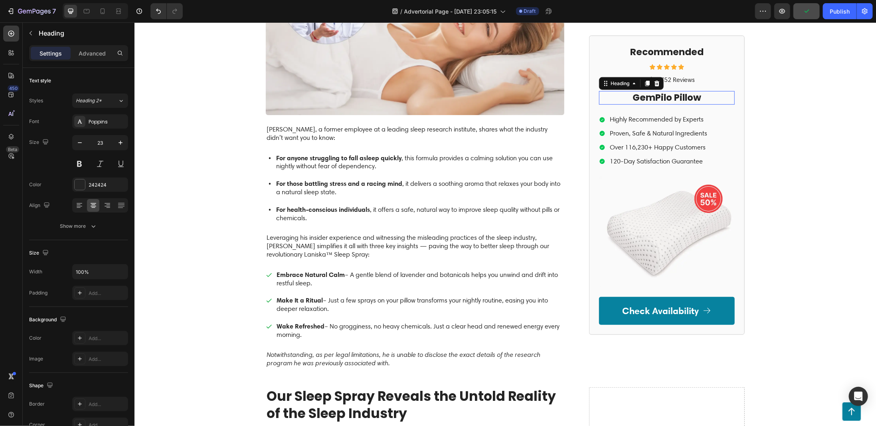
click at [654, 100] on h2 "GemPilo Pillow" at bounding box center [667, 98] width 136 height 14
click at [654, 100] on p "GemPilo Pillow" at bounding box center [667, 97] width 134 height 12
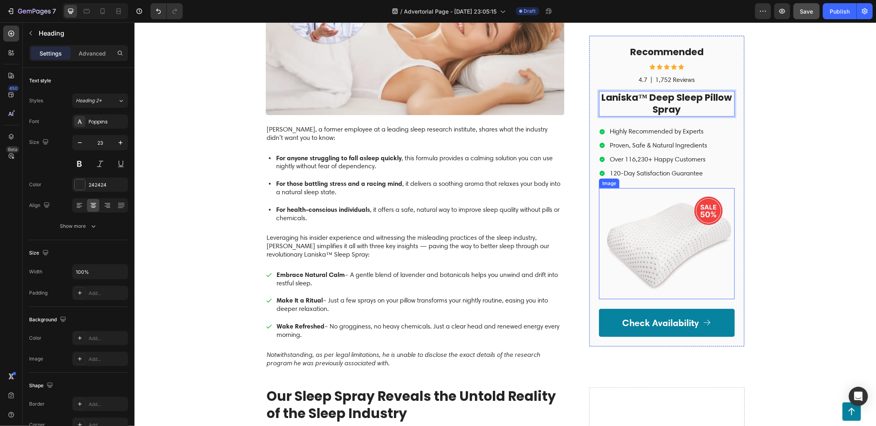
click at [672, 245] on img at bounding box center [667, 243] width 136 height 111
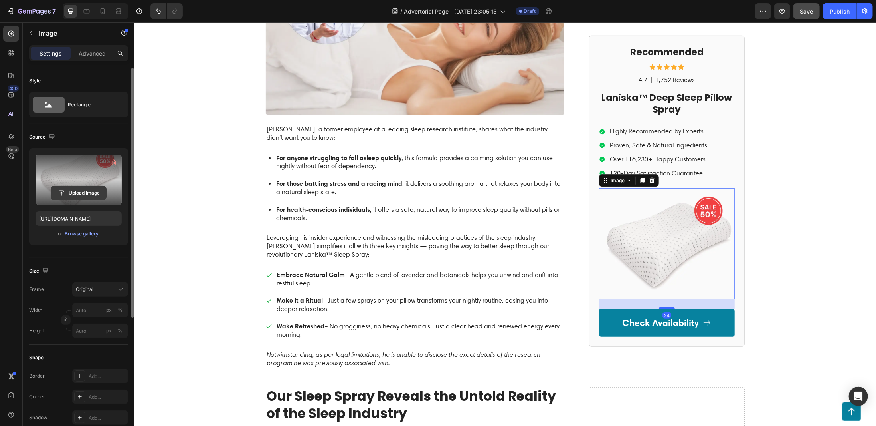
click at [66, 195] on input "file" at bounding box center [78, 193] width 55 height 14
click at [74, 195] on input "file" at bounding box center [78, 193] width 55 height 14
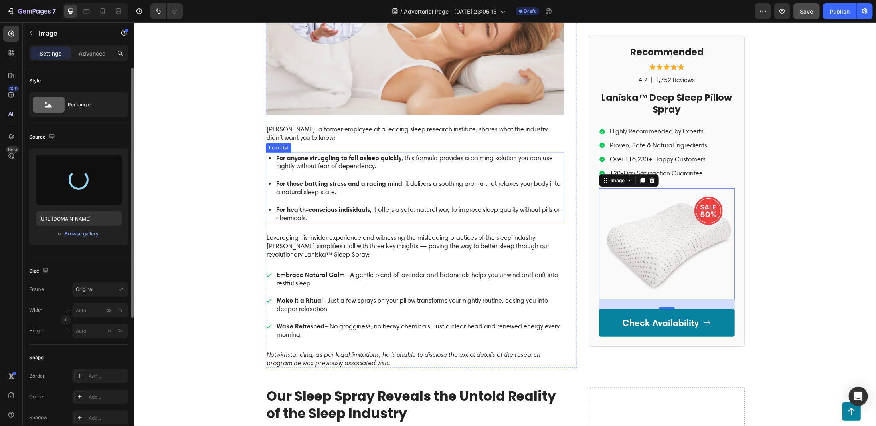
type input "[URL][DOMAIN_NAME]"
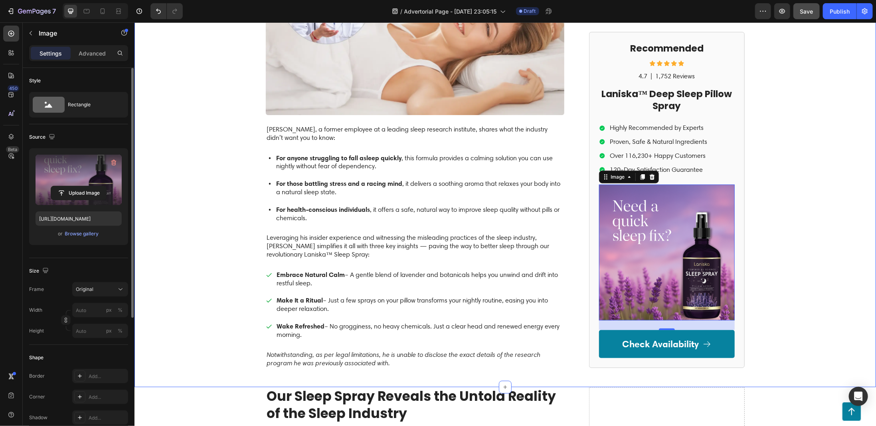
click at [860, 247] on div "GEMPILO Text Block Advertorial Text Block Row Row Former Sleep Well Solutions E…" at bounding box center [505, 14] width 742 height 706
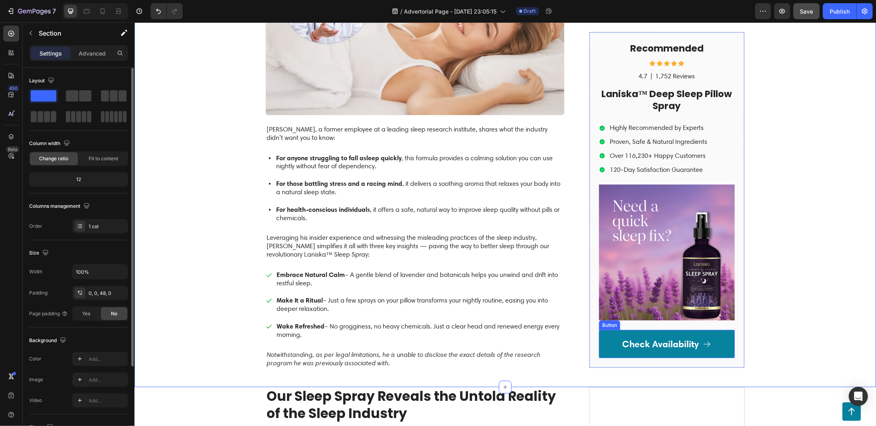
drag, startPoint x: 616, startPoint y: 329, endPoint x: 609, endPoint y: 329, distance: 7.2
click at [616, 329] on link "Check Availability" at bounding box center [667, 343] width 136 height 28
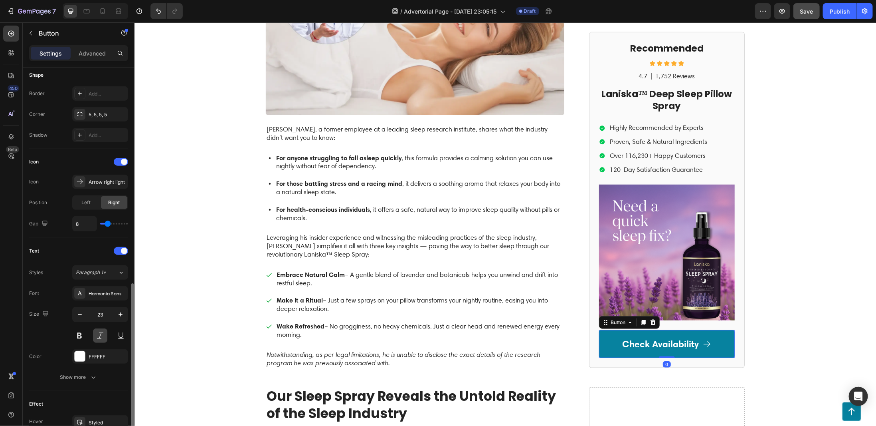
scroll to position [240, 0]
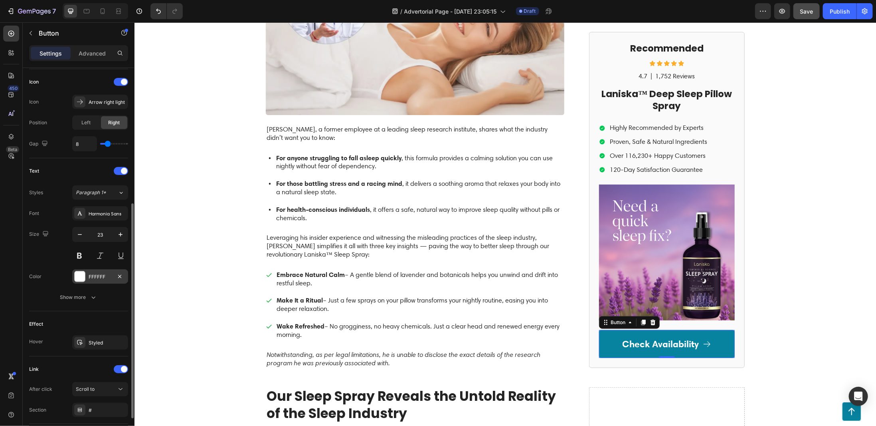
click at [81, 271] on div at bounding box center [80, 276] width 10 height 10
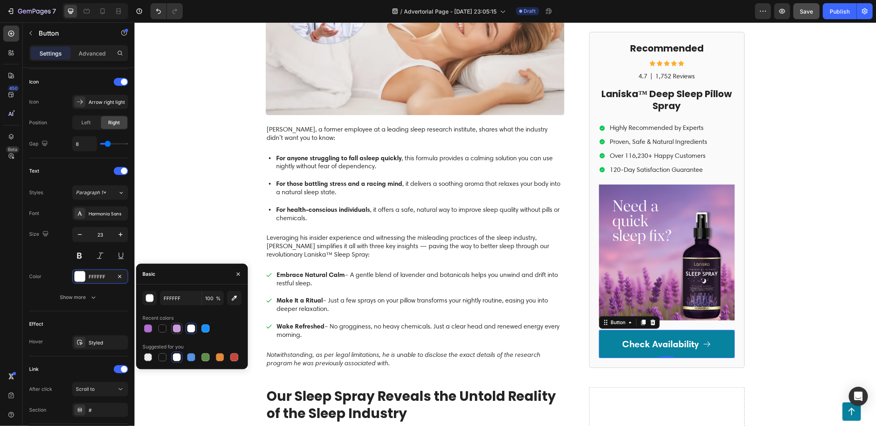
click at [176, 329] on div at bounding box center [177, 328] width 8 height 8
click at [610, 343] on link "Check Availability" at bounding box center [667, 343] width 136 height 28
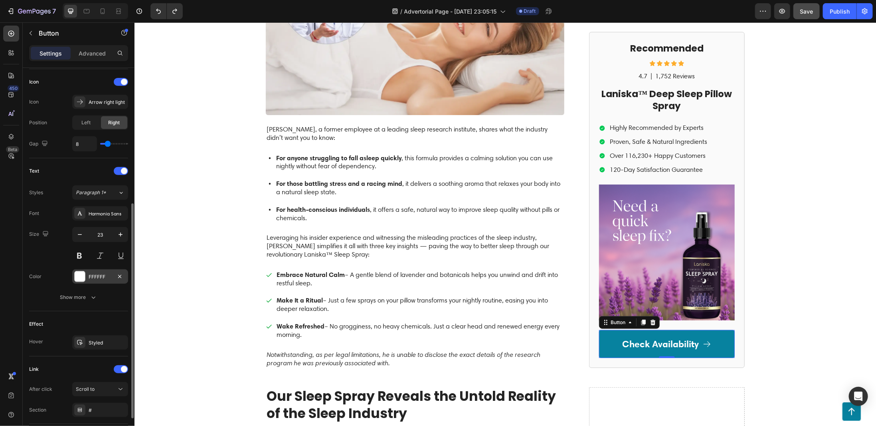
click at [77, 273] on div at bounding box center [80, 276] width 10 height 10
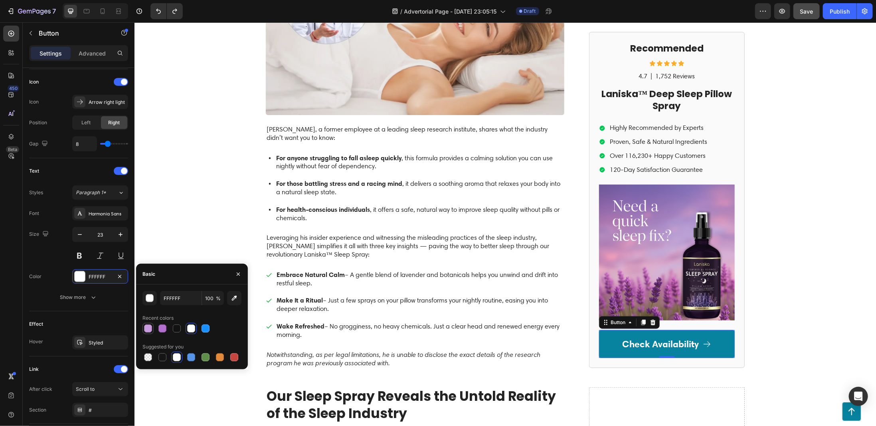
click at [147, 331] on div at bounding box center [148, 328] width 8 height 8
type input "FFFFFF"
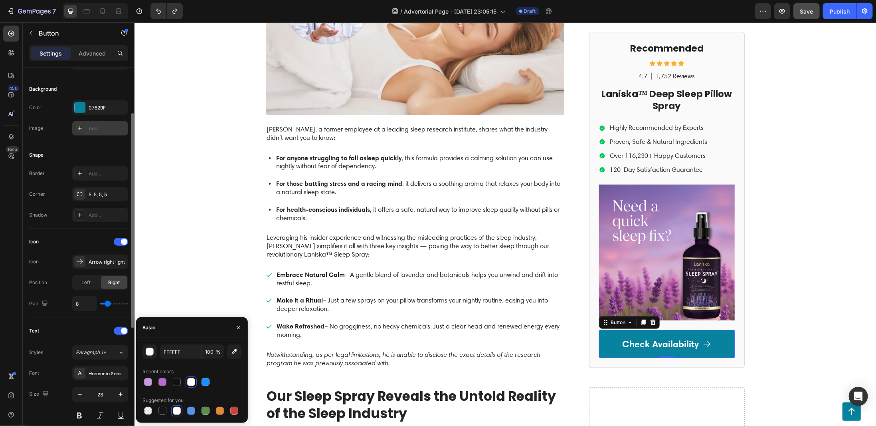
scroll to position [0, 0]
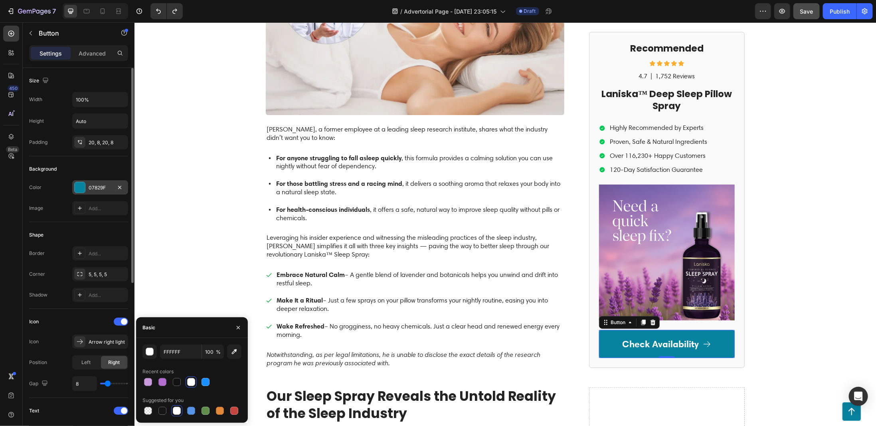
click at [81, 184] on div at bounding box center [80, 187] width 10 height 10
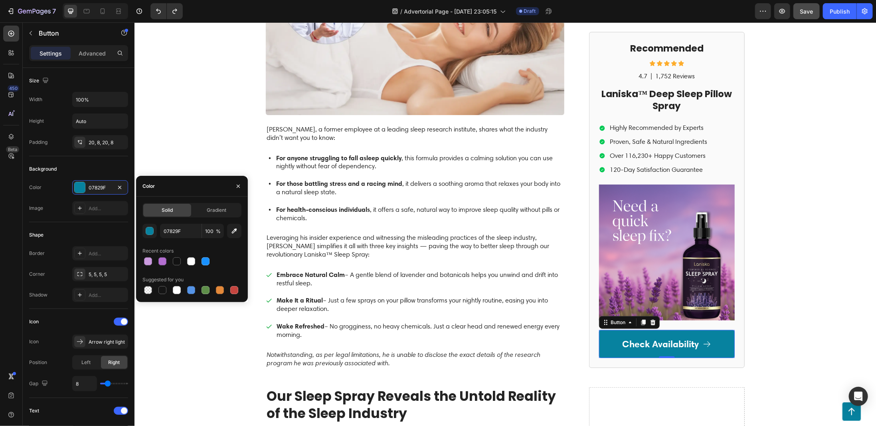
click at [155, 262] on div at bounding box center [192, 261] width 99 height 11
click at [152, 261] on div at bounding box center [148, 261] width 8 height 8
type input "CA9ADE"
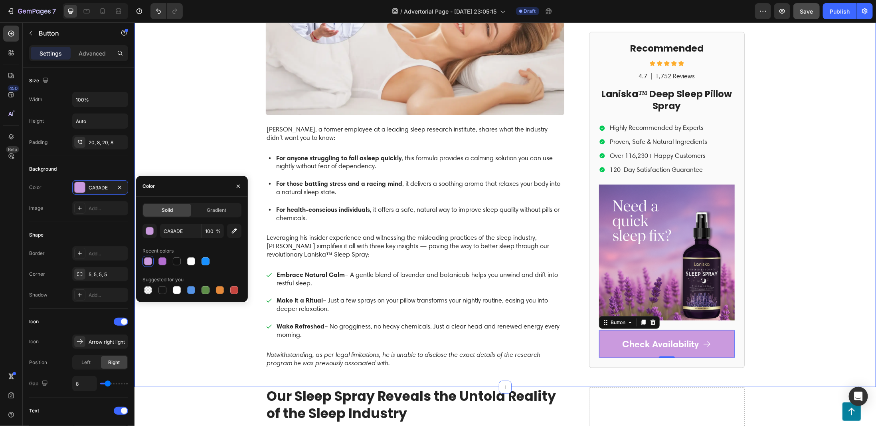
click at [809, 197] on div "GEMPILO Text Block Advertorial Text Block Row Row Former Sleep Well Solutions E…" at bounding box center [505, 14] width 742 height 706
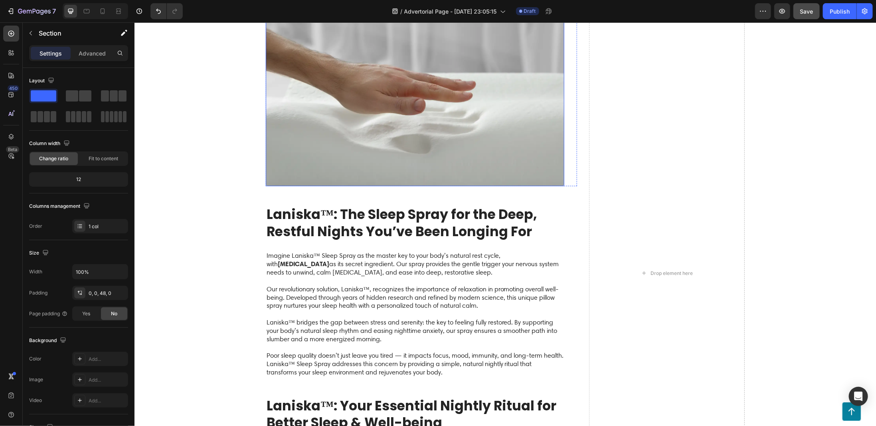
scroll to position [1597, 0]
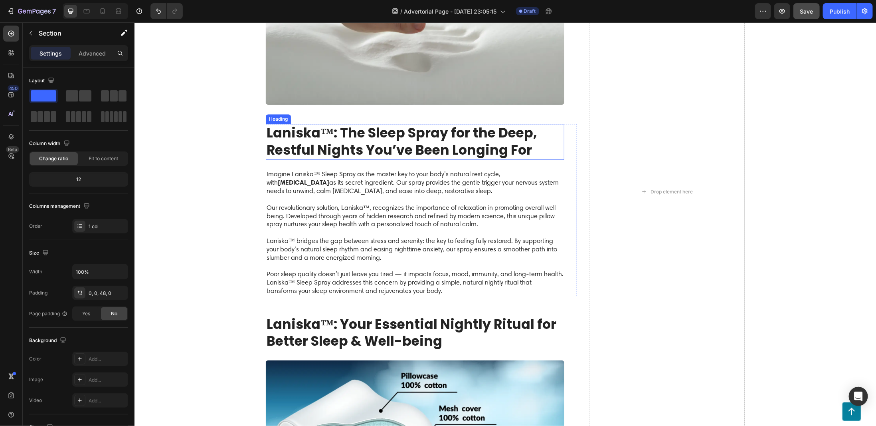
click at [336, 123] on h2 "Laniska™: The Sleep Spray for the Deep, Restful Nights You’ve Been Longing For" at bounding box center [415, 141] width 299 height 36
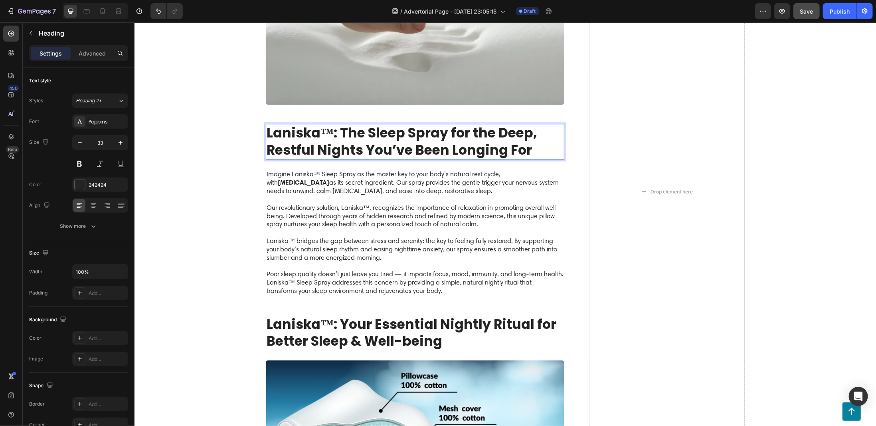
click at [331, 123] on h2 "Laniska™: The Sleep Spray for the Deep, Restful Nights You’ve Been Longing For" at bounding box center [415, 141] width 299 height 36
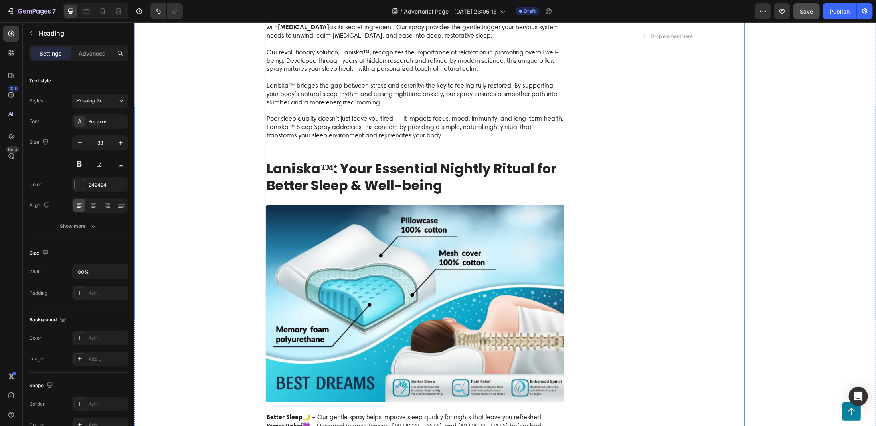
scroll to position [1757, 0]
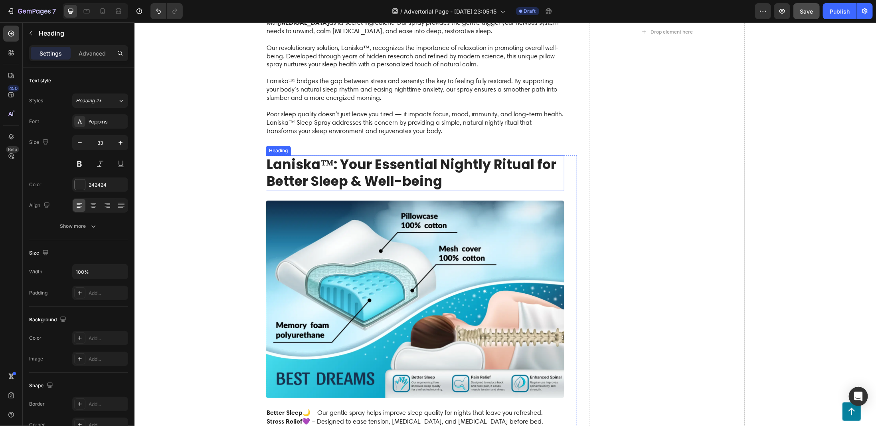
click at [335, 155] on h2 "Laniska™: Your Essential Nightly Ritual for Better Sleep & Well-being" at bounding box center [415, 173] width 299 height 36
click at [334, 155] on h2 "Laniska™: Your Essential Nightly Ritual for Better Sleep & Well-being" at bounding box center [415, 173] width 299 height 36
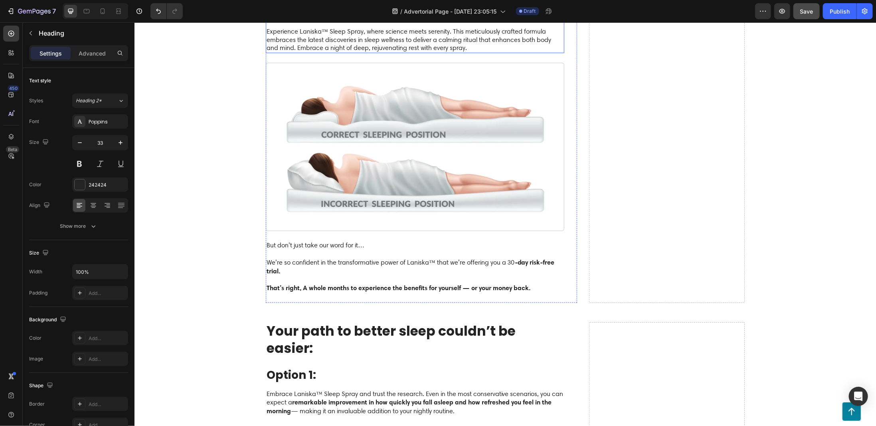
scroll to position [2595, 0]
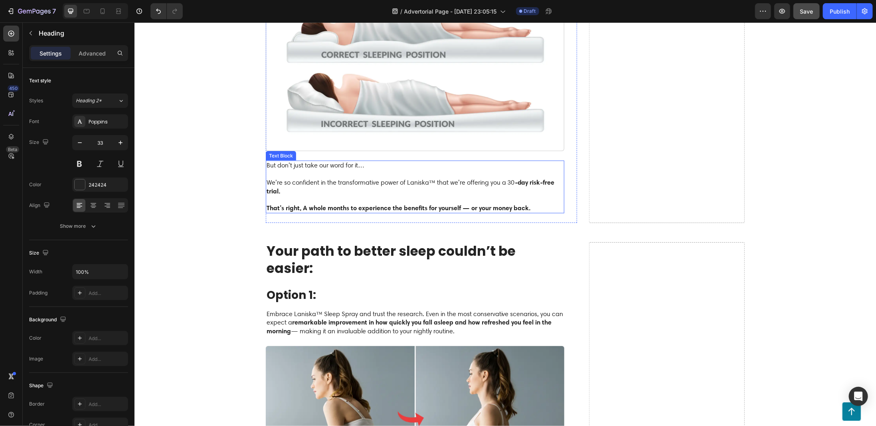
click at [268, 203] on strong "That’s right, A whole months to experience the benefits for yourself — or your …" at bounding box center [398, 207] width 264 height 8
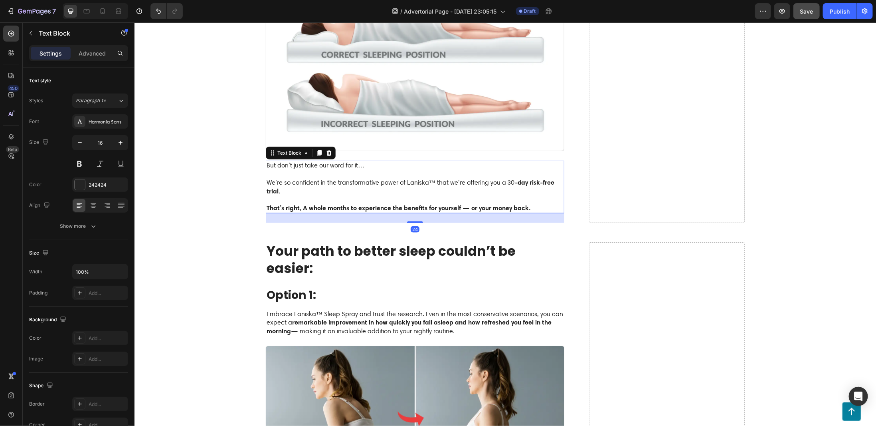
click at [266, 203] on strong "That’s right, A whole months to experience the benefits for yourself — or your …" at bounding box center [398, 207] width 264 height 8
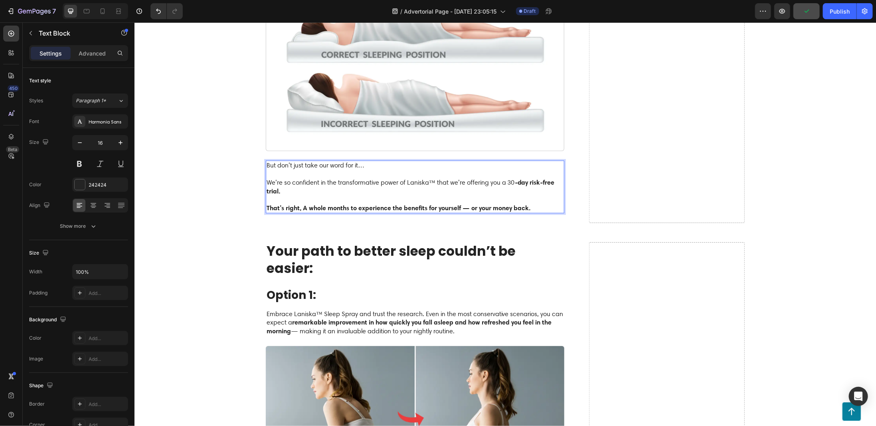
click at [266, 203] on strong "That’s right, A whole months to experience the benefits for yourself — or your …" at bounding box center [398, 207] width 264 height 8
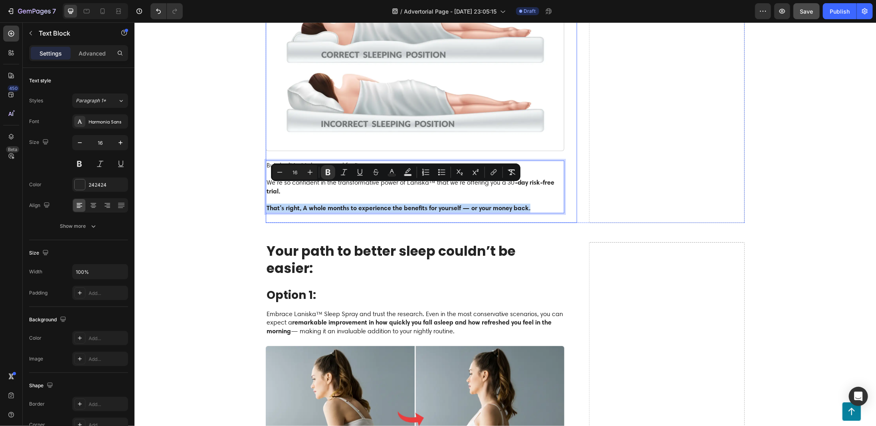
drag, startPoint x: 264, startPoint y: 187, endPoint x: 527, endPoint y: 194, distance: 263.2
click at [527, 194] on div "This is what people are saying about Laniska™, the ultimate sleep solution… Hea…" at bounding box center [415, 29] width 299 height 388
click at [390, 172] on icon "Editor contextual toolbar" at bounding box center [392, 172] width 8 height 8
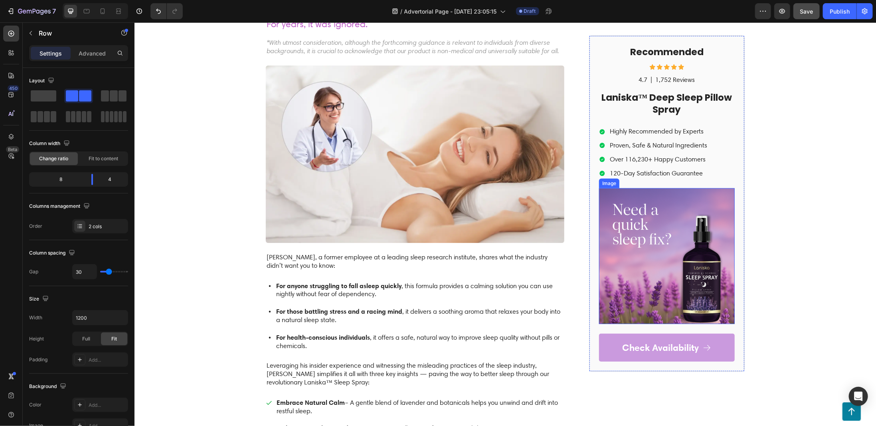
scroll to position [240, 0]
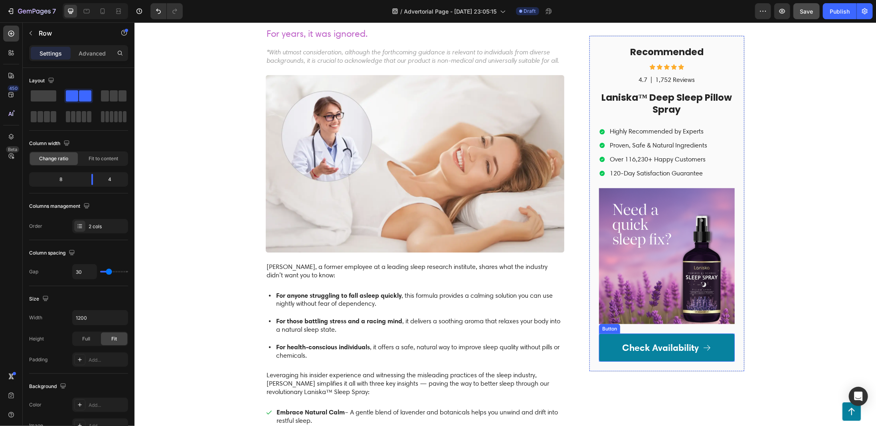
click at [610, 337] on link "Check Availability" at bounding box center [667, 347] width 136 height 28
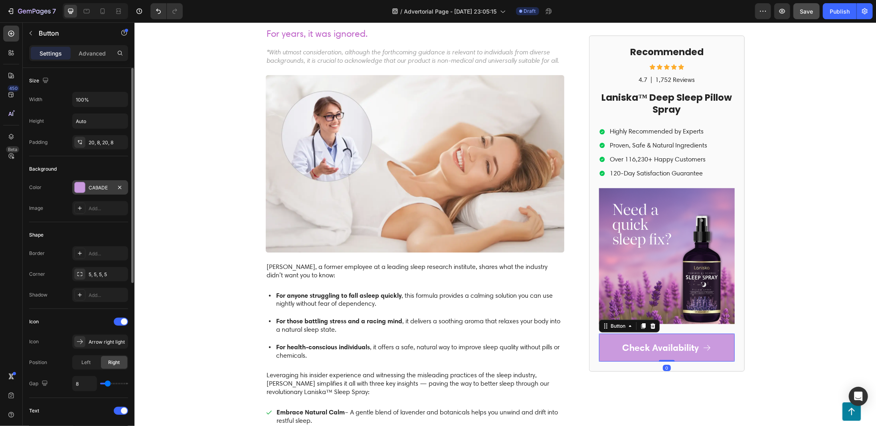
click at [97, 187] on div "CA9ADE" at bounding box center [100, 187] width 23 height 7
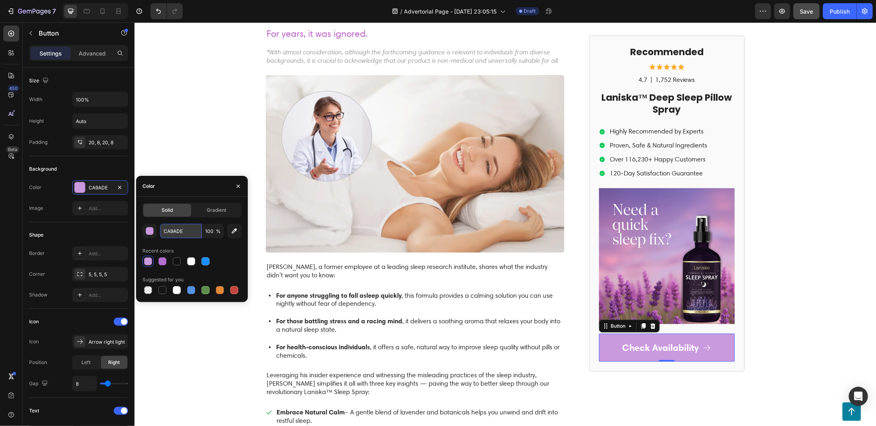
click at [174, 231] on input "CA9ADE" at bounding box center [181, 231] width 42 height 14
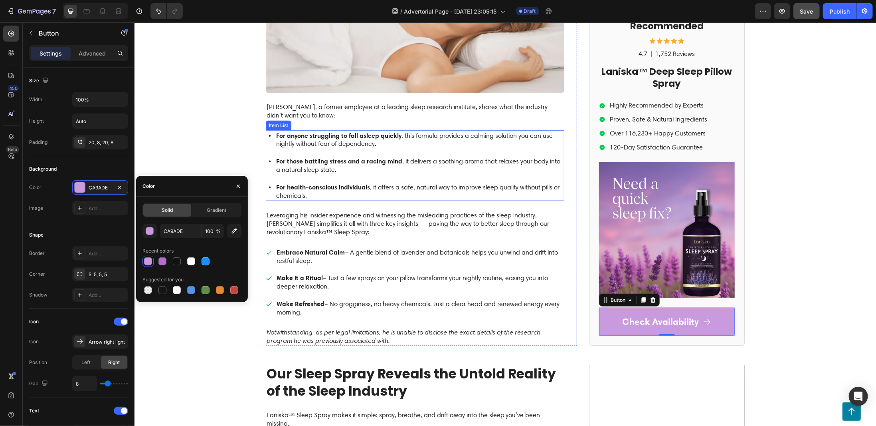
click at [336, 196] on p "For health-conscious individuals , it offers a safe, natural way to improve sle…" at bounding box center [419, 190] width 287 height 17
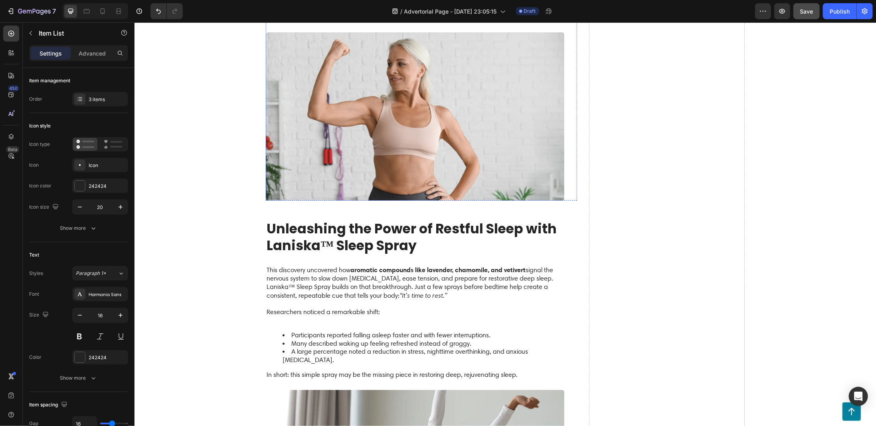
scroll to position [878, 0]
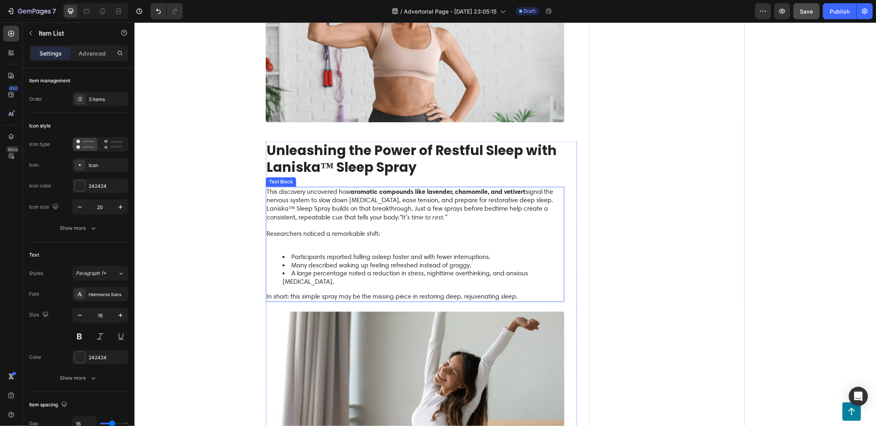
click at [354, 187] on strong "aromatic compounds like lavender, chamomile, and vetivert" at bounding box center [437, 191] width 175 height 8
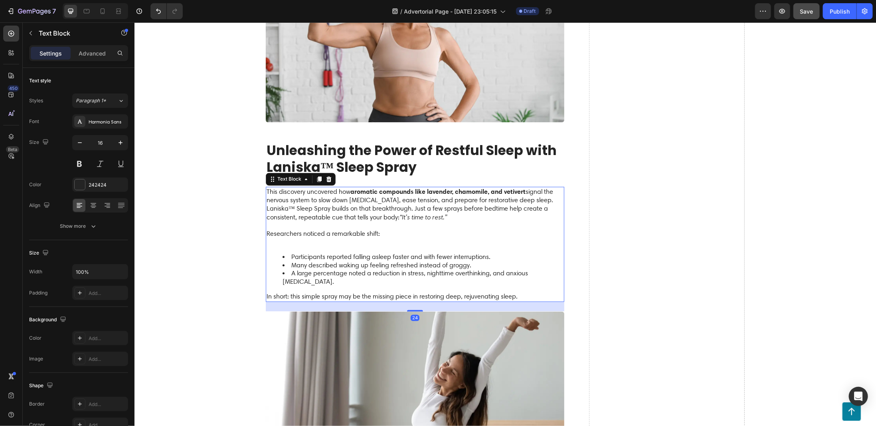
click at [350, 187] on strong "aromatic compounds like lavender, chamomile, and vetivert" at bounding box center [437, 191] width 175 height 8
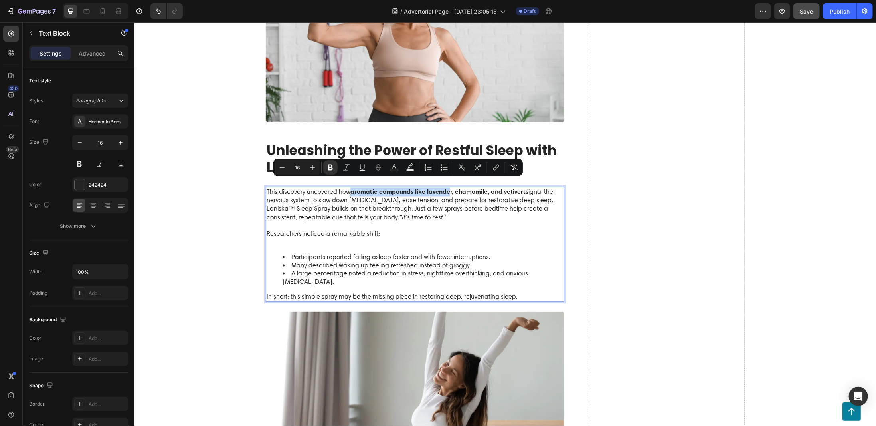
drag, startPoint x: 349, startPoint y: 182, endPoint x: 448, endPoint y: 184, distance: 98.3
click at [448, 187] on strong "aromatic compounds like lavender, chamomile, and vetivert" at bounding box center [437, 191] width 175 height 8
click at [449, 187] on strong "aromatic compounds like lavender, chamomile, and vetivert" at bounding box center [437, 191] width 175 height 8
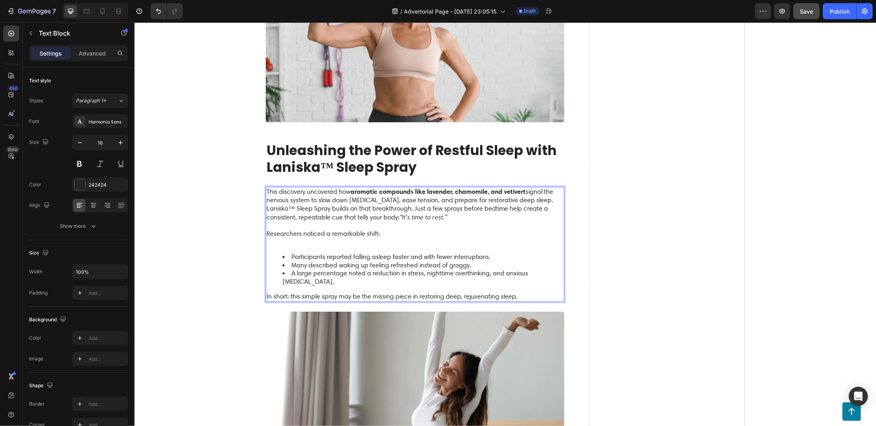
click at [454, 187] on strong "aromatic compounds like lavender, chamomile, and vetivert" at bounding box center [437, 191] width 175 height 8
click at [519, 187] on strong "aromatic compounds like lavender, chamomile, and vetivert" at bounding box center [437, 191] width 175 height 8
click at [525, 187] on p "This discovery uncovered how aromatic compounds like lavender, chamomile, and v…" at bounding box center [414, 195] width 297 height 17
click at [468, 187] on p "This discovery uncovered how aromatic compounds like lavender signal the nervou…" at bounding box center [414, 195] width 297 height 17
click at [432, 187] on strong "aromatic compounds like lavender" at bounding box center [401, 191] width 102 height 8
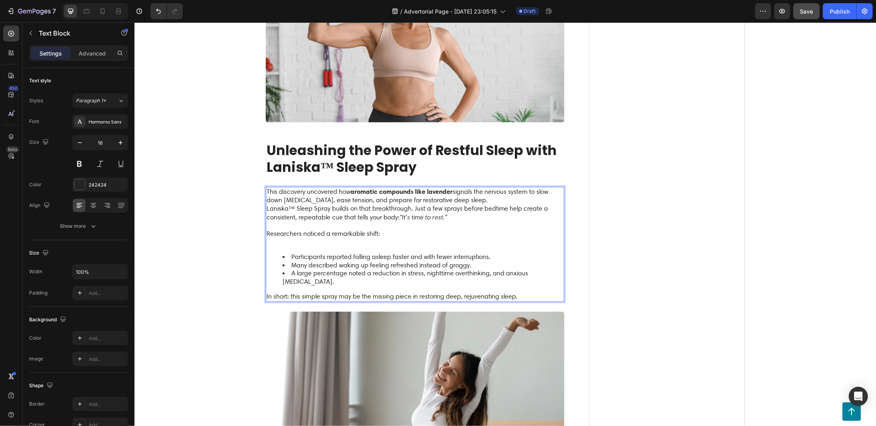
click at [432, 187] on strong "aromatic compounds like lavender" at bounding box center [401, 191] width 102 height 8
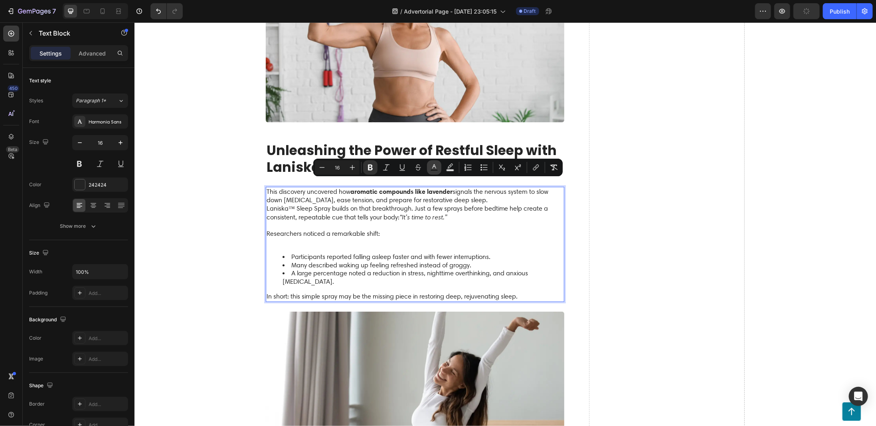
click at [430, 168] on icon "Editor contextual toolbar" at bounding box center [434, 167] width 8 height 8
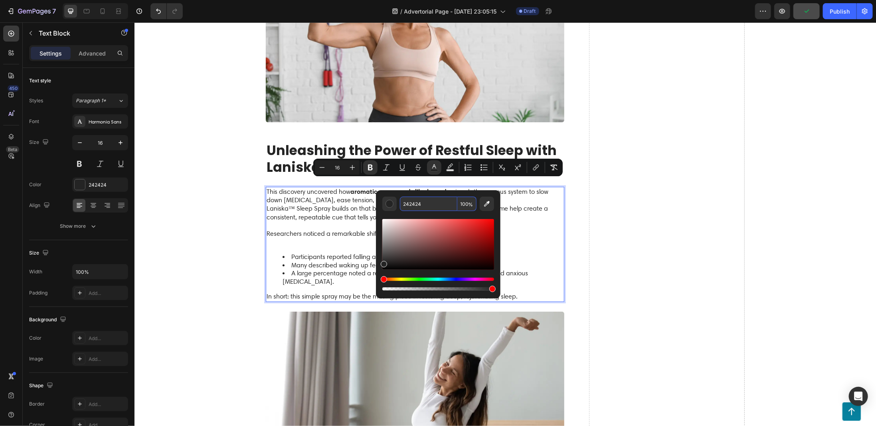
click at [424, 205] on input "242424" at bounding box center [428, 203] width 57 height 14
paste input "CA9ADE"
type input "CA9ADE"
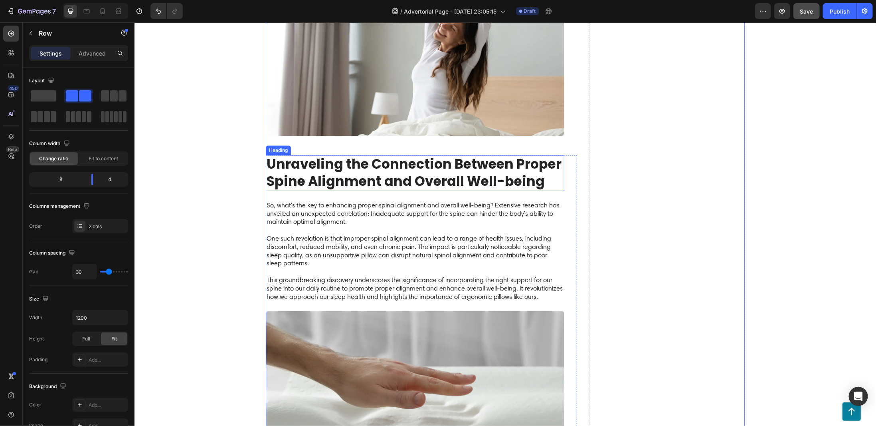
scroll to position [1238, 0]
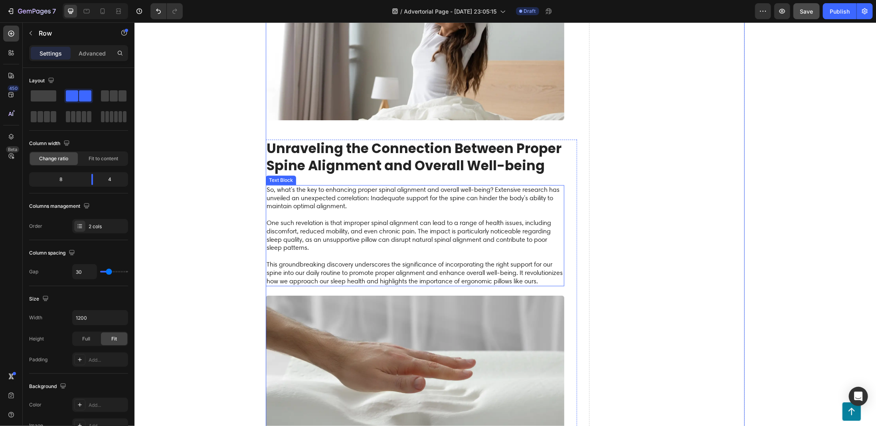
click at [299, 139] on h2 "Unraveling the Connection Between Proper Spine Alignment and Overall Well-being" at bounding box center [415, 157] width 299 height 36
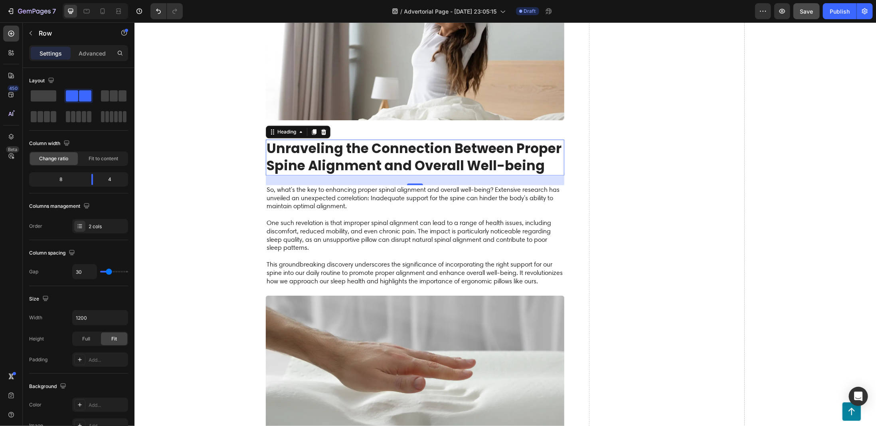
click at [299, 139] on h2 "Unraveling the Connection Between Proper Spine Alignment and Overall Well-being" at bounding box center [415, 157] width 299 height 36
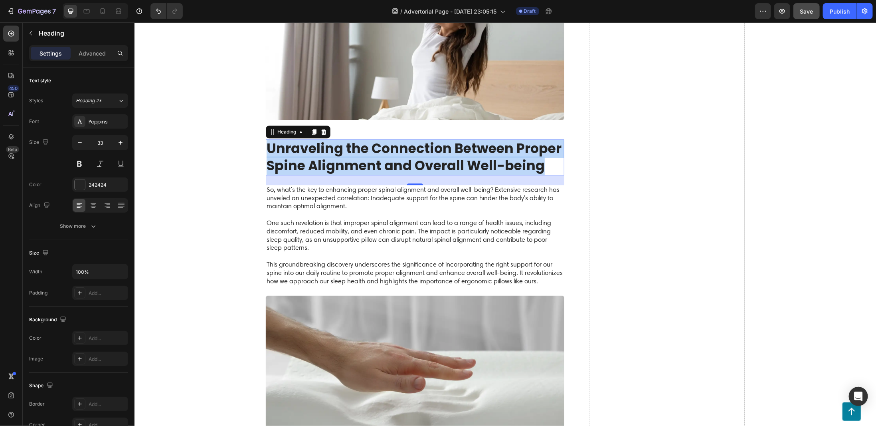
click at [299, 140] on p "Unraveling the Connection Between Proper Spine Alignment and Overall Well-being" at bounding box center [414, 157] width 297 height 34
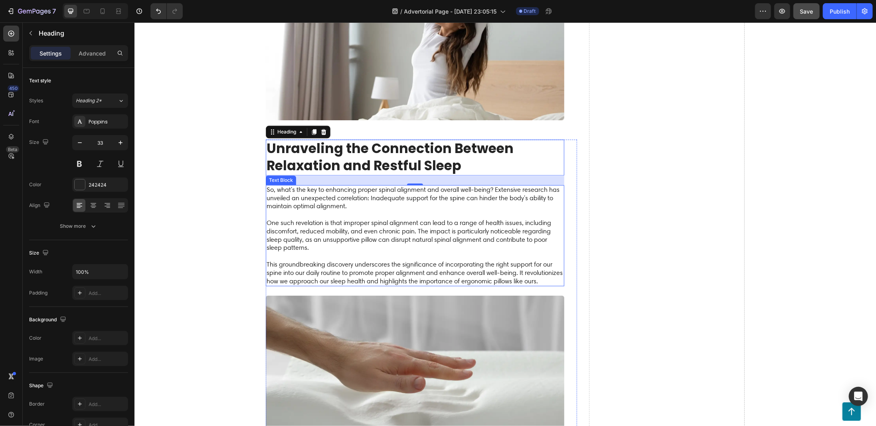
click at [293, 185] on p "So, what's the key to enhancing proper spinal alignment and overall well-being?…" at bounding box center [414, 235] width 297 height 100
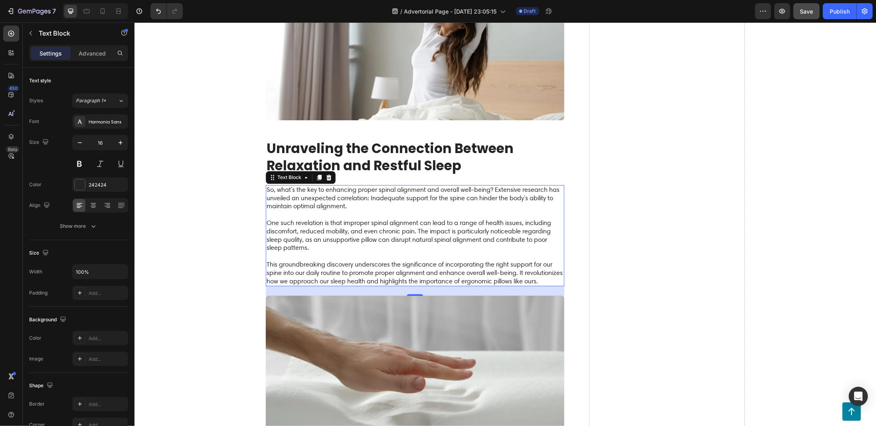
click at [293, 185] on p "So, what's the key to enhancing proper spinal alignment and overall well-being?…" at bounding box center [414, 235] width 297 height 100
click at [368, 221] on p "⁠⁠⁠⁠⁠⁠⁠ One such revelation is that improper spinal alignment can lead to a ran…" at bounding box center [414, 247] width 297 height 75
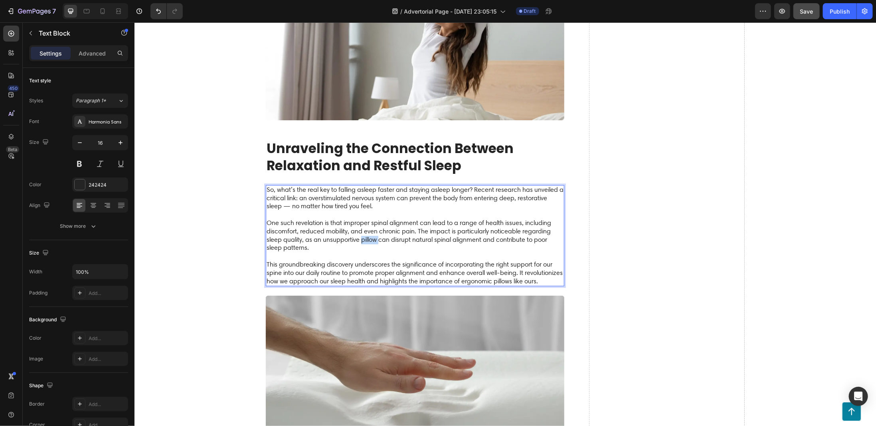
click at [368, 221] on p "One such revelation is that improper spinal alignment can lead to a range of he…" at bounding box center [414, 247] width 297 height 75
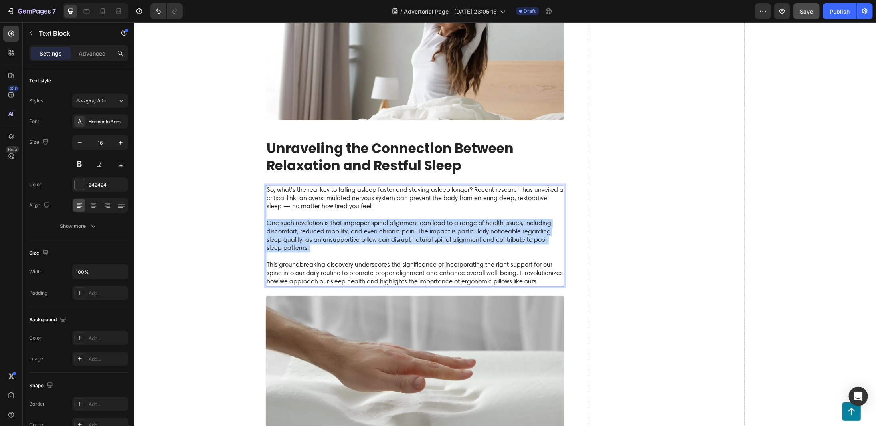
click at [368, 221] on p "One such revelation is that improper spinal alignment can lead to a range of he…" at bounding box center [414, 247] width 297 height 75
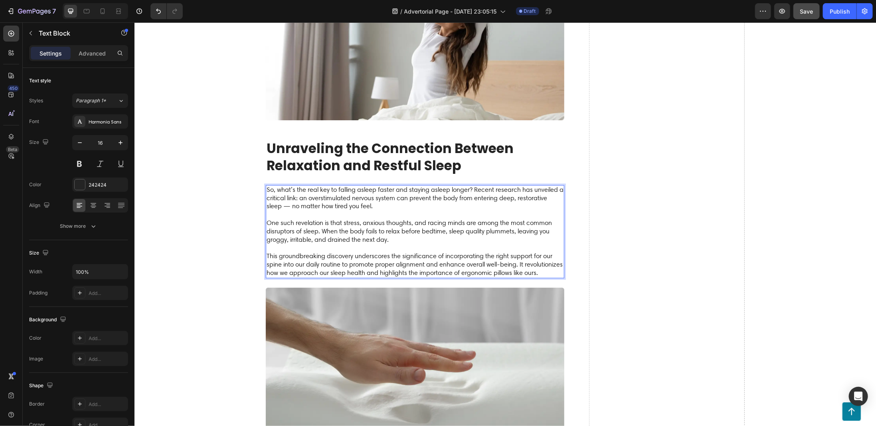
click at [309, 243] on p "⁠⁠⁠⁠⁠⁠⁠ This groundbreaking discovery underscores the significance of incorpora…" at bounding box center [414, 259] width 297 height 33
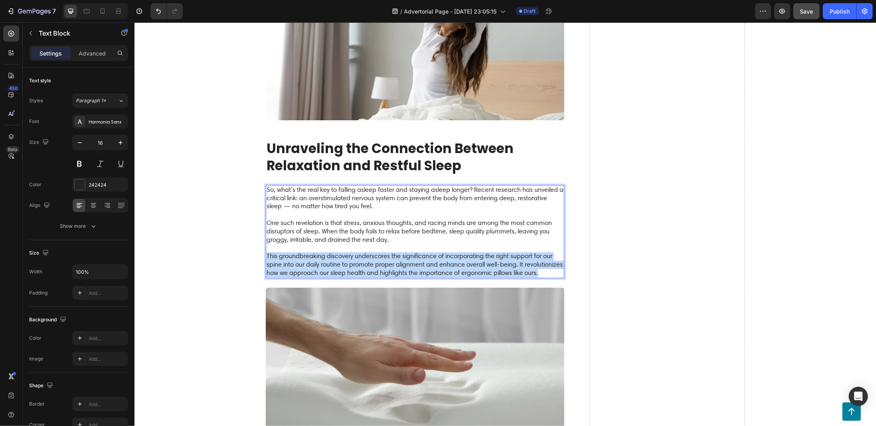
click at [309, 243] on p "This groundbreaking discovery underscores the significance of incorporating the…" at bounding box center [414, 259] width 297 height 33
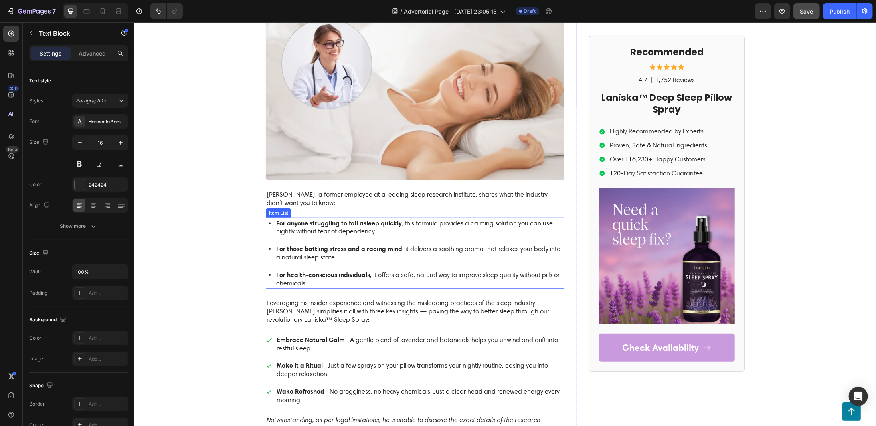
scroll to position [399, 0]
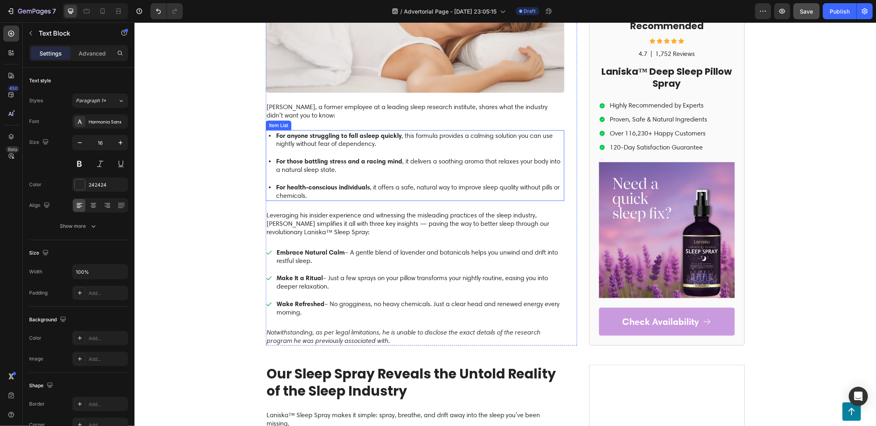
drag, startPoint x: 295, startPoint y: 137, endPoint x: 280, endPoint y: 136, distance: 15.6
click at [295, 137] on strong "For anyone struggling to fall asleep quickly" at bounding box center [338, 135] width 125 height 8
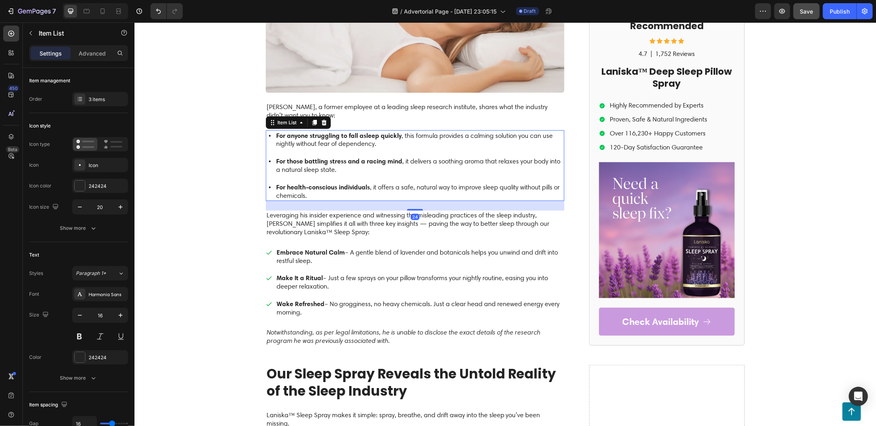
click at [276, 135] on strong "For anyone struggling to fall asleep quickly" at bounding box center [338, 135] width 125 height 8
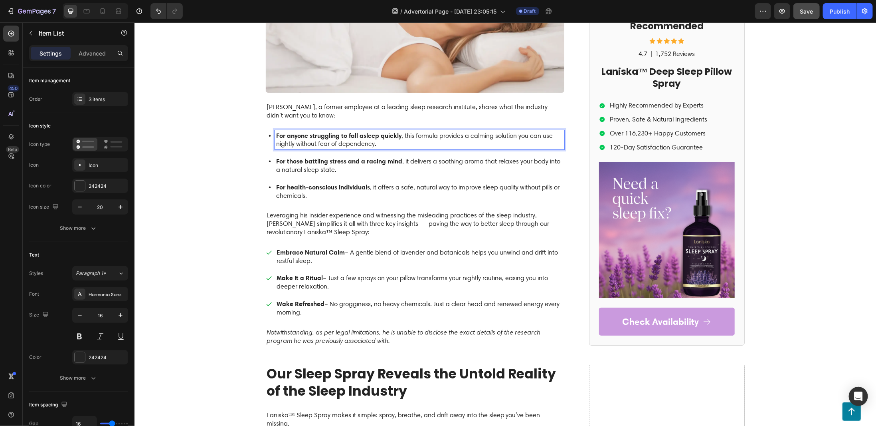
click at [276, 134] on strong "For anyone struggling to fall asleep quickly" at bounding box center [338, 135] width 125 height 8
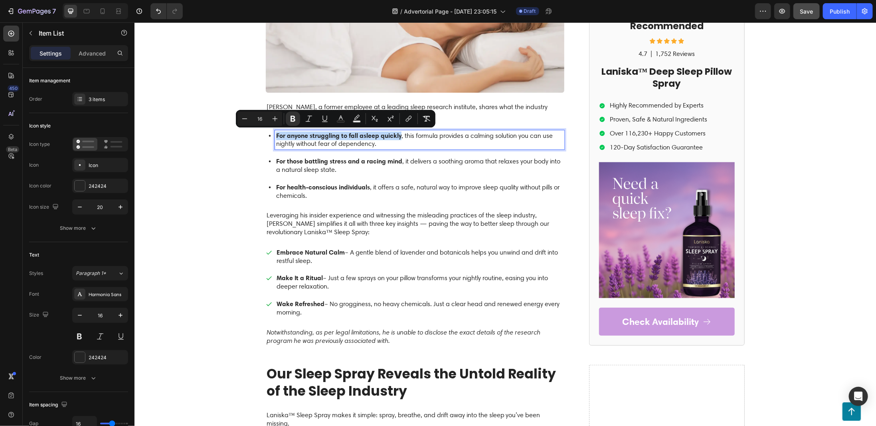
drag, startPoint x: 272, startPoint y: 134, endPoint x: 387, endPoint y: 137, distance: 114.6
click at [387, 137] on strong "For anyone struggling to fall asleep quickly" at bounding box center [338, 135] width 125 height 8
click at [337, 120] on icon "Editor contextual toolbar" at bounding box center [341, 119] width 8 height 8
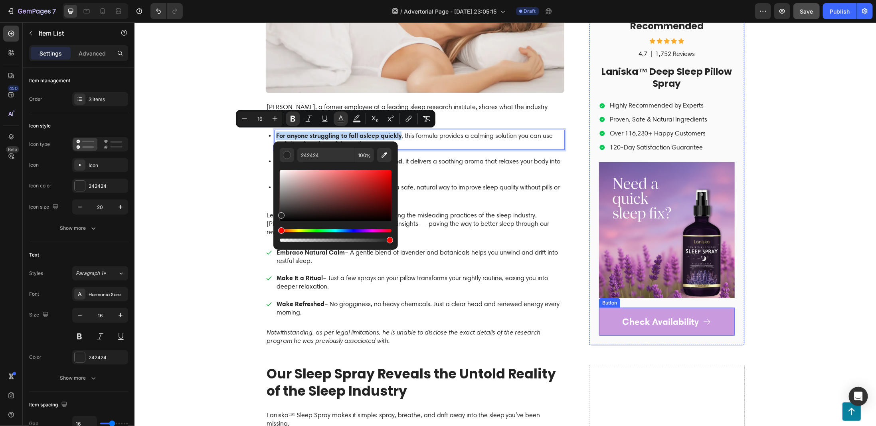
drag, startPoint x: 611, startPoint y: 313, endPoint x: 553, endPoint y: 306, distance: 58.7
click at [611, 313] on link "Check Availability" at bounding box center [667, 321] width 136 height 28
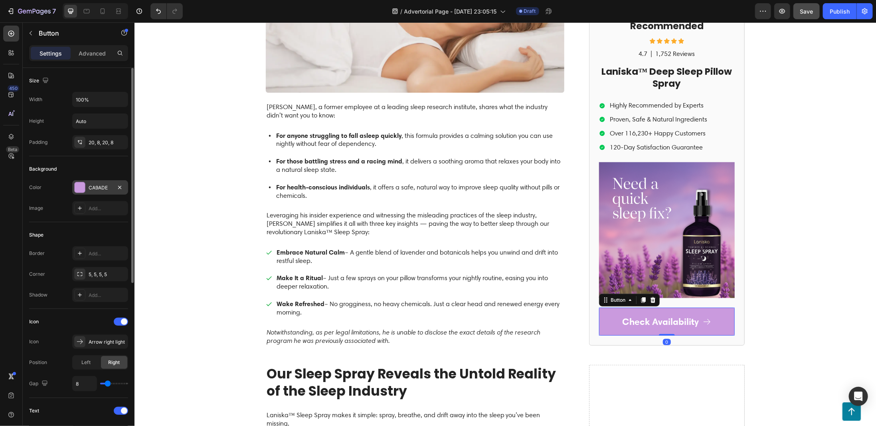
click at [97, 186] on div "CA9ADE" at bounding box center [100, 187] width 23 height 7
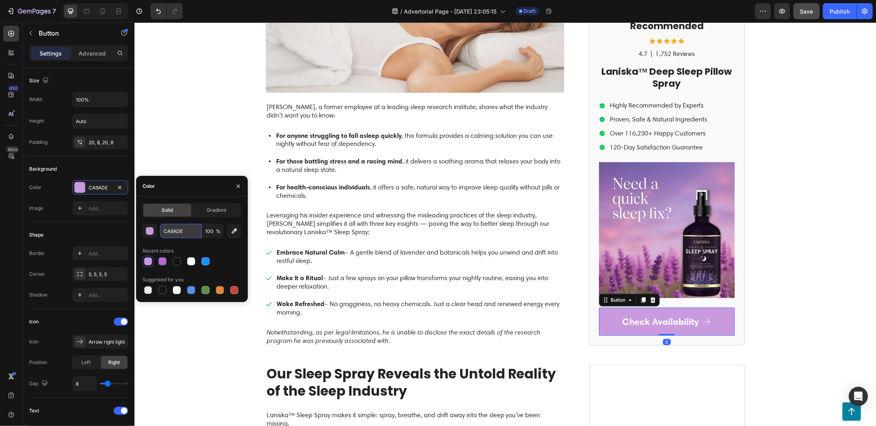
click at [176, 230] on input "CA9ADE" at bounding box center [181, 231] width 42 height 14
click at [320, 135] on strong "For anyone struggling to fall asleep quickly" at bounding box center [338, 135] width 125 height 8
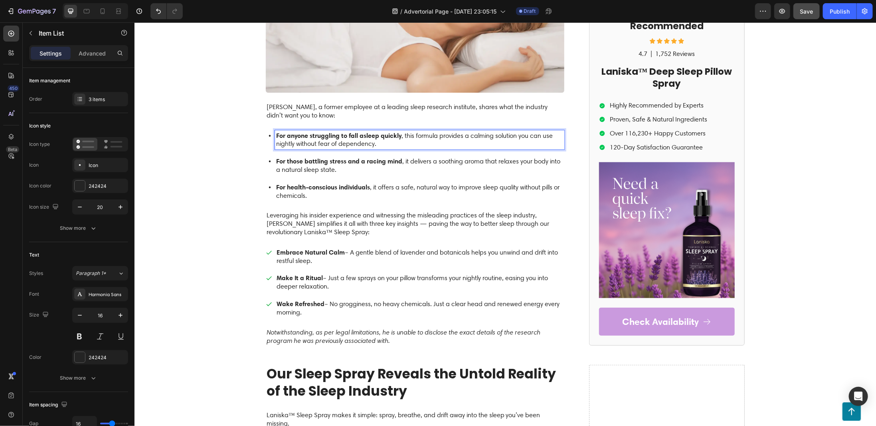
click at [285, 141] on p "For anyone struggling to fall asleep quickly , this formula provides a calming …" at bounding box center [419, 139] width 287 height 17
click at [283, 133] on strong "For anyone struggling to fall asleep quickly" at bounding box center [338, 135] width 125 height 8
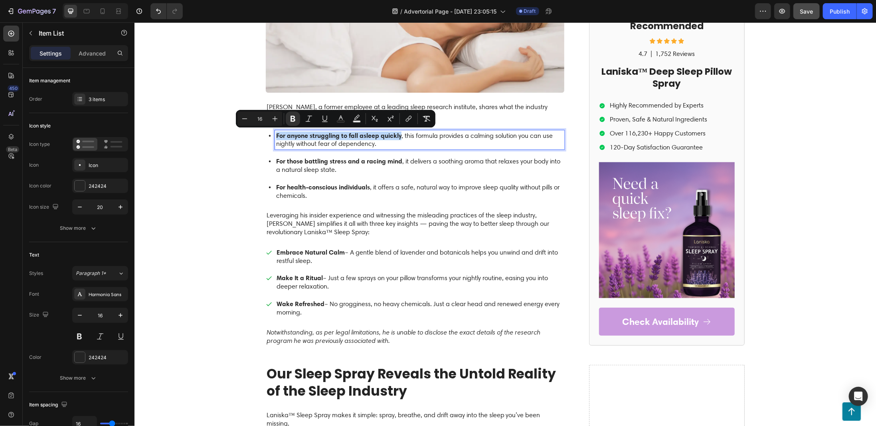
drag, startPoint x: 273, startPoint y: 133, endPoint x: 393, endPoint y: 135, distance: 119.8
click at [393, 135] on strong "For anyone struggling to fall asleep quickly" at bounding box center [338, 135] width 125 height 8
click at [341, 119] on icon "Editor contextual toolbar" at bounding box center [341, 119] width 8 height 8
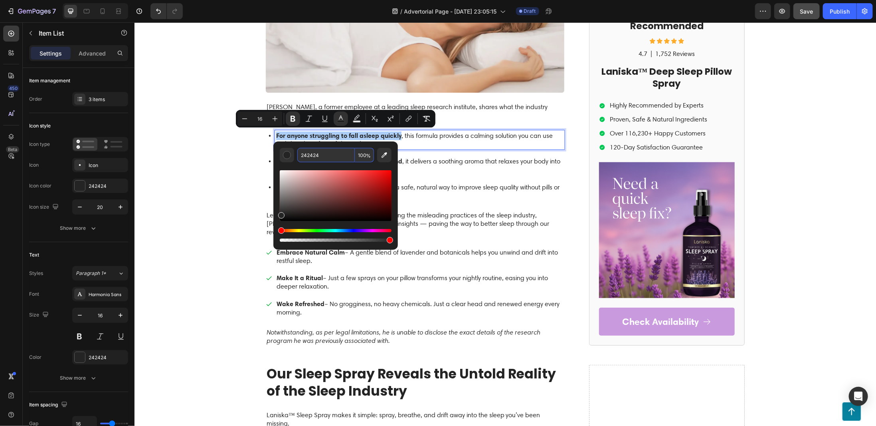
click at [331, 156] on input "242424" at bounding box center [325, 155] width 57 height 14
paste input "CA9ADE"
type input "CA9ADE"
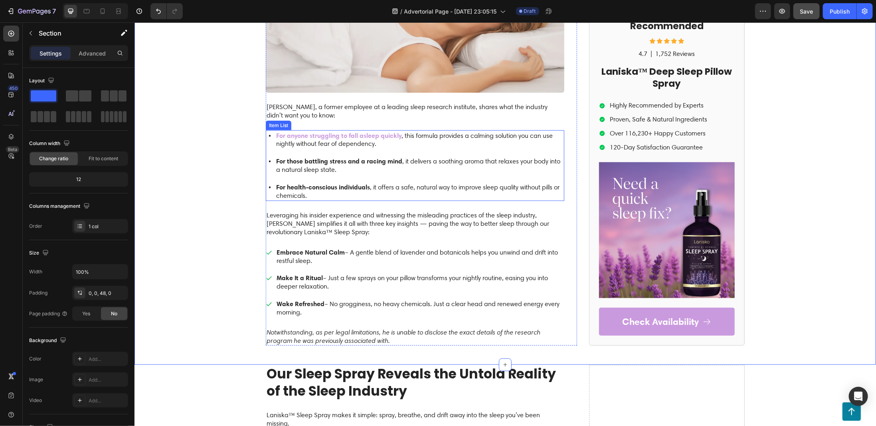
click at [289, 162] on strong "For those battling stress and a racing mind" at bounding box center [339, 161] width 126 height 8
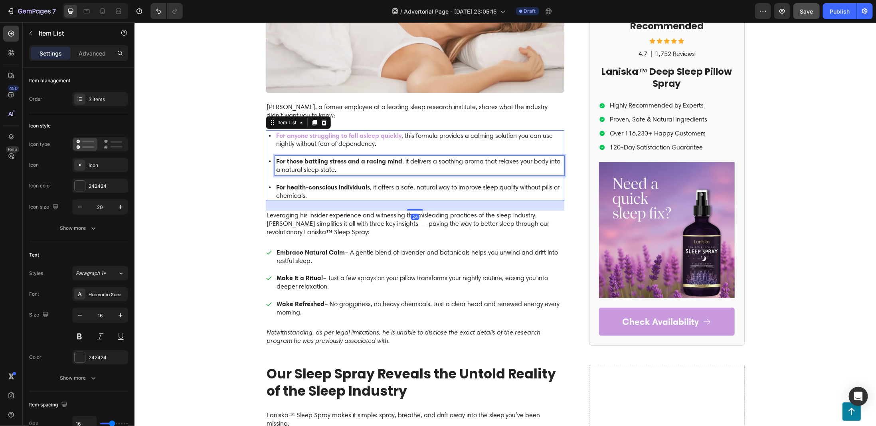
click at [289, 161] on strong "For those battling stress and a racing mind" at bounding box center [339, 161] width 126 height 8
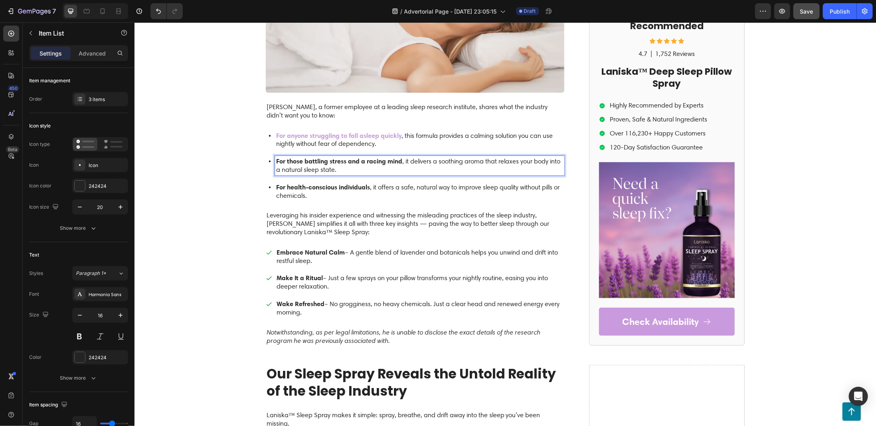
click at [276, 158] on strong "For those battling stress and a racing mind" at bounding box center [339, 161] width 126 height 8
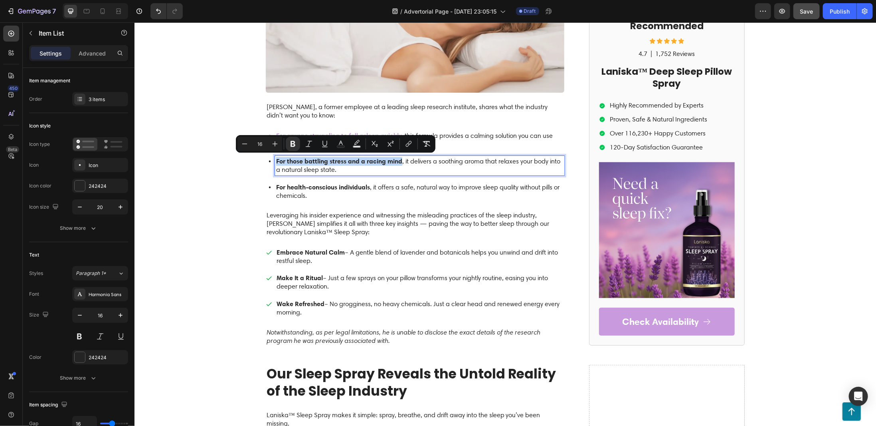
drag, startPoint x: 273, startPoint y: 158, endPoint x: 398, endPoint y: 163, distance: 125.1
click at [398, 163] on p "For those battling stress and a racing mind , it delivers a soothing aroma that…" at bounding box center [419, 165] width 287 height 17
click at [343, 142] on icon "Editor contextual toolbar" at bounding box center [341, 144] width 8 height 8
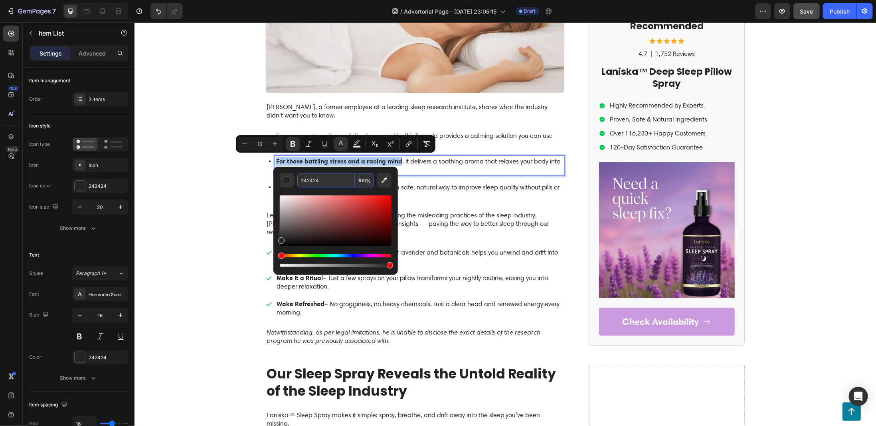
click at [331, 176] on input "242424" at bounding box center [325, 180] width 57 height 14
paste input "CA9ADE"
type input "CA9ADE"
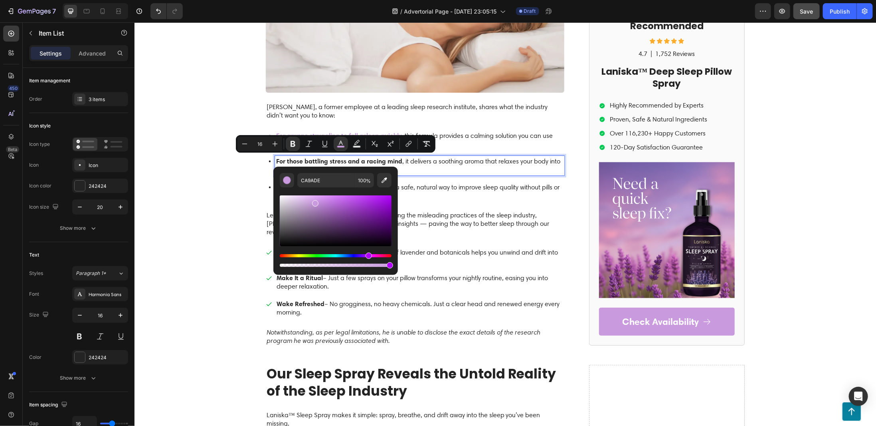
click at [427, 189] on p "For health-conscious individuals , it offers a safe, natural way to improve sle…" at bounding box center [419, 190] width 287 height 17
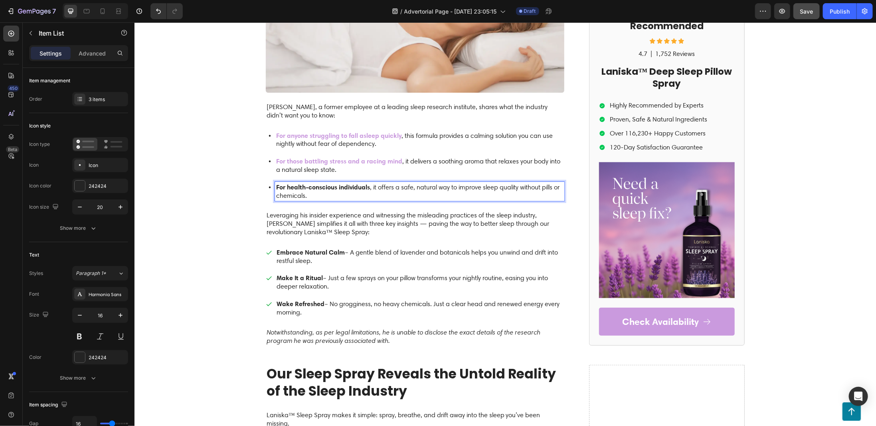
click at [279, 181] on div "For health-conscious individuals , it offers a safe, natural way to improve sle…" at bounding box center [419, 191] width 289 height 20
drag, startPoint x: 274, startPoint y: 182, endPoint x: 367, endPoint y: 184, distance: 93.1
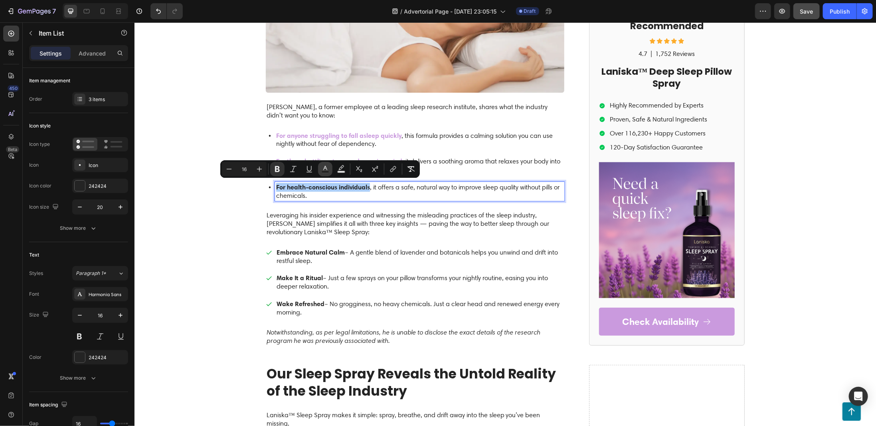
drag, startPoint x: 282, startPoint y: 166, endPoint x: 323, endPoint y: 167, distance: 41.1
click at [323, 167] on div "Minus 16 Plus Bold Italic Underline Text Color Text Background Color Subscript …" at bounding box center [320, 169] width 196 height 14
click at [324, 167] on icon "Editor contextual toolbar" at bounding box center [325, 169] width 8 height 8
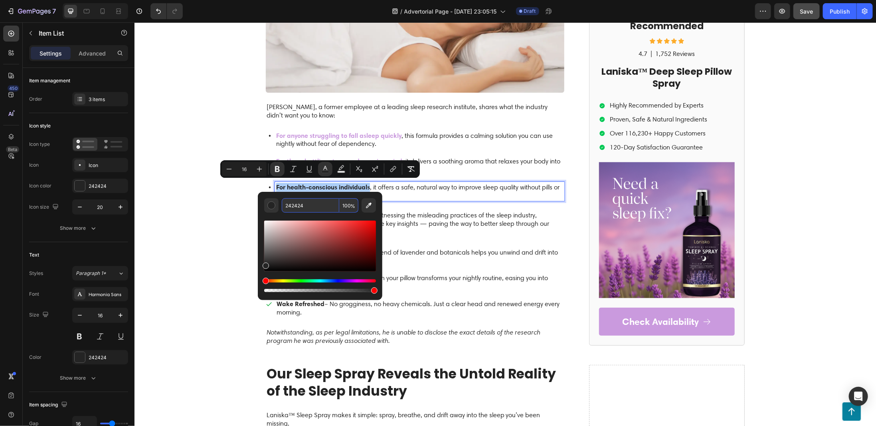
click at [323, 210] on input "242424" at bounding box center [310, 205] width 57 height 14
paste input "CA9ADE"
type input "CA9ADE"
click at [452, 234] on div "Former Sleep Well Solutions Engineer Reveals the Untold Story Behind the Revolu…" at bounding box center [415, 14] width 299 height 662
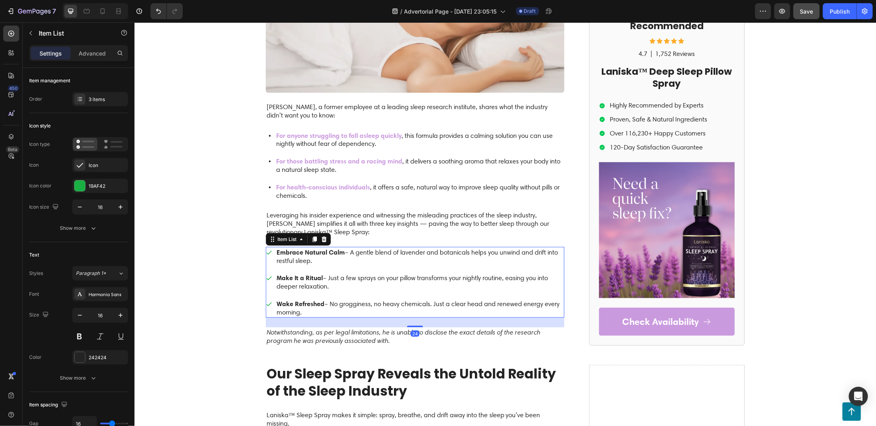
click at [329, 248] on strong "Embrace Natural Calm" at bounding box center [310, 252] width 68 height 8
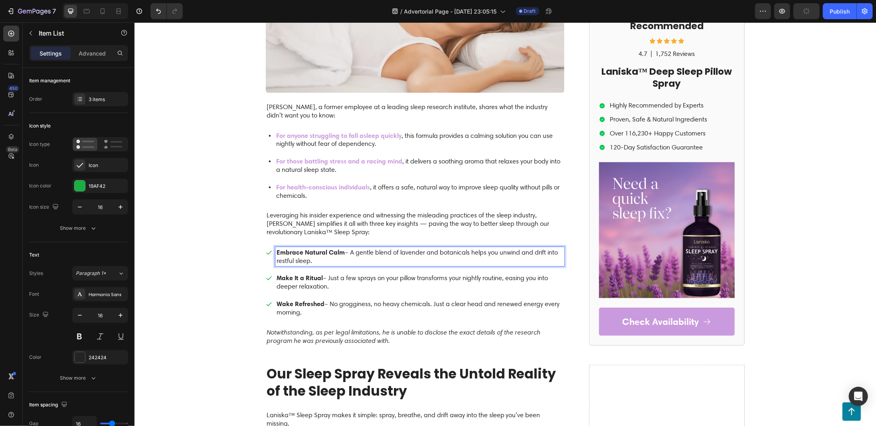
click at [338, 248] on strong "Embrace Natural Calm" at bounding box center [310, 252] width 68 height 8
drag, startPoint x: 338, startPoint y: 248, endPoint x: 274, endPoint y: 241, distance: 64.7
click at [274, 241] on div "Former Sleep Well Solutions Engineer Reveals the Untold Story Behind the Revolu…" at bounding box center [415, 14] width 299 height 662
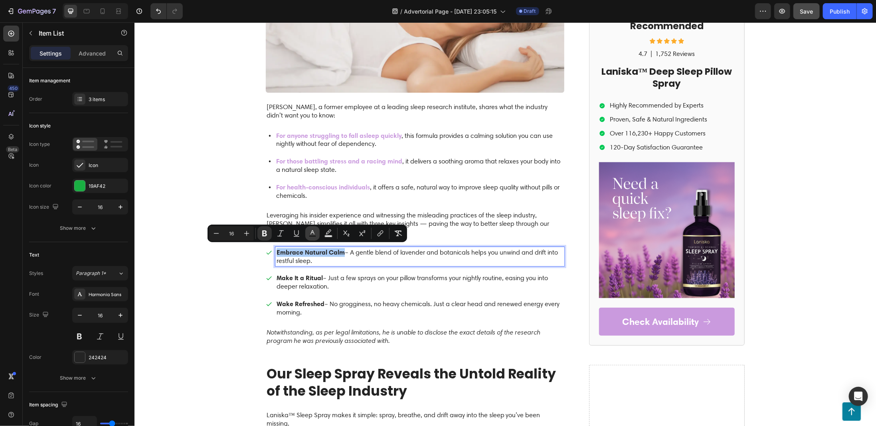
click at [317, 233] on button "Text Color" at bounding box center [312, 233] width 14 height 14
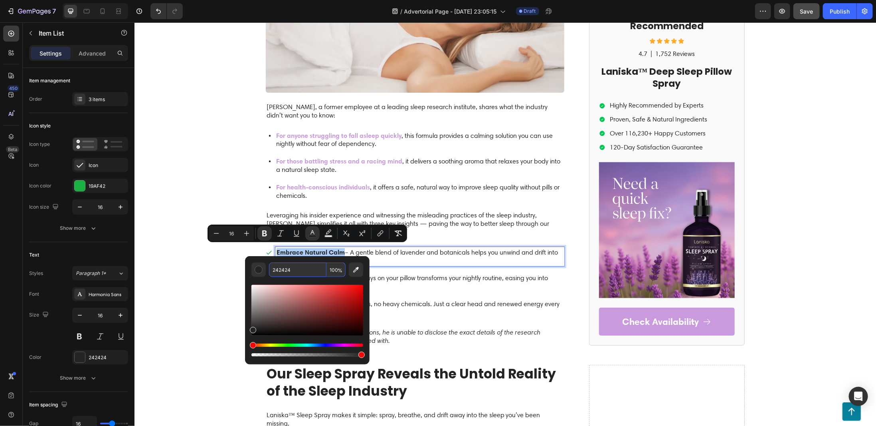
click at [309, 266] on input "242424" at bounding box center [297, 269] width 57 height 14
paste input "CA9ADE"
type input "CA9ADE"
click at [428, 277] on p "Make It a Ritual – Just a few sprays on your pillow transforms your nightly rou…" at bounding box center [419, 281] width 287 height 17
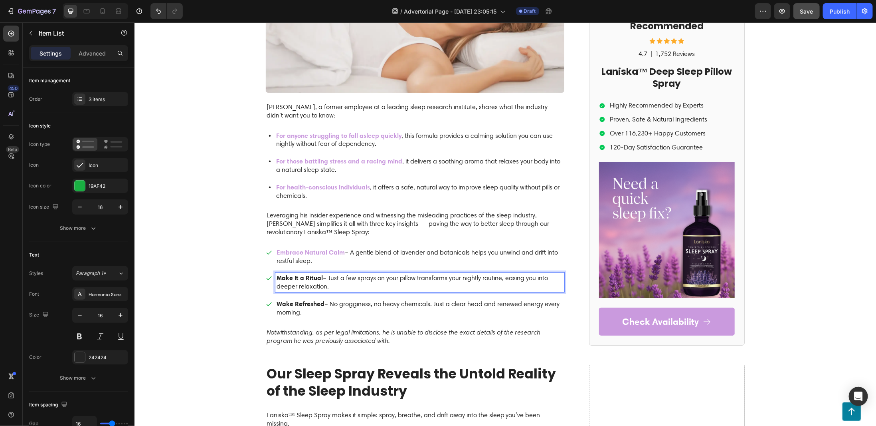
click at [276, 273] on strong "Make It a Ritual" at bounding box center [299, 277] width 46 height 8
drag, startPoint x: 274, startPoint y: 272, endPoint x: 317, endPoint y: 275, distance: 43.2
click at [317, 275] on strong "Make It a Ritual" at bounding box center [299, 277] width 46 height 8
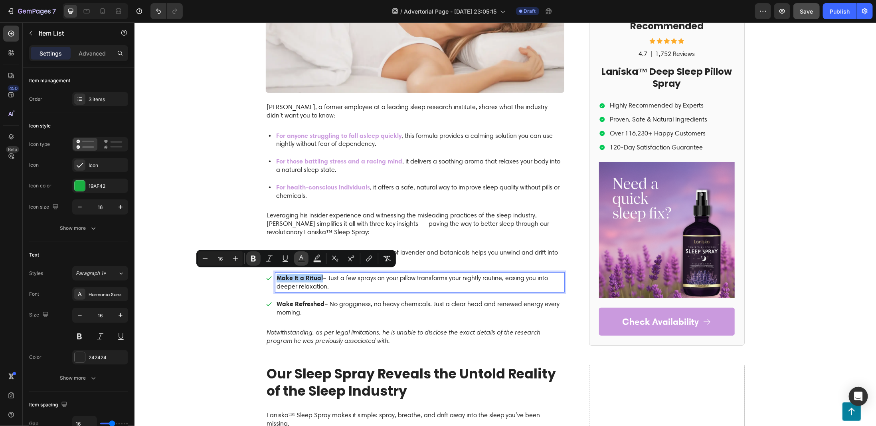
click at [304, 258] on icon "Editor contextual toolbar" at bounding box center [301, 258] width 8 height 8
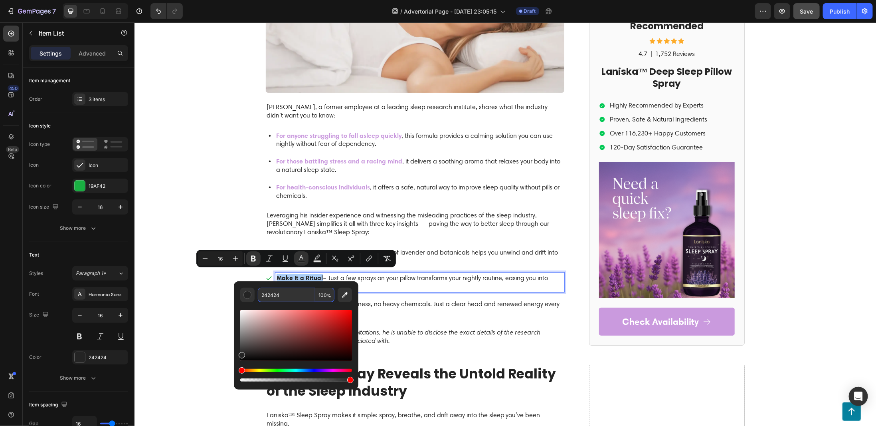
click at [293, 289] on input "242424" at bounding box center [286, 294] width 57 height 14
paste input "CA9ADE"
type input "CA9ADE"
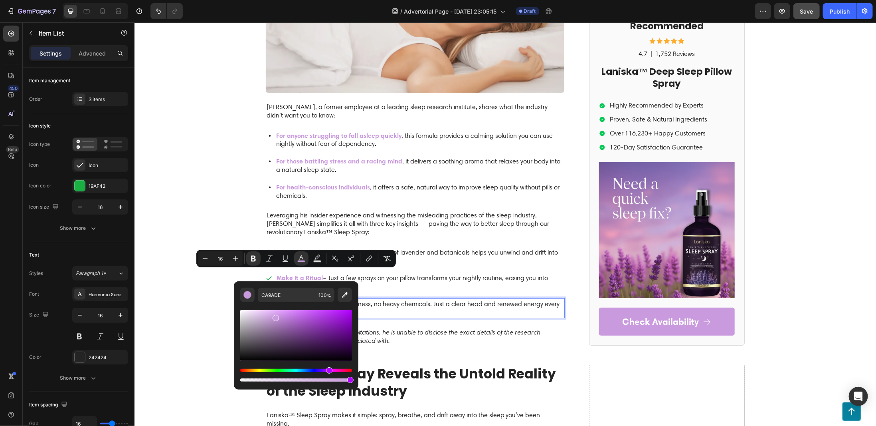
click at [426, 299] on p "Wake Refreshed – No grogginess, no heavy chemicals. Just a clear head and renew…" at bounding box center [419, 307] width 287 height 17
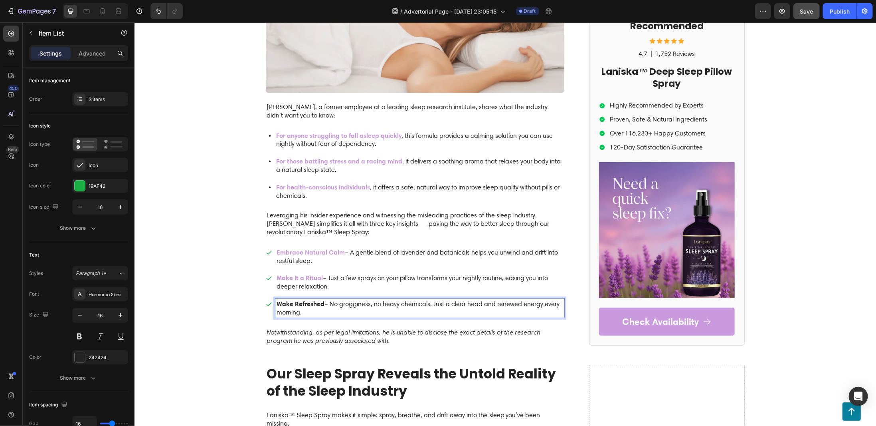
click at [277, 299] on strong "Wake Refreshed" at bounding box center [300, 303] width 48 height 8
drag, startPoint x: 275, startPoint y: 299, endPoint x: 319, endPoint y: 299, distance: 43.9
click at [319, 299] on strong "Wake Refreshed" at bounding box center [300, 303] width 48 height 8
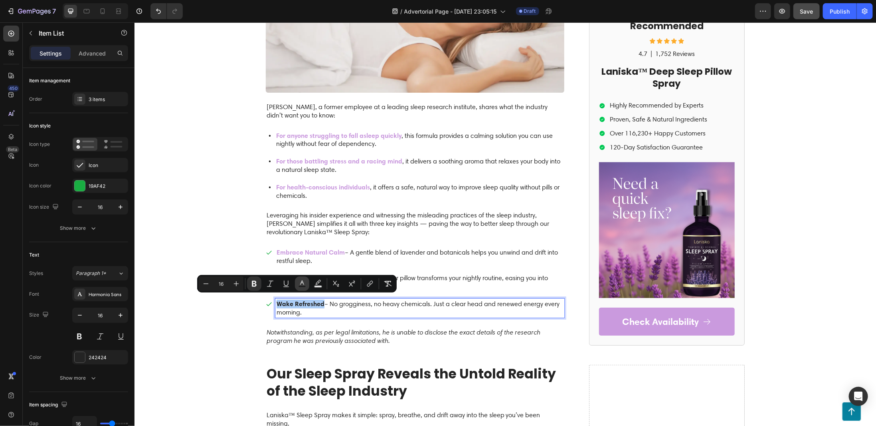
click at [300, 283] on icon "Editor contextual toolbar" at bounding box center [302, 283] width 8 height 8
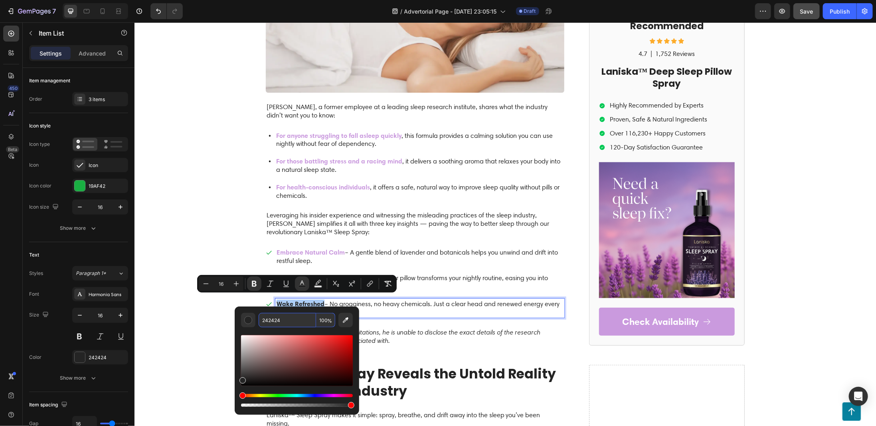
click at [293, 315] on input "242424" at bounding box center [287, 320] width 57 height 14
paste input "CA9ADE"
type input "CA9ADE"
click at [448, 318] on div "Former Sleep Well Solutions Engineer Reveals the Untold Story Behind the Revolu…" at bounding box center [415, 14] width 299 height 662
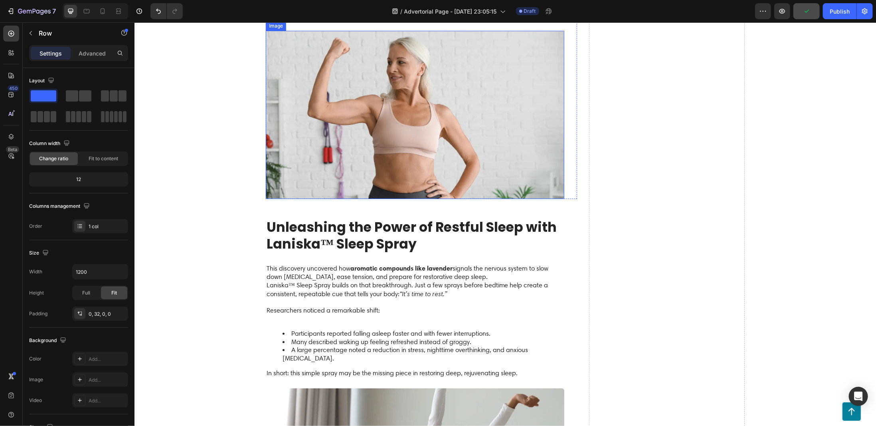
scroll to position [838, 0]
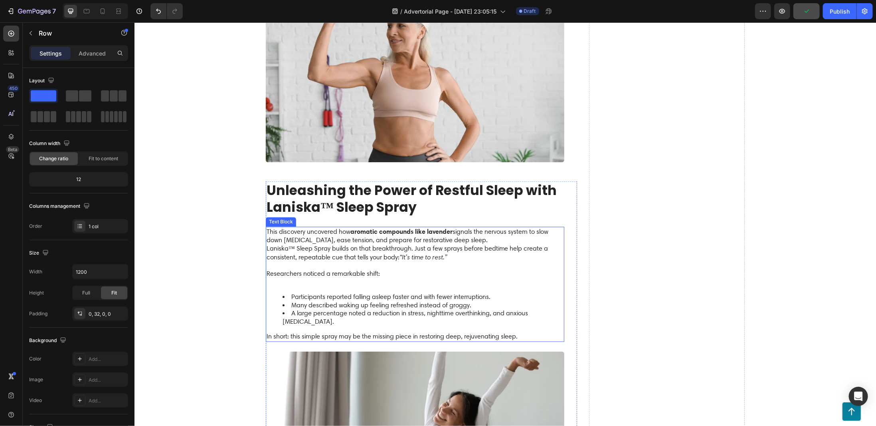
click at [351, 227] on strong "aromatic compounds like lavender" at bounding box center [401, 231] width 102 height 8
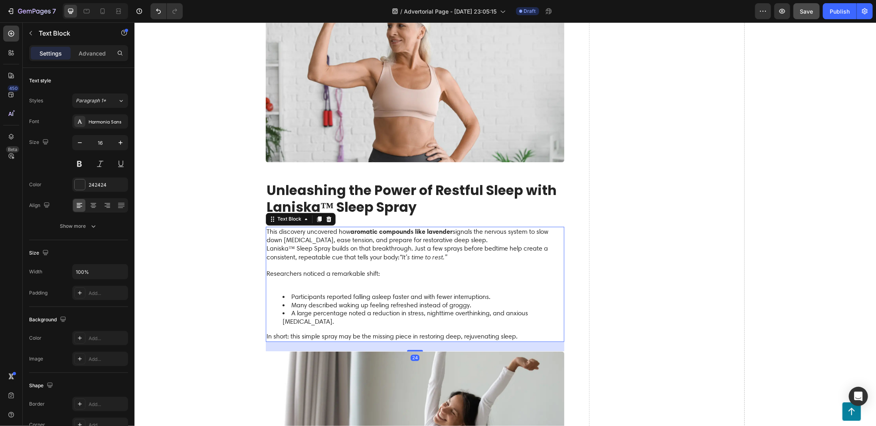
click at [350, 227] on strong "aromatic compounds like lavender" at bounding box center [401, 231] width 102 height 8
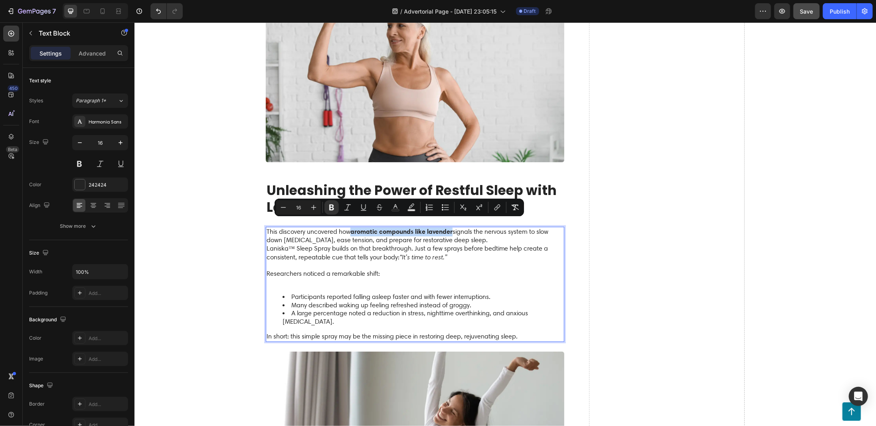
drag, startPoint x: 349, startPoint y: 224, endPoint x: 448, endPoint y: 227, distance: 99.5
click at [448, 227] on p "This discovery uncovered how aromatic compounds like lavender signals the nervo…" at bounding box center [414, 235] width 297 height 17
click at [396, 206] on icon "Editor contextual toolbar" at bounding box center [396, 206] width 4 height 4
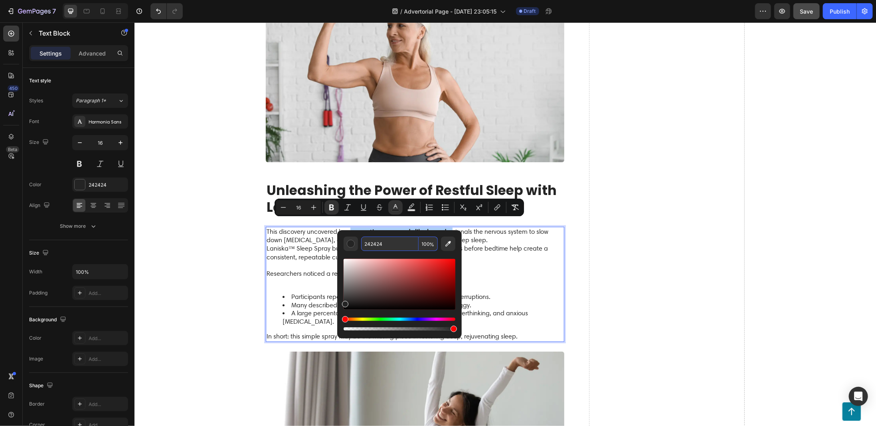
click at [383, 245] on input "242424" at bounding box center [389, 243] width 57 height 14
paste input "CA9ADE"
type input "CA9ADE"
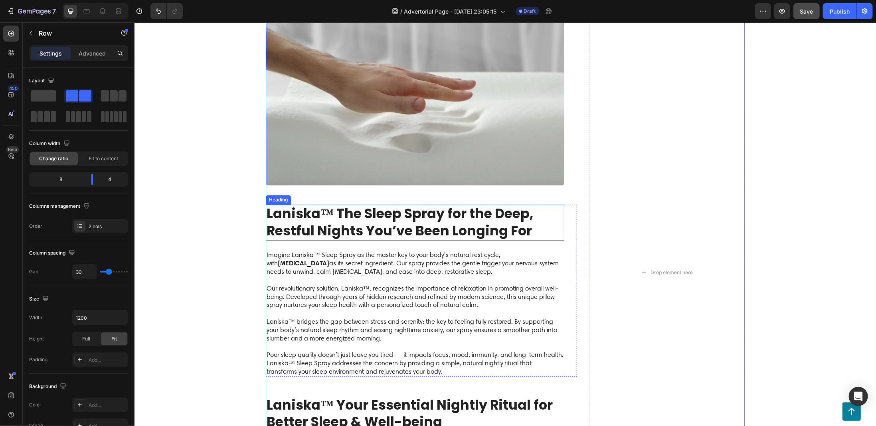
scroll to position [1597, 0]
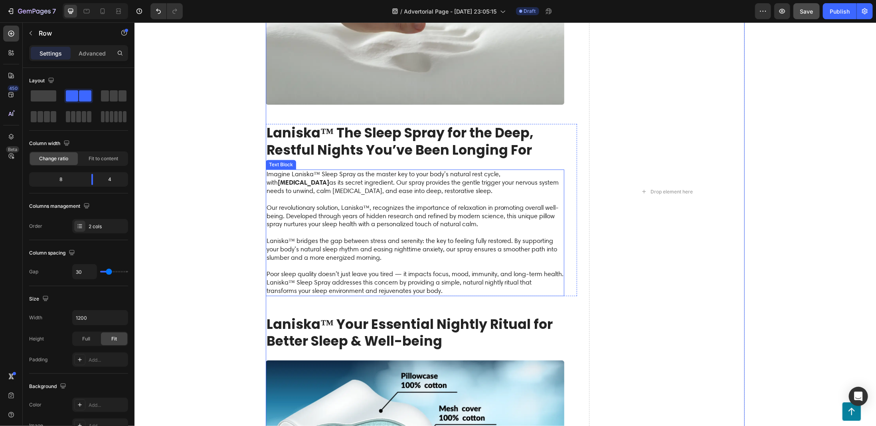
click at [329, 178] on strong "[MEDICAL_DATA]" at bounding box center [303, 182] width 52 height 8
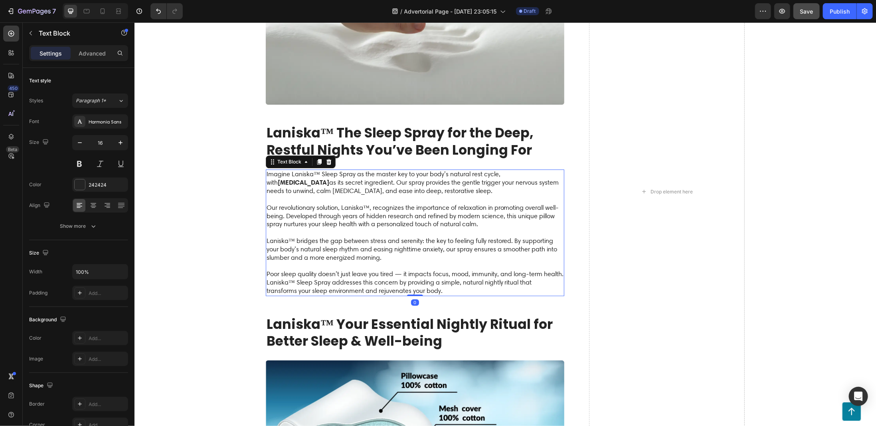
click at [329, 178] on strong "[MEDICAL_DATA]" at bounding box center [303, 182] width 52 height 8
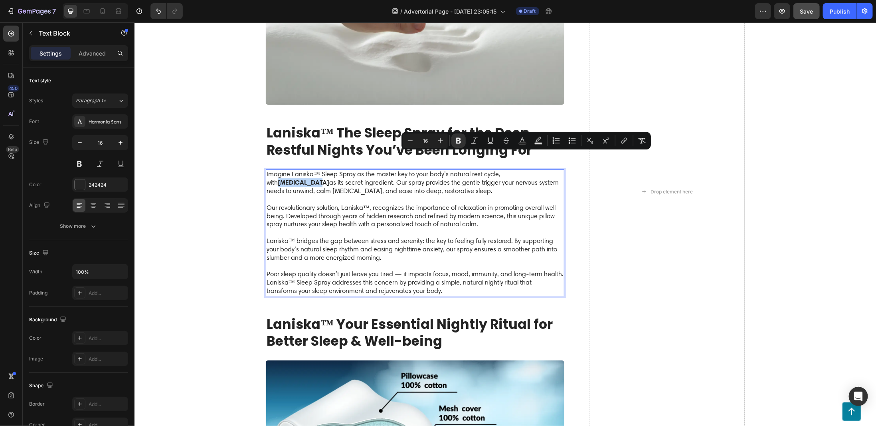
drag, startPoint x: 509, startPoint y: 158, endPoint x: 542, endPoint y: 159, distance: 33.1
click at [329, 178] on strong "[MEDICAL_DATA]" at bounding box center [303, 182] width 52 height 8
click at [522, 140] on icon "Editor contextual toolbar" at bounding box center [523, 139] width 4 height 4
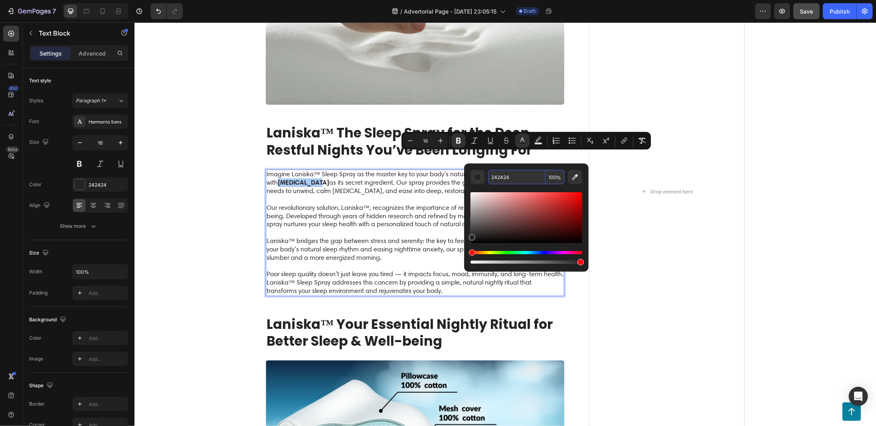
click at [525, 176] on input "242424" at bounding box center [516, 177] width 57 height 14
paste input "CA9ADE"
type input "CA9ADE"
click at [625, 199] on div "Drop element here" at bounding box center [667, 191] width 156 height 2059
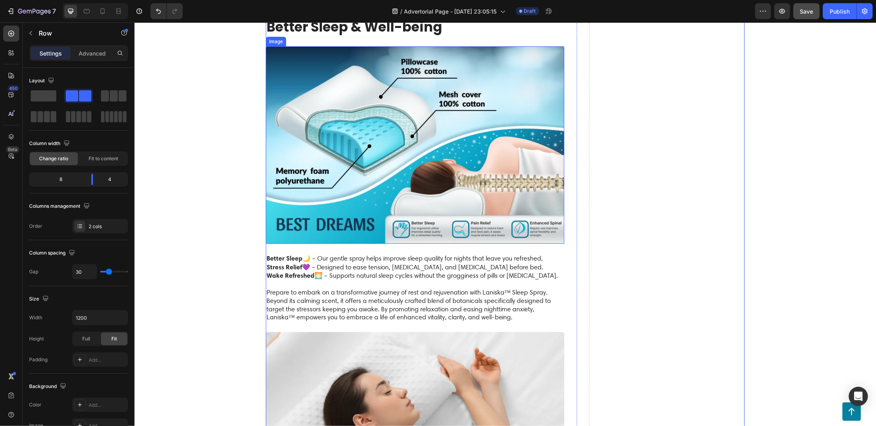
scroll to position [1956, 0]
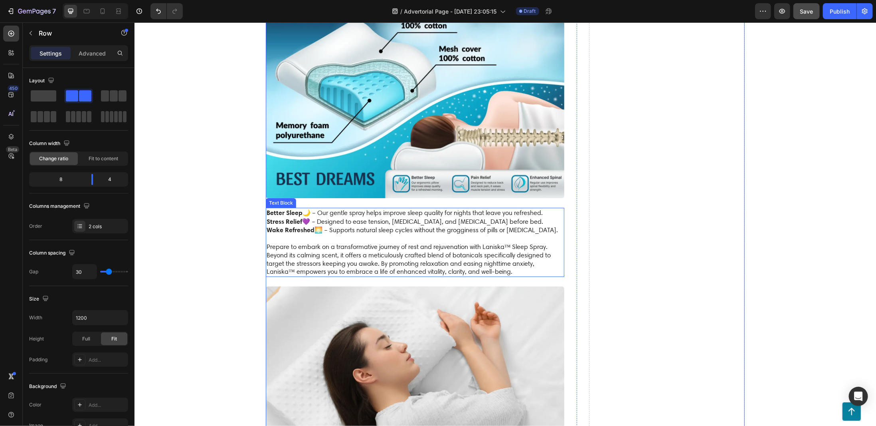
click at [274, 208] on strong "Better Sleep" at bounding box center [284, 212] width 36 height 8
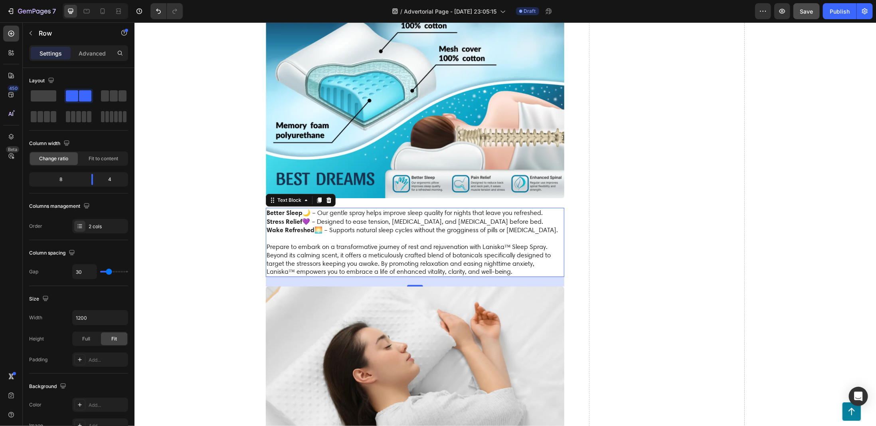
click at [274, 208] on strong "Better Sleep" at bounding box center [284, 212] width 36 height 8
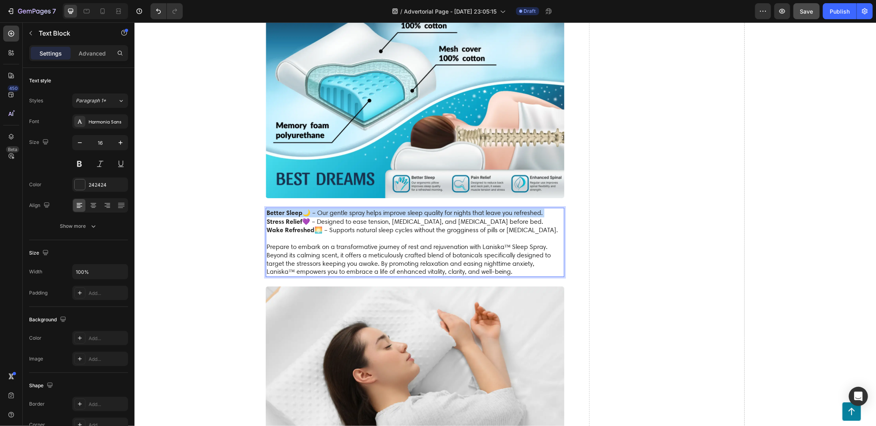
click at [274, 208] on strong "Better Sleep" at bounding box center [284, 212] width 36 height 8
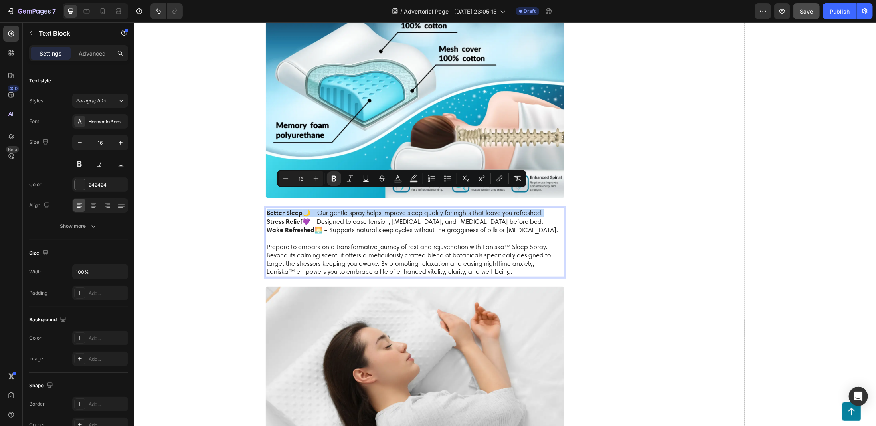
click at [274, 208] on strong "Better Sleep" at bounding box center [284, 212] width 36 height 8
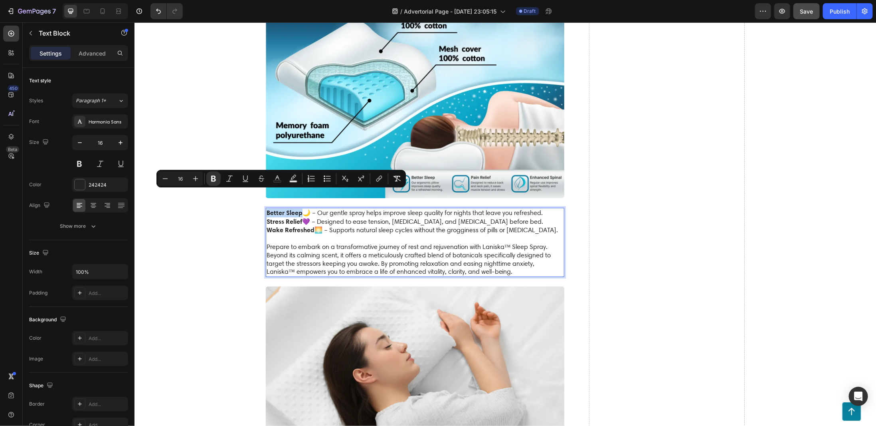
drag, startPoint x: 264, startPoint y: 193, endPoint x: 298, endPoint y: 195, distance: 33.6
click at [298, 208] on strong "Better Sleep" at bounding box center [284, 212] width 36 height 8
click at [281, 177] on icon "Editor contextual toolbar" at bounding box center [278, 178] width 8 height 8
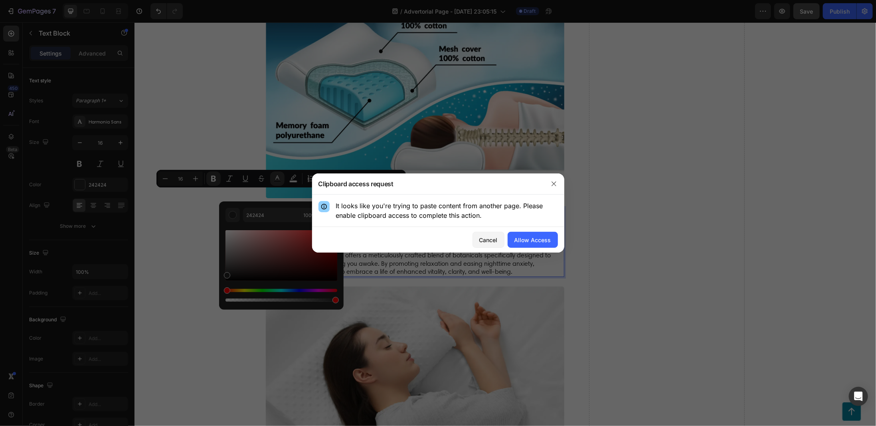
drag, startPoint x: 550, startPoint y: 186, endPoint x: 545, endPoint y: 187, distance: 4.9
click at [550, 186] on button "button" at bounding box center [554, 183] width 13 height 13
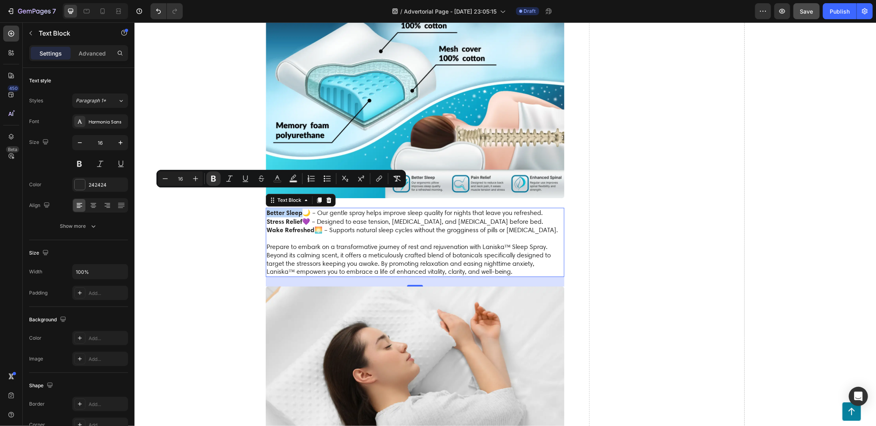
click at [285, 208] on strong "Better Sleep" at bounding box center [284, 212] width 36 height 8
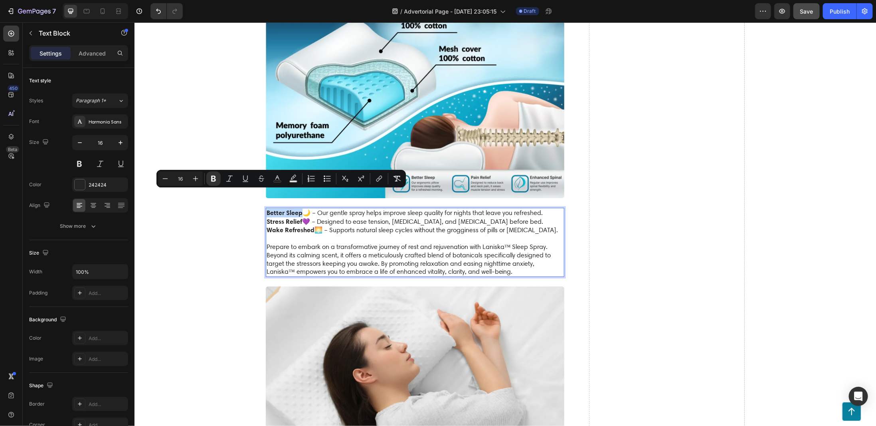
drag, startPoint x: 265, startPoint y: 193, endPoint x: 297, endPoint y: 196, distance: 32.9
click at [297, 208] on strong "Better Sleep" at bounding box center [284, 212] width 36 height 8
click at [278, 179] on icon "Editor contextual toolbar" at bounding box center [278, 178] width 8 height 8
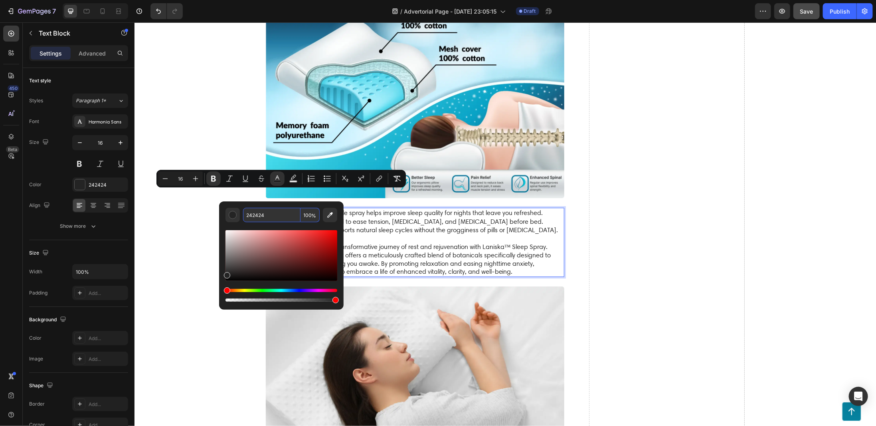
click at [282, 215] on input "242424" at bounding box center [271, 215] width 57 height 14
paste input "CA9ADE"
type input "CA9ADE"
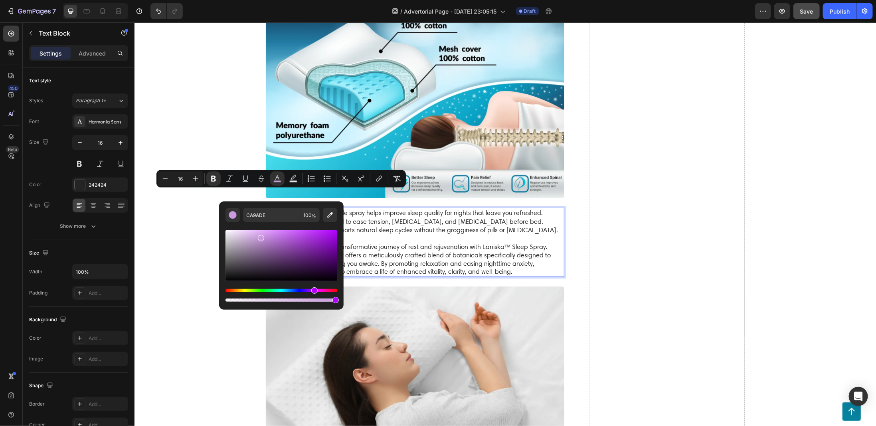
click at [373, 214] on p "Better Sleep 🌙 – Our gentle spray helps improve sleep quality for nights that l…" at bounding box center [414, 221] width 297 height 26
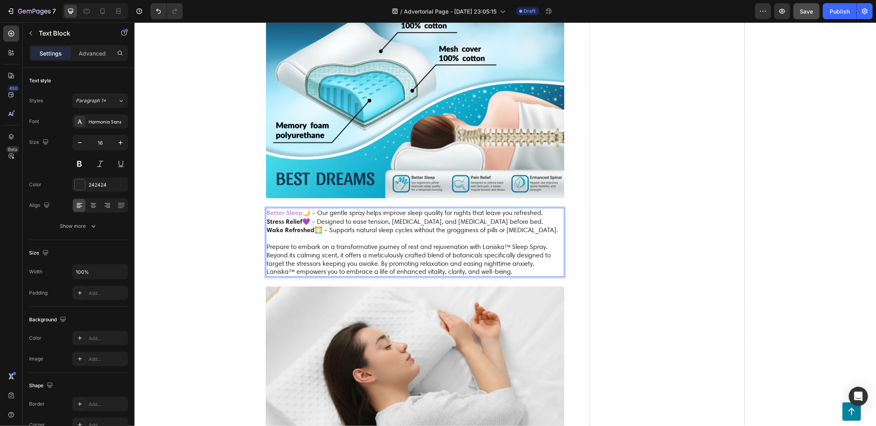
click at [266, 217] on strong "Stress Relief" at bounding box center [284, 221] width 36 height 8
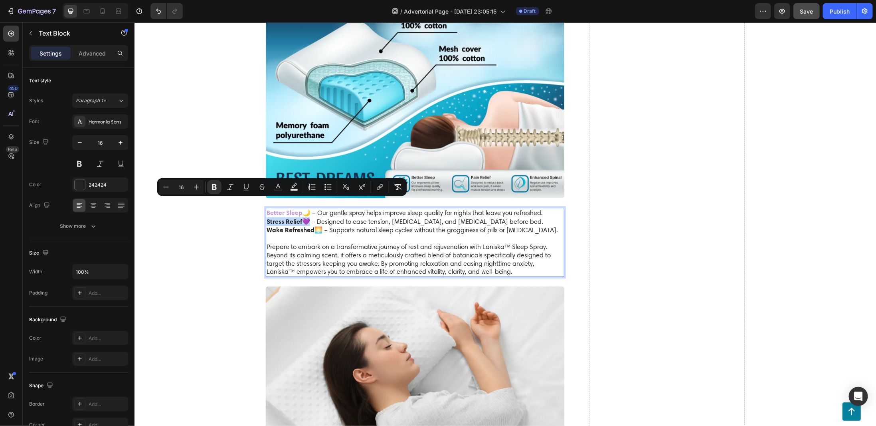
drag, startPoint x: 264, startPoint y: 201, endPoint x: 300, endPoint y: 202, distance: 35.9
click at [300, 208] on p "Better Sleep 🌙 – Our gentle spray helps improve sleep quality for nights that l…" at bounding box center [414, 221] width 297 height 26
click at [276, 185] on icon "Editor contextual toolbar" at bounding box center [278, 187] width 8 height 8
type input "242424"
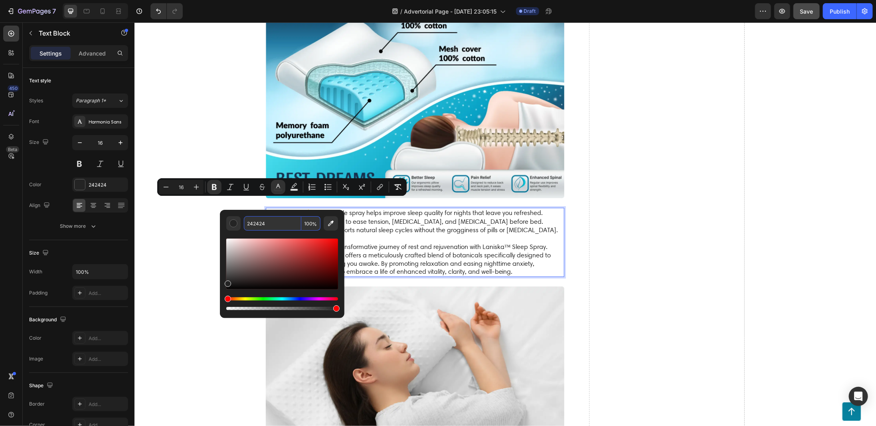
click at [284, 227] on input "242424" at bounding box center [272, 223] width 57 height 14
paste input "CA9ADE"
type input "CA9ADE"
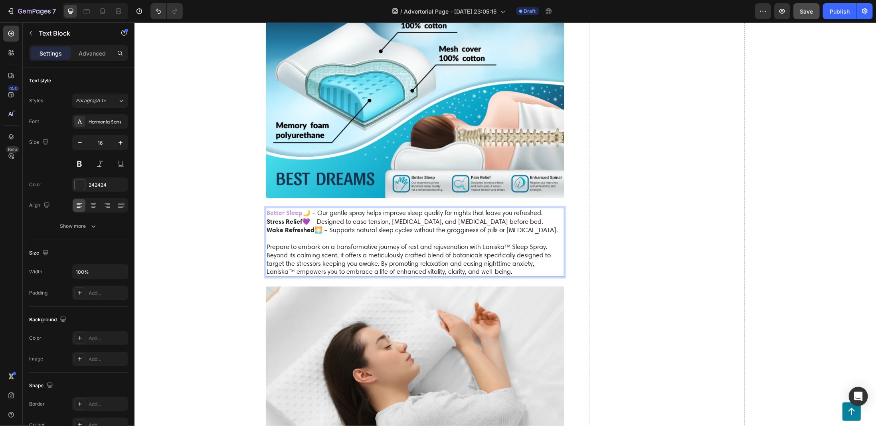
click at [373, 242] on p "Prepare to embark on a transformative journey of rest and rejuvenation with Lan…" at bounding box center [414, 258] width 297 height 33
click at [266, 225] on strong "Wake Refreshed" at bounding box center [290, 229] width 48 height 8
drag, startPoint x: 264, startPoint y: 210, endPoint x: 311, endPoint y: 213, distance: 46.4
click at [311, 225] on strong "Wake Refreshed" at bounding box center [290, 229] width 48 height 8
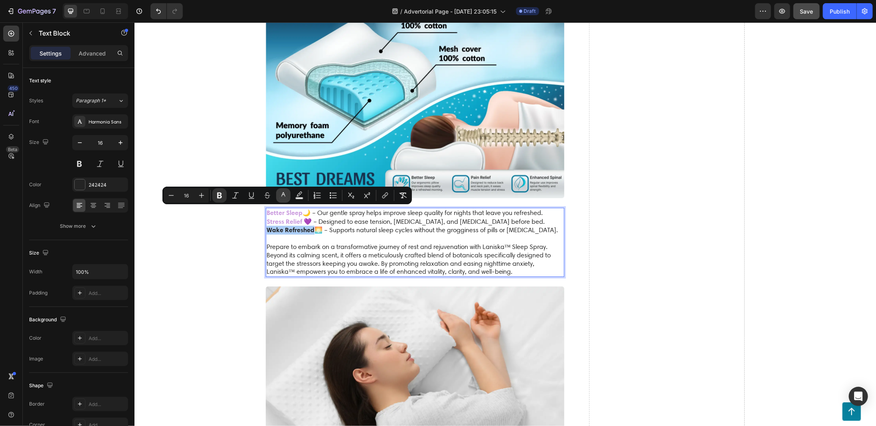
click at [286, 194] on icon "Editor contextual toolbar" at bounding box center [283, 195] width 8 height 8
type input "242424"
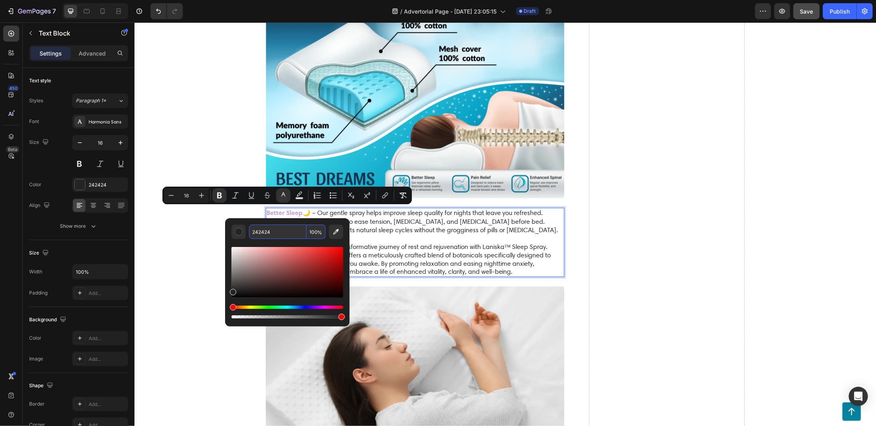
click at [292, 234] on input "242424" at bounding box center [277, 231] width 57 height 14
paste input "CA9ADE"
type input "CA9ADE"
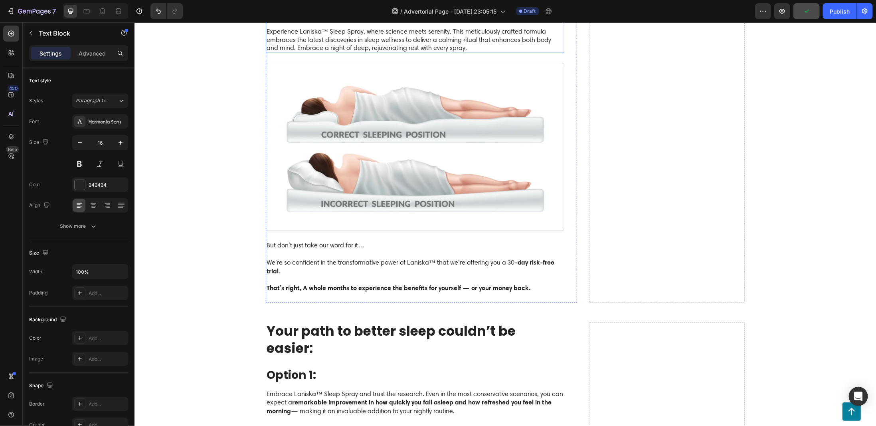
scroll to position [2555, 0]
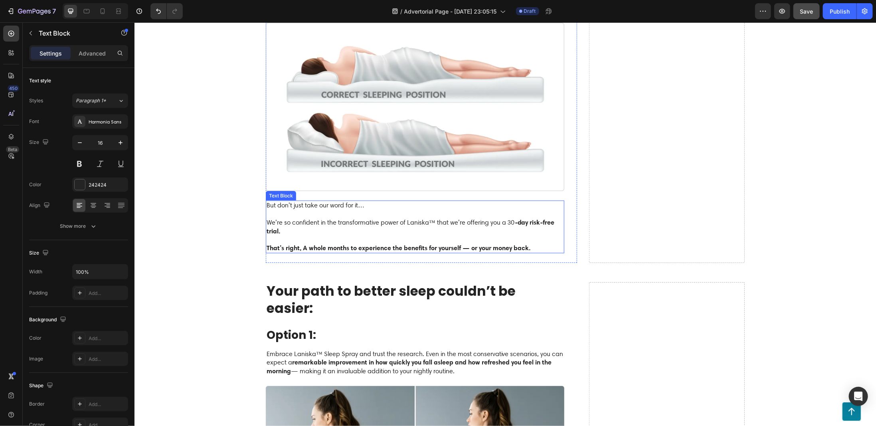
click at [514, 218] on strong "-day risk-free trial." at bounding box center [410, 226] width 288 height 17
click at [513, 218] on strong "-day risk-free trial." at bounding box center [410, 226] width 288 height 17
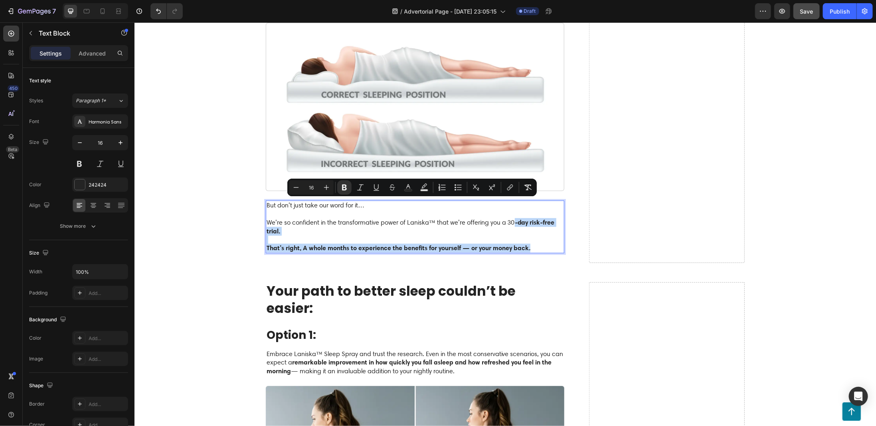
drag, startPoint x: 512, startPoint y: 203, endPoint x: 528, endPoint y: 226, distance: 28.1
click at [528, 226] on div "But don’t just take our word for it… We’re so confident in the transformative p…" at bounding box center [415, 226] width 299 height 53
click at [407, 185] on icon "Editor contextual toolbar" at bounding box center [408, 187] width 8 height 8
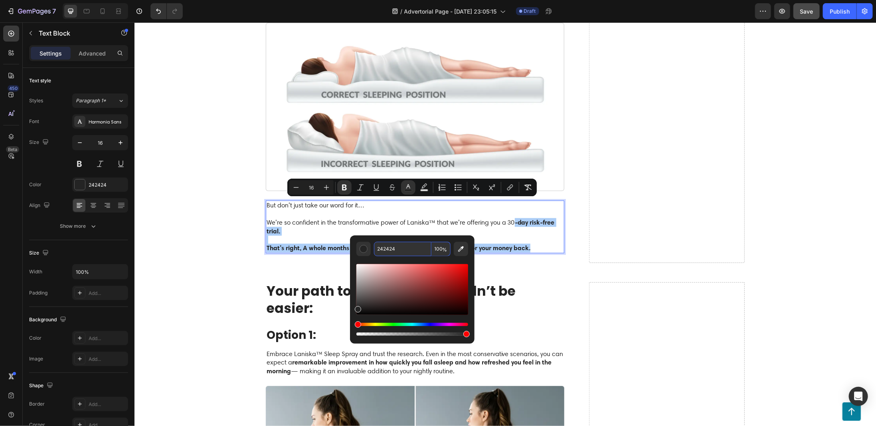
click at [409, 247] on input "242424" at bounding box center [402, 249] width 57 height 14
paste input "CA9ADE"
type input "CA9ADE"
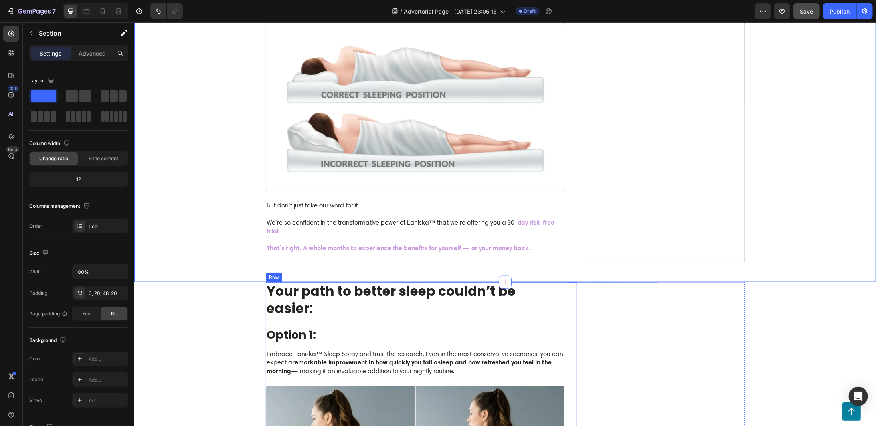
scroll to position [2635, 0]
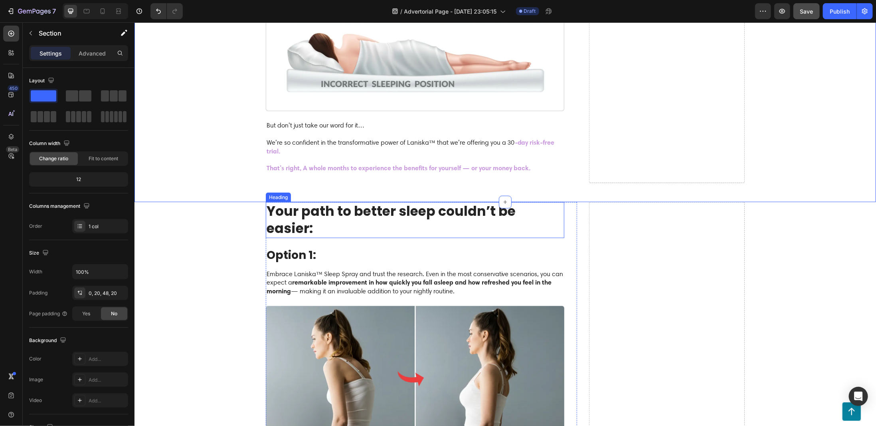
click at [356, 202] on h2 "Your path to better sleep couldn’t be easier:" at bounding box center [415, 220] width 299 height 36
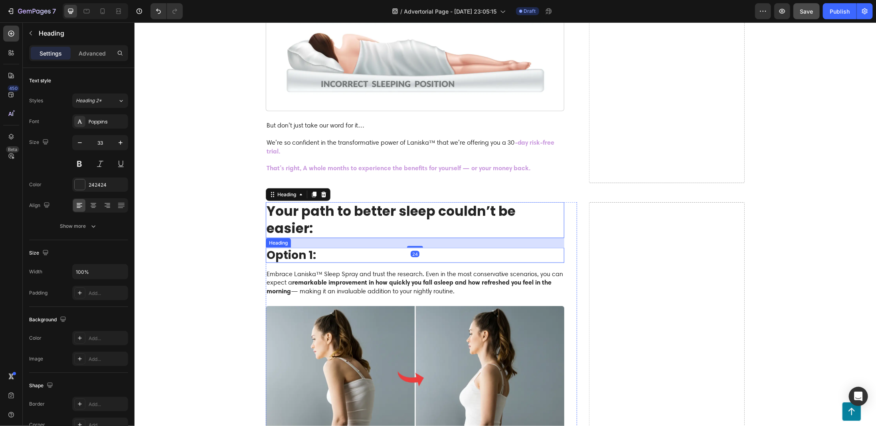
click at [270, 247] on h3 "Option 1:" at bounding box center [415, 254] width 299 height 15
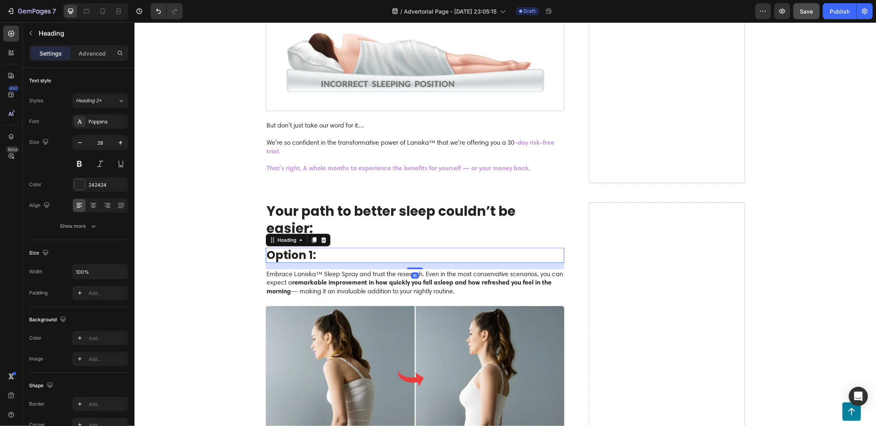
click at [270, 247] on h3 "Option 1:" at bounding box center [415, 254] width 299 height 15
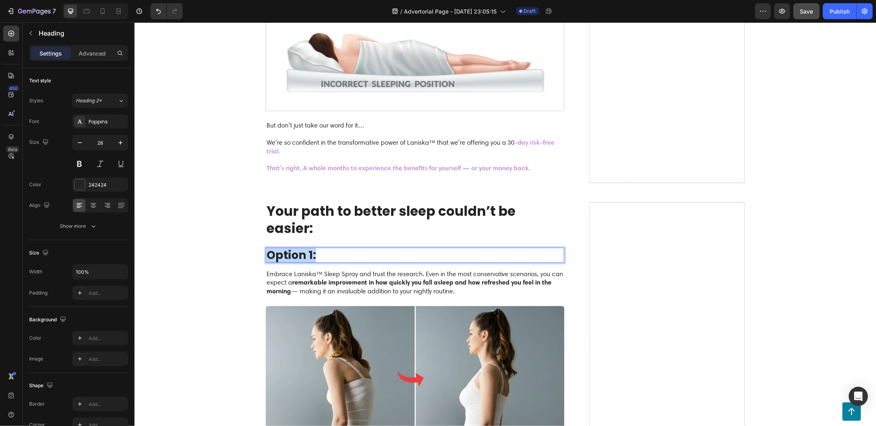
click at [270, 248] on p "Option 1:" at bounding box center [414, 255] width 297 height 14
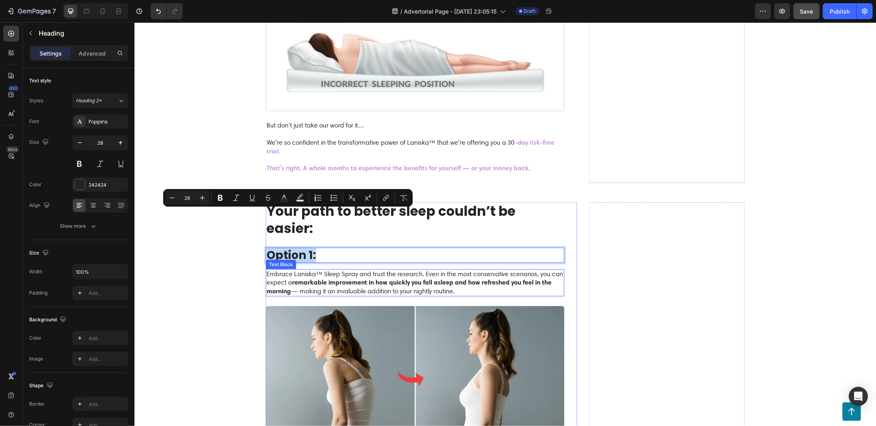
click at [300, 277] on strong "remarkable improvement in how quickly you fall asleep and how refreshed you fee…" at bounding box center [408, 285] width 285 height 17
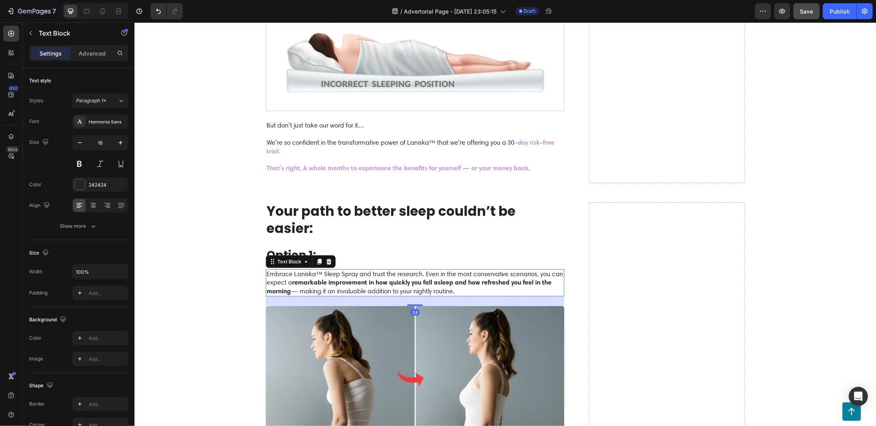
click at [286, 270] on p "Embrace Laniska™ Sleep Spray and trust the research. Even in the most conservat…" at bounding box center [414, 283] width 297 height 26
click at [290, 277] on strong "remarkable improvement in how quickly you fall asleep and how refreshed you fee…" at bounding box center [408, 285] width 285 height 17
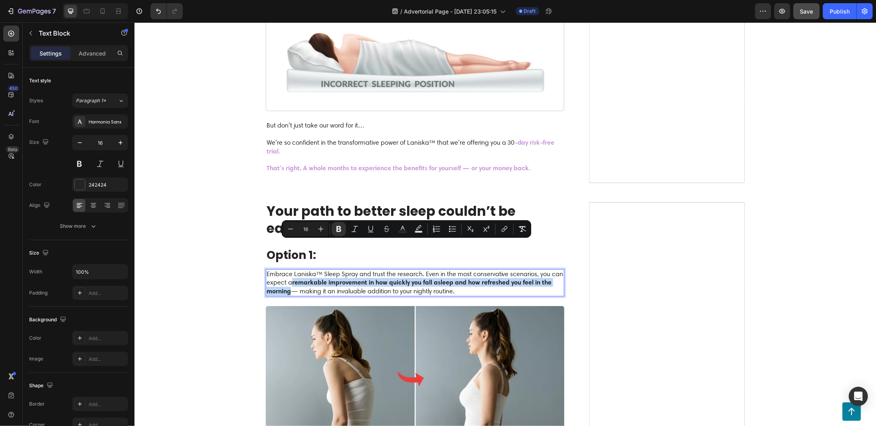
drag, startPoint x: 290, startPoint y: 244, endPoint x: 287, endPoint y: 254, distance: 9.9
click at [287, 277] on strong "remarkable improvement in how quickly you fall asleep and how refreshed you fee…" at bounding box center [408, 285] width 285 height 17
click at [396, 229] on button "Text Color" at bounding box center [403, 229] width 14 height 14
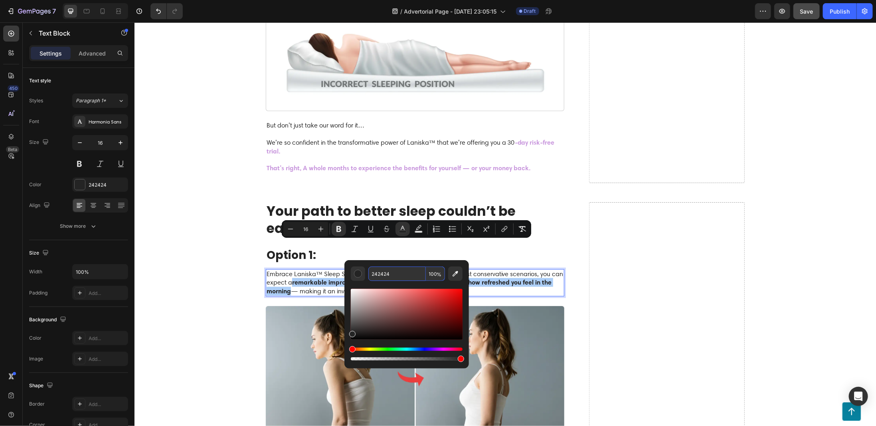
click at [397, 270] on input "242424" at bounding box center [397, 273] width 57 height 14
paste input "CA9ADE"
type input "CA9ADE"
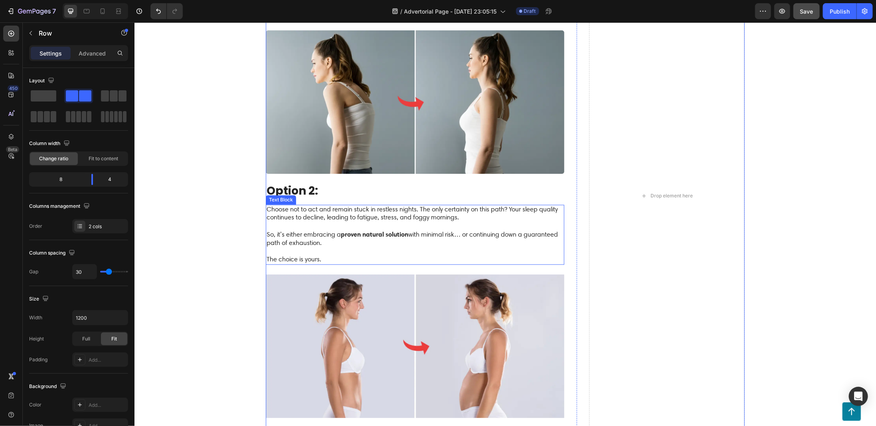
scroll to position [2915, 0]
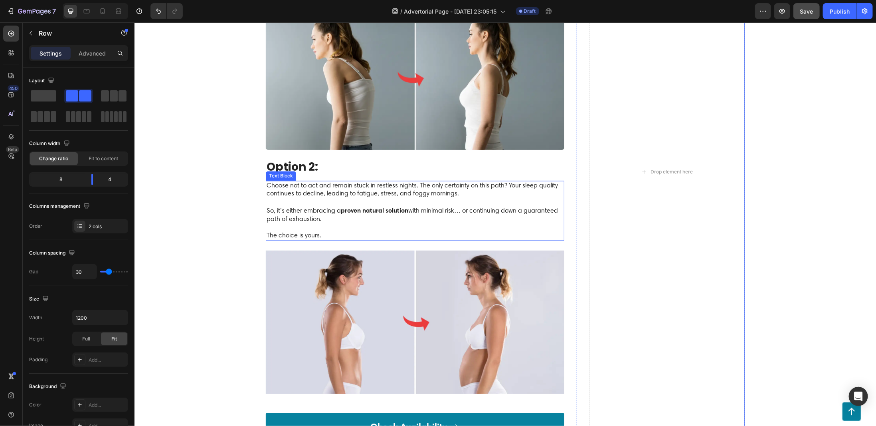
click at [337, 206] on p "So, it’s either embracing a proven natural solution with minimal risk… or conti…" at bounding box center [414, 214] width 297 height 17
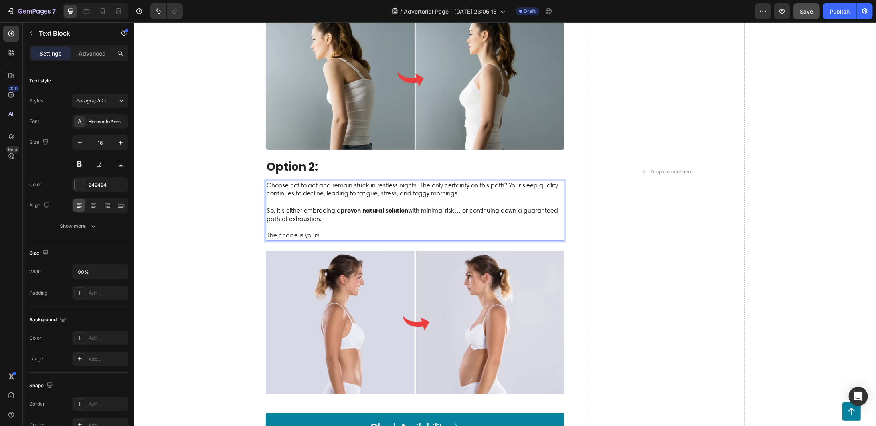
click at [341, 206] on strong "proven natural solution" at bounding box center [374, 210] width 67 height 8
